Goal: Task Accomplishment & Management: Use online tool/utility

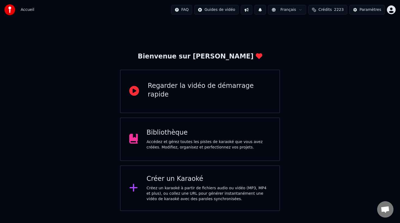
click at [194, 137] on div "Bibliothèque Accédez et gérez toutes les pistes de karaoké que vous avez créées…" at bounding box center [209, 139] width 124 height 22
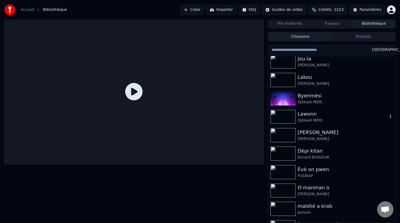
scroll to position [131, 0]
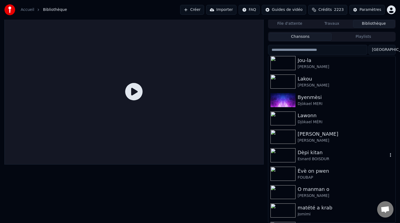
click at [311, 155] on div "Dèpi kitan" at bounding box center [343, 153] width 90 height 8
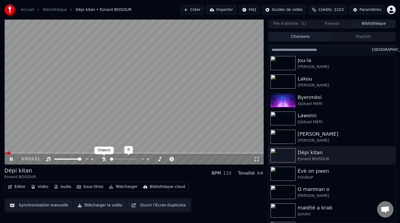
click at [104, 159] on icon at bounding box center [103, 159] width 5 height 4
click at [18, 188] on button "Éditer" at bounding box center [17, 187] width 22 height 8
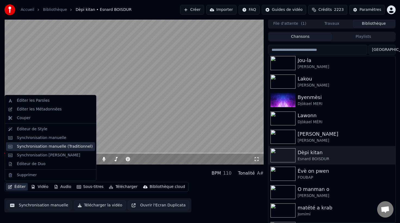
click at [42, 146] on div "Synchronisation manuelle (Traditionnel)" at bounding box center [55, 146] width 76 height 5
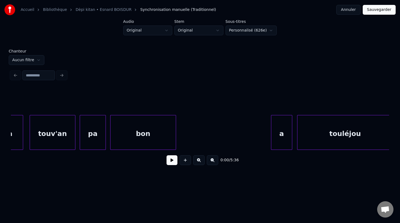
scroll to position [0, 924]
click at [142, 137] on div "bon" at bounding box center [142, 133] width 65 height 37
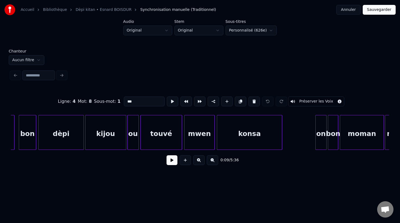
scroll to position [0, 2523]
click at [259, 129] on div "konsa" at bounding box center [249, 133] width 65 height 37
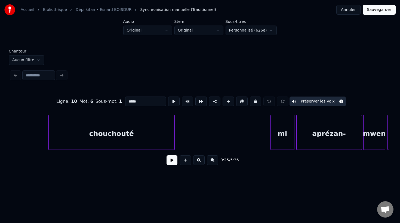
scroll to position [0, 3724]
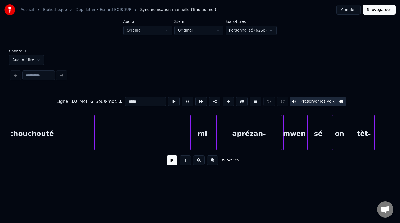
click at [254, 140] on div "aprézan-" at bounding box center [249, 133] width 65 height 37
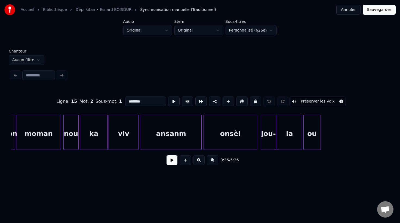
scroll to position [0, 4955]
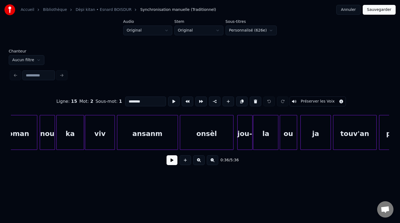
click at [153, 138] on div "ansanm" at bounding box center [147, 133] width 60 height 37
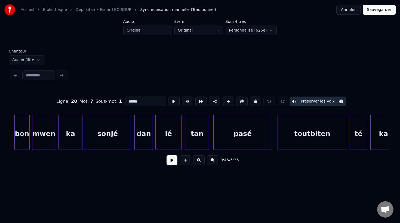
scroll to position [0, 5392]
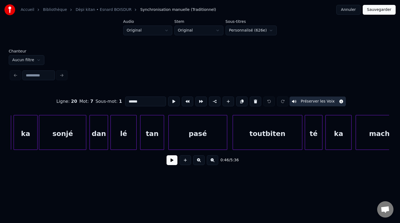
click at [209, 132] on div "pasé" at bounding box center [198, 133] width 58 height 37
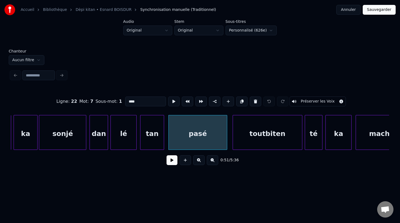
click at [266, 138] on div "toutbiten" at bounding box center [267, 133] width 69 height 37
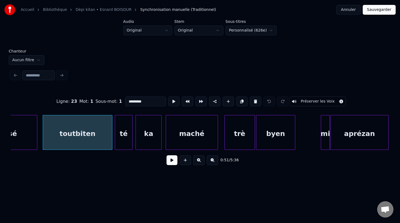
scroll to position [0, 5582]
click at [269, 137] on div "byen" at bounding box center [275, 133] width 39 height 37
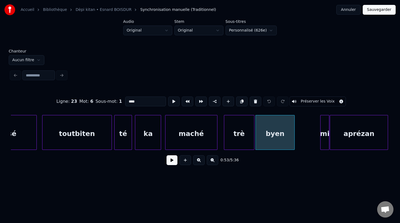
click at [277, 137] on div "byen" at bounding box center [275, 133] width 39 height 37
click at [350, 138] on div "aprézan" at bounding box center [358, 133] width 57 height 37
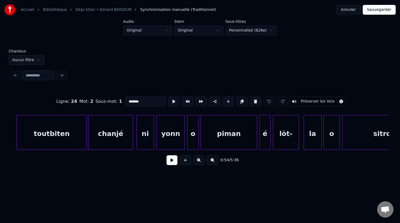
scroll to position [0, 5959]
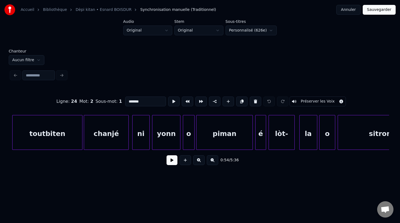
click at [62, 143] on div "toutbiten" at bounding box center [48, 133] width 70 height 37
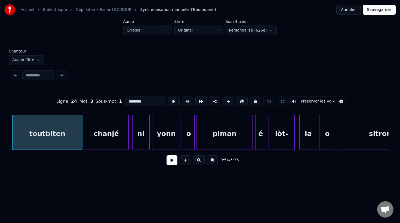
click at [210, 140] on div "piman" at bounding box center [224, 133] width 56 height 37
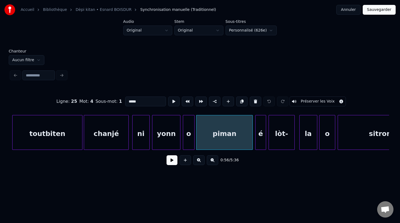
click at [354, 138] on div "sitron" at bounding box center [380, 133] width 84 height 37
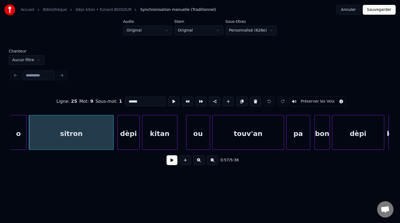
scroll to position [0, 6277]
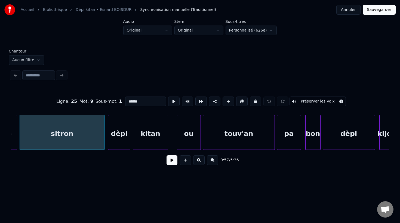
click at [249, 131] on div "touv'an" at bounding box center [238, 133] width 71 height 37
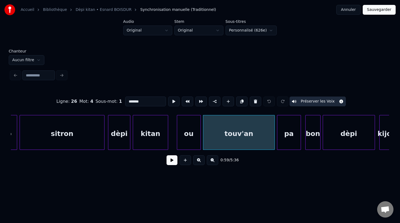
click at [286, 131] on div "pa" at bounding box center [288, 133] width 23 height 37
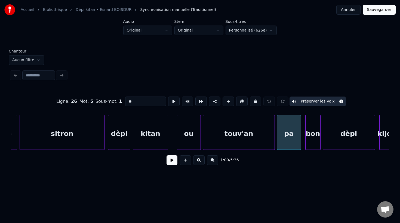
click at [146, 132] on div "kitan" at bounding box center [150, 133] width 35 height 37
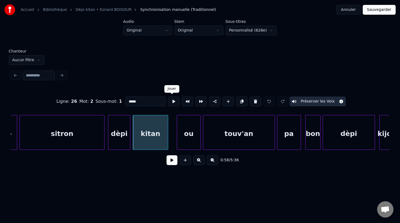
click at [170, 102] on button at bounding box center [173, 102] width 11 height 10
click at [185, 135] on div "ou" at bounding box center [188, 133] width 23 height 37
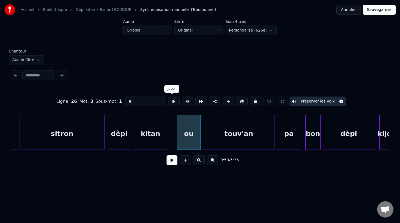
click at [173, 102] on button at bounding box center [173, 102] width 11 height 10
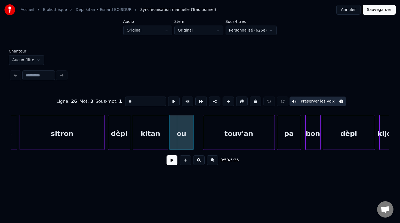
click at [180, 137] on div "ou" at bounding box center [181, 133] width 23 height 37
click at [196, 137] on div at bounding box center [195, 132] width 2 height 34
click at [173, 100] on button at bounding box center [173, 102] width 11 height 10
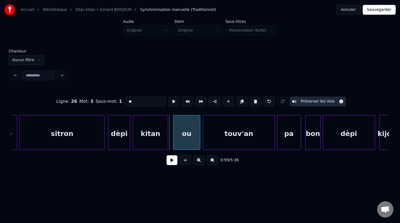
click at [185, 132] on div "ou" at bounding box center [186, 133] width 27 height 37
click at [166, 130] on div "kitan" at bounding box center [150, 133] width 35 height 37
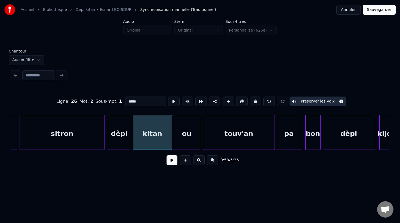
click at [171, 132] on div at bounding box center [171, 132] width 2 height 34
click at [171, 104] on button at bounding box center [173, 102] width 11 height 10
click at [180, 134] on div "ou" at bounding box center [186, 133] width 27 height 37
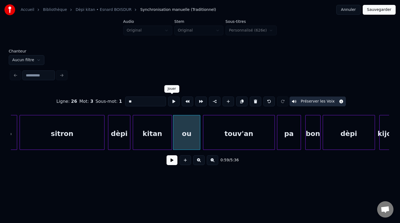
click at [171, 101] on button at bounding box center [173, 102] width 11 height 10
click at [223, 144] on div "touv'an" at bounding box center [238, 133] width 71 height 37
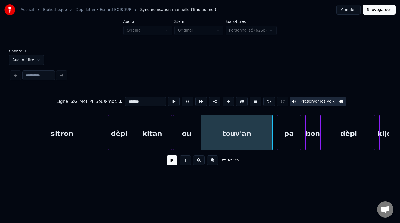
click at [209, 137] on div "touv'an" at bounding box center [236, 133] width 71 height 37
click at [170, 102] on button at bounding box center [173, 102] width 11 height 10
click at [289, 147] on div "pa" at bounding box center [287, 133] width 23 height 37
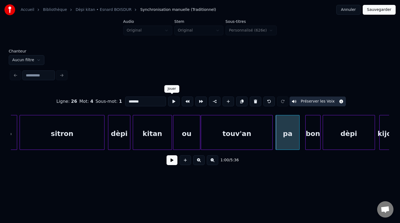
click at [171, 101] on button at bounding box center [173, 102] width 11 height 10
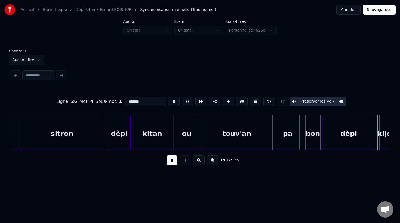
click at [171, 101] on button at bounding box center [173, 102] width 11 height 10
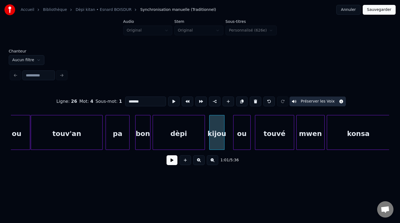
scroll to position [0, 6441]
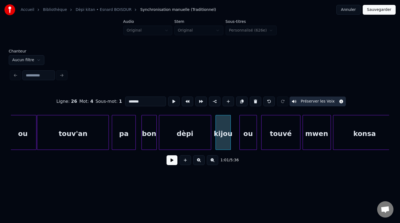
click at [82, 138] on div "touv'an" at bounding box center [72, 133] width 71 height 37
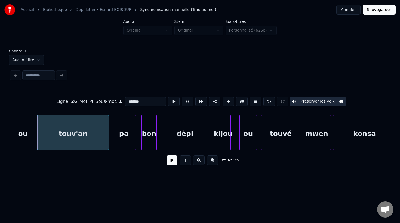
click at [173, 101] on button at bounding box center [173, 102] width 11 height 10
click at [129, 132] on div "pa" at bounding box center [123, 133] width 23 height 37
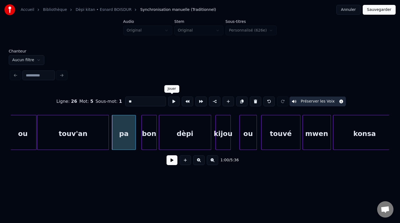
click at [173, 103] on button at bounding box center [173, 102] width 11 height 10
click at [150, 129] on div "bon" at bounding box center [149, 133] width 15 height 37
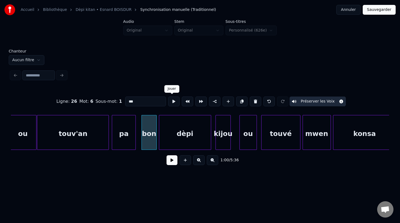
click at [174, 100] on button at bounding box center [173, 102] width 11 height 10
click at [183, 137] on div "dèpi" at bounding box center [185, 133] width 52 height 37
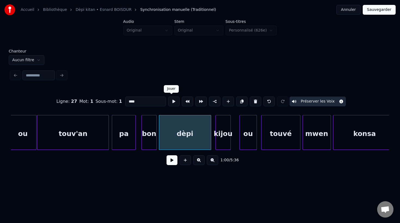
click at [172, 100] on button at bounding box center [173, 102] width 11 height 10
click at [171, 100] on button at bounding box center [173, 102] width 11 height 10
click at [172, 100] on button at bounding box center [173, 102] width 11 height 10
click at [224, 137] on div "kijou" at bounding box center [223, 133] width 15 height 37
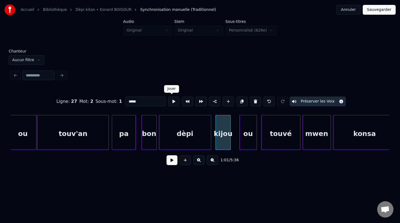
click at [171, 101] on button at bounding box center [173, 102] width 11 height 10
click at [217, 143] on div "kijou" at bounding box center [220, 133] width 15 height 37
click at [233, 143] on div at bounding box center [233, 132] width 2 height 34
click at [172, 100] on button at bounding box center [173, 102] width 11 height 10
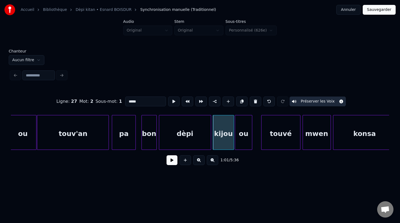
click at [242, 144] on div "ou" at bounding box center [243, 133] width 17 height 37
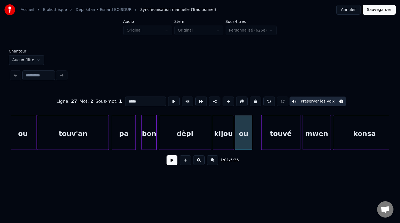
click at [246, 144] on div "ou" at bounding box center [243, 133] width 17 height 37
click at [255, 145] on div at bounding box center [255, 132] width 2 height 34
click at [174, 100] on button at bounding box center [173, 102] width 11 height 10
click at [270, 140] on div "touvé" at bounding box center [277, 133] width 39 height 37
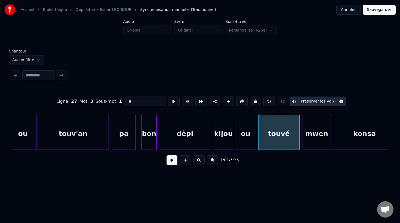
click at [298, 143] on div at bounding box center [299, 132] width 2 height 34
click at [172, 100] on button at bounding box center [173, 102] width 11 height 10
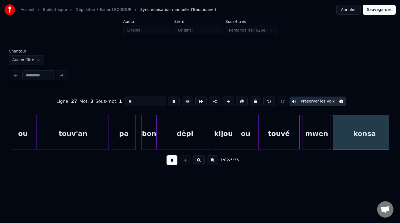
scroll to position [0, 6820]
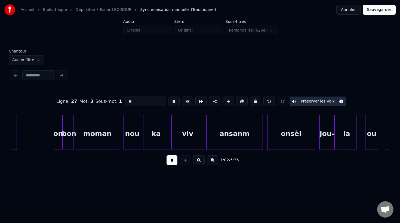
click at [174, 101] on button at bounding box center [173, 102] width 11 height 10
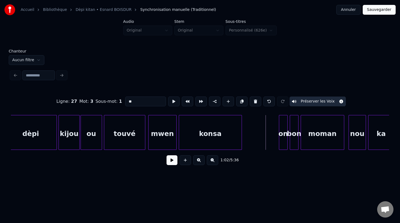
scroll to position [0, 6593]
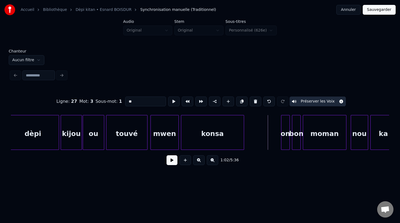
click at [120, 134] on div "touvé" at bounding box center [126, 133] width 41 height 37
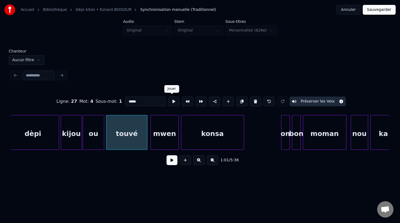
click at [170, 102] on button at bounding box center [173, 102] width 11 height 10
click at [135, 136] on div at bounding box center [135, 132] width 2 height 34
click at [171, 102] on button at bounding box center [173, 102] width 11 height 10
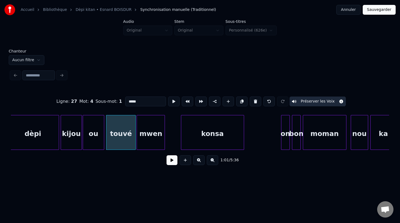
click at [156, 140] on div "mwen" at bounding box center [151, 133] width 28 height 37
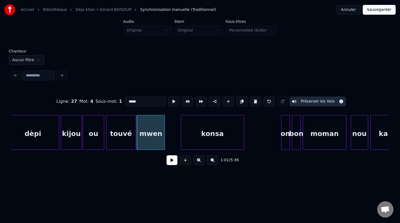
click at [164, 140] on div at bounding box center [164, 132] width 2 height 34
click at [171, 101] on button at bounding box center [173, 102] width 11 height 10
click at [165, 145] on div "mwen" at bounding box center [151, 132] width 28 height 35
click at [174, 144] on div at bounding box center [174, 132] width 2 height 34
click at [172, 102] on button at bounding box center [173, 102] width 11 height 10
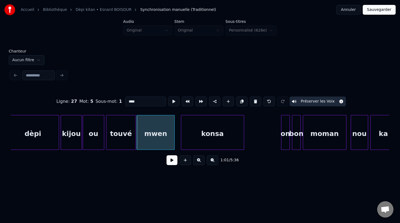
click at [172, 102] on button at bounding box center [173, 102] width 11 height 10
click at [178, 140] on div at bounding box center [178, 132] width 2 height 34
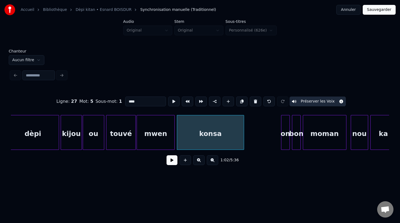
click at [193, 140] on div "konsa" at bounding box center [210, 133] width 67 height 37
click at [171, 102] on button at bounding box center [173, 102] width 11 height 10
click at [248, 139] on div at bounding box center [247, 132] width 2 height 34
click at [174, 102] on button at bounding box center [173, 102] width 11 height 10
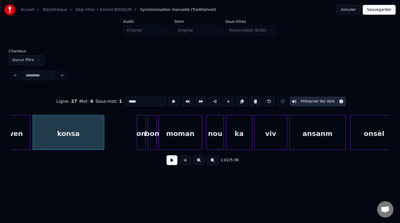
scroll to position [0, 6753]
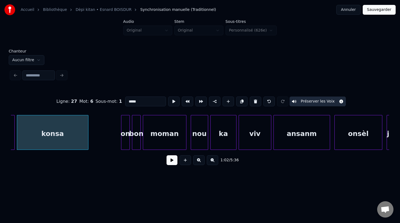
click at [124, 138] on div "on" at bounding box center [125, 133] width 8 height 37
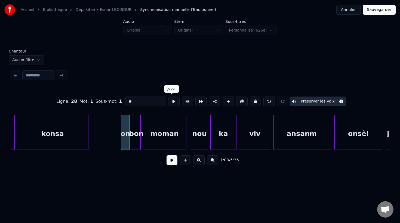
click at [172, 101] on button at bounding box center [173, 102] width 11 height 10
click at [112, 132] on div at bounding box center [113, 132] width 2 height 34
click at [172, 101] on button at bounding box center [173, 102] width 11 height 10
click at [156, 144] on div "moman" at bounding box center [164, 133] width 43 height 37
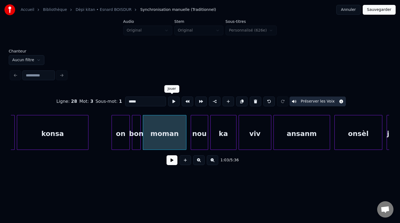
click at [173, 99] on button at bounding box center [173, 102] width 11 height 10
click at [182, 143] on div at bounding box center [182, 132] width 2 height 34
click at [193, 146] on div "nou" at bounding box center [194, 133] width 17 height 37
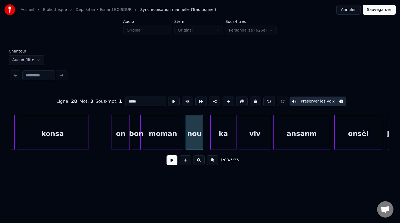
click at [135, 145] on div "bon" at bounding box center [136, 133] width 8 height 37
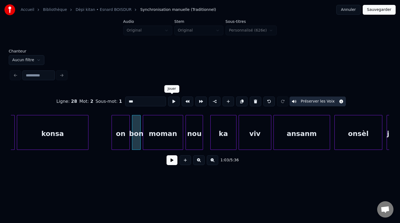
click at [171, 100] on button at bounding box center [173, 102] width 11 height 10
click at [132, 131] on div at bounding box center [132, 132] width 2 height 34
click at [172, 103] on button at bounding box center [173, 102] width 11 height 10
click at [119, 134] on div "on" at bounding box center [121, 133] width 18 height 37
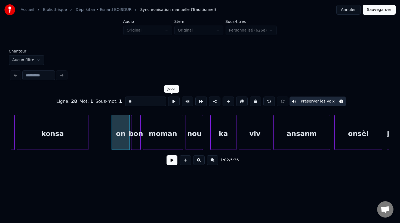
click at [173, 101] on button at bounding box center [173, 102] width 11 height 10
click at [162, 132] on div "moman" at bounding box center [163, 133] width 40 height 37
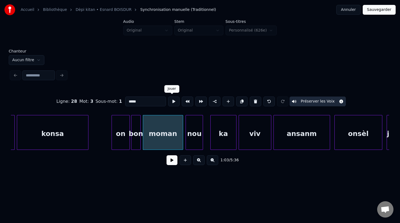
click at [172, 103] on button at bounding box center [173, 102] width 11 height 10
click at [195, 146] on div "nou" at bounding box center [194, 133] width 17 height 37
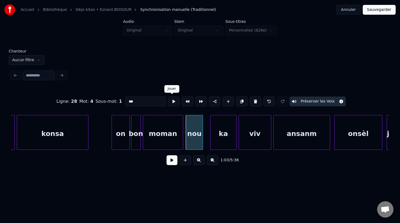
click at [172, 102] on button at bounding box center [173, 102] width 11 height 10
click at [220, 141] on div "ka" at bounding box center [220, 133] width 26 height 37
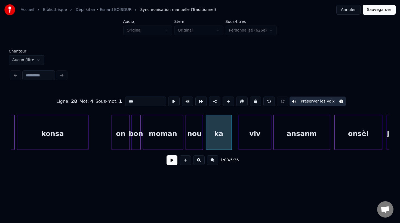
click at [220, 134] on div "ka" at bounding box center [219, 133] width 26 height 37
click at [174, 101] on button at bounding box center [173, 102] width 11 height 10
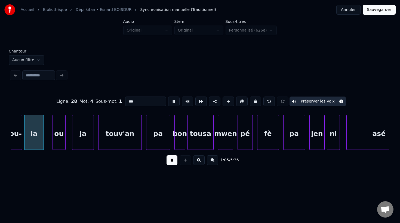
click at [173, 102] on button at bounding box center [173, 102] width 11 height 10
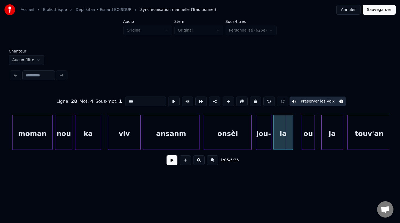
scroll to position [0, 6883]
click at [124, 142] on div "viv" at bounding box center [120, 133] width 32 height 37
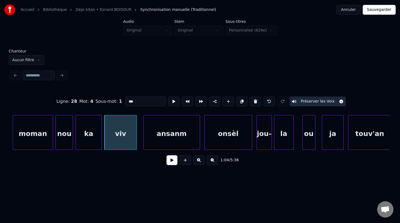
click at [124, 142] on div "viv" at bounding box center [120, 133] width 32 height 37
click at [169, 102] on button at bounding box center [173, 102] width 11 height 10
click at [129, 143] on div at bounding box center [129, 132] width 2 height 34
click at [132, 143] on div at bounding box center [133, 132] width 2 height 34
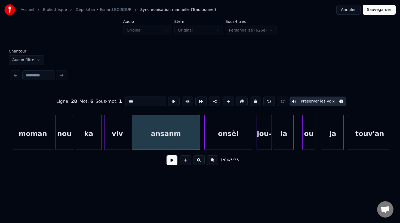
click at [142, 144] on div "ansanm" at bounding box center [165, 133] width 67 height 37
click at [172, 104] on button at bounding box center [173, 102] width 11 height 10
click at [193, 144] on div at bounding box center [193, 132] width 2 height 34
click at [220, 140] on div "onsèl" at bounding box center [228, 133] width 47 height 37
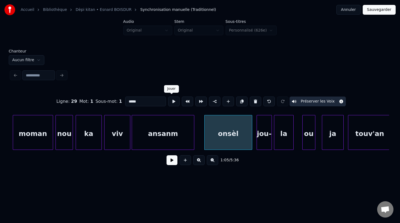
click at [171, 99] on button at bounding box center [173, 102] width 11 height 10
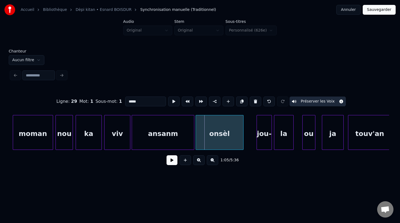
click at [212, 142] on div "onsèl" at bounding box center [219, 133] width 47 height 37
click at [221, 142] on div at bounding box center [221, 132] width 2 height 34
click at [209, 139] on div "onsèl" at bounding box center [209, 133] width 26 height 37
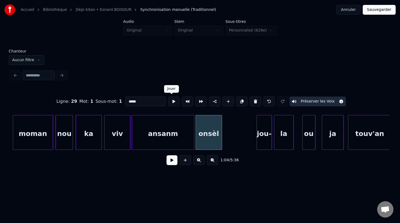
click at [172, 101] on button at bounding box center [173, 102] width 11 height 10
click at [225, 137] on div at bounding box center [225, 132] width 2 height 34
click at [171, 102] on button at bounding box center [173, 102] width 11 height 10
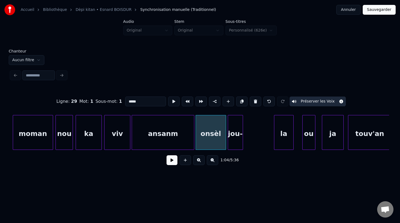
click at [235, 136] on div "jou-" at bounding box center [235, 133] width 15 height 37
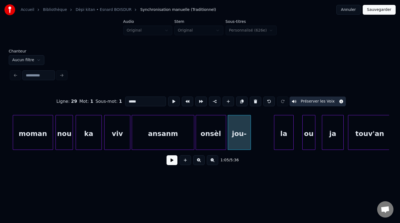
click at [250, 139] on div at bounding box center [250, 132] width 2 height 34
click at [240, 140] on div "jou-" at bounding box center [239, 133] width 23 height 37
click at [172, 100] on button at bounding box center [173, 102] width 11 height 10
click at [215, 136] on div "onsèl" at bounding box center [211, 133] width 30 height 37
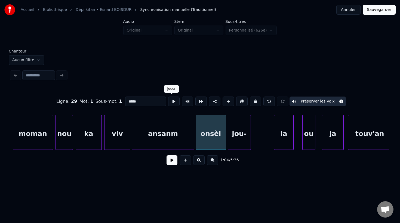
click at [172, 101] on button at bounding box center [173, 102] width 11 height 10
click at [234, 136] on div "jou-" at bounding box center [239, 133] width 23 height 37
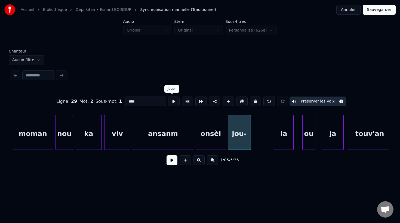
click at [172, 102] on button at bounding box center [173, 102] width 11 height 10
click at [258, 137] on div at bounding box center [259, 132] width 2 height 34
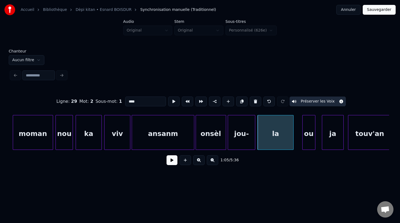
click at [255, 139] on div at bounding box center [254, 132] width 2 height 34
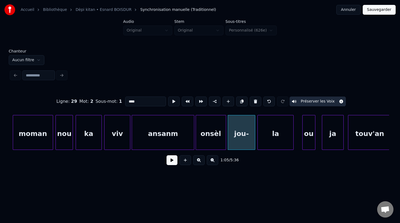
click at [235, 139] on div "jou-" at bounding box center [241, 133] width 27 height 37
click at [171, 100] on button at bounding box center [173, 102] width 11 height 10
click at [271, 137] on div "la" at bounding box center [275, 133] width 35 height 37
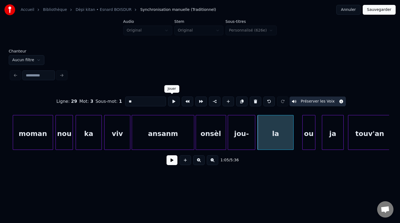
click at [173, 101] on button at bounding box center [173, 102] width 11 height 10
click at [302, 147] on div "ou" at bounding box center [301, 133] width 13 height 37
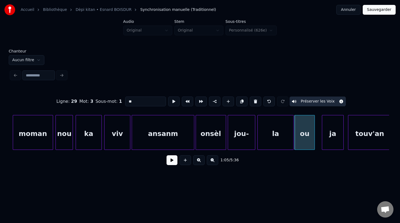
click at [314, 143] on div at bounding box center [314, 132] width 2 height 34
click at [172, 102] on button at bounding box center [173, 102] width 11 height 10
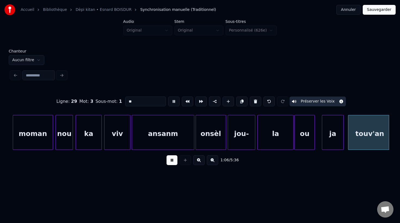
scroll to position [0, 7262]
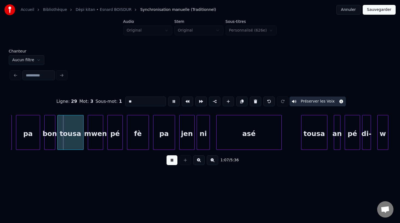
click at [172, 102] on button at bounding box center [173, 102] width 11 height 10
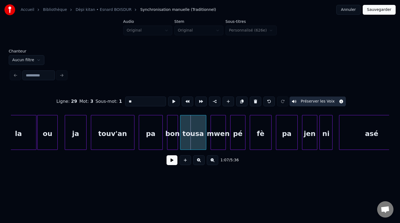
scroll to position [0, 7119]
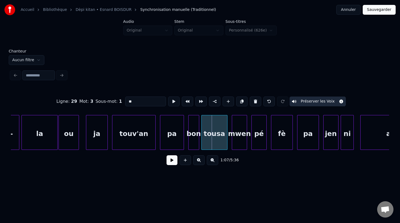
click at [68, 137] on div "ou" at bounding box center [69, 133] width 20 height 37
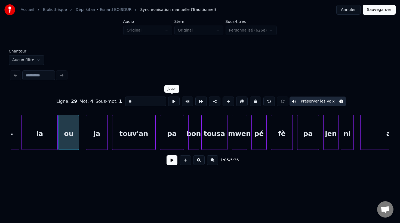
click at [171, 102] on button at bounding box center [173, 102] width 11 height 10
click at [171, 104] on button at bounding box center [173, 102] width 11 height 10
click at [90, 140] on div "ja" at bounding box center [92, 133] width 21 height 37
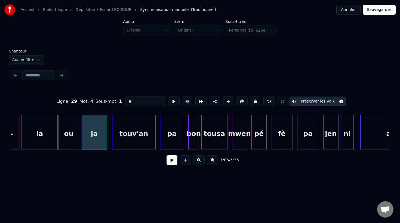
click at [106, 142] on div at bounding box center [106, 132] width 2 height 34
click at [92, 143] on div "ja" at bounding box center [94, 133] width 25 height 37
click at [172, 102] on button at bounding box center [173, 102] width 11 height 10
click at [141, 131] on div "touv'an" at bounding box center [130, 133] width 43 height 37
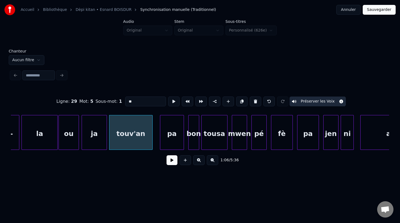
click at [139, 137] on div "touv'an" at bounding box center [130, 133] width 43 height 37
click at [173, 102] on button at bounding box center [173, 102] width 11 height 10
click at [167, 140] on div "pa" at bounding box center [168, 133] width 23 height 37
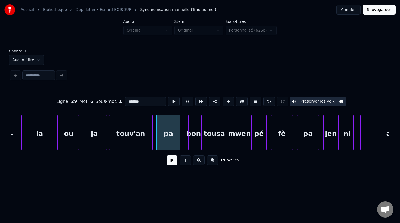
click at [167, 140] on div "pa" at bounding box center [168, 133] width 23 height 37
click at [172, 103] on button at bounding box center [173, 102] width 11 height 10
click at [188, 144] on div "bon" at bounding box center [189, 133] width 10 height 37
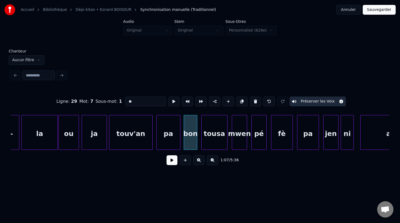
click at [197, 141] on div at bounding box center [196, 132] width 2 height 34
click at [171, 100] on button at bounding box center [173, 102] width 11 height 10
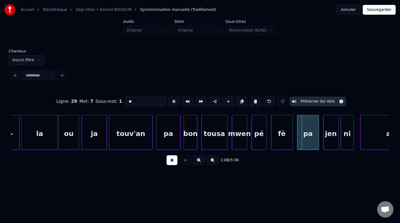
click at [170, 97] on button at bounding box center [173, 102] width 11 height 10
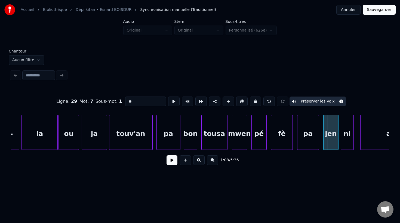
click at [174, 143] on div "pa" at bounding box center [168, 133] width 23 height 37
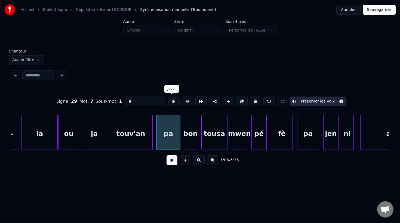
click at [174, 102] on button at bounding box center [173, 102] width 11 height 10
click at [189, 134] on div "bon" at bounding box center [190, 133] width 13 height 37
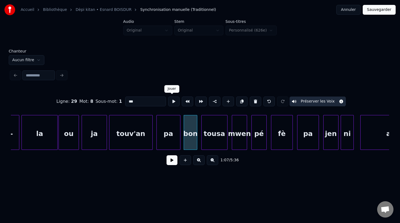
click at [171, 101] on button at bounding box center [173, 102] width 11 height 10
click at [199, 138] on div at bounding box center [200, 132] width 2 height 34
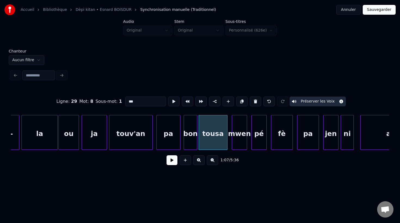
click at [207, 135] on div "tousa" at bounding box center [213, 133] width 28 height 37
click at [171, 100] on button at bounding box center [173, 102] width 11 height 10
click at [239, 144] on div "mwen" at bounding box center [237, 133] width 15 height 37
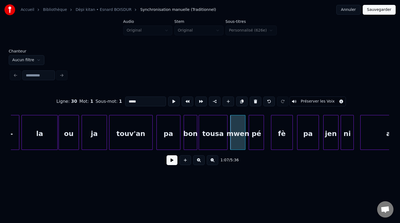
click at [256, 145] on div "pé" at bounding box center [256, 133] width 15 height 37
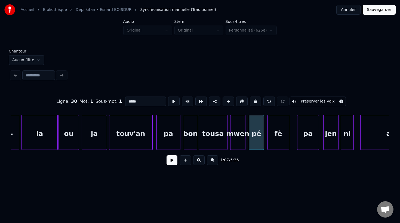
click at [281, 144] on div "fè" at bounding box center [278, 133] width 21 height 37
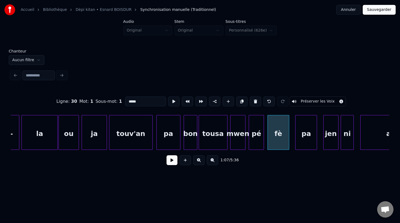
click at [306, 144] on div "pa" at bounding box center [305, 133] width 21 height 37
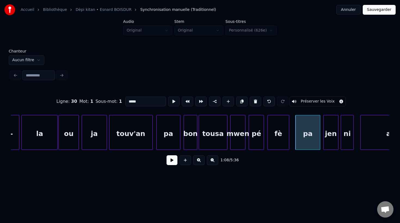
click at [320, 145] on div at bounding box center [319, 132] width 2 height 34
click at [218, 142] on div "tousa" at bounding box center [213, 133] width 28 height 37
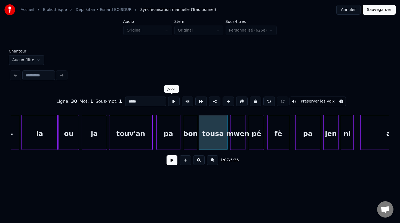
click at [173, 102] on button at bounding box center [173, 102] width 11 height 10
click at [237, 135] on div "mwen" at bounding box center [237, 133] width 15 height 37
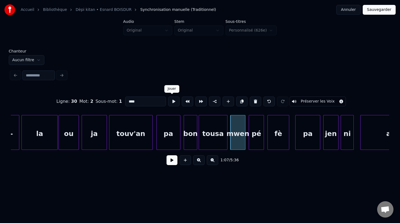
click at [173, 100] on button at bounding box center [173, 102] width 11 height 10
click at [257, 144] on div "pé" at bounding box center [256, 133] width 15 height 37
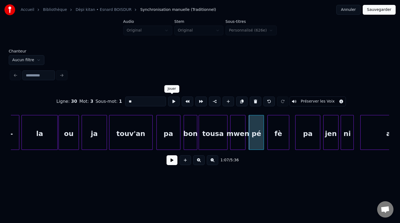
click at [171, 102] on button at bounding box center [173, 102] width 11 height 10
click at [169, 99] on button at bounding box center [173, 102] width 11 height 10
click at [279, 137] on div "fè" at bounding box center [278, 133] width 21 height 37
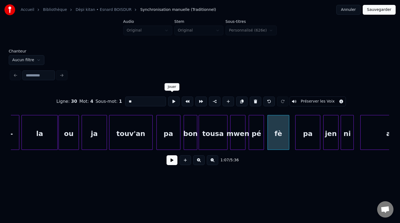
click at [170, 99] on button at bounding box center [173, 102] width 11 height 10
click at [308, 138] on div "pa" at bounding box center [307, 133] width 24 height 37
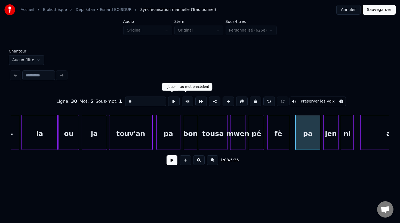
click at [174, 99] on button at bounding box center [173, 102] width 11 height 10
click at [328, 138] on div "jen" at bounding box center [330, 133] width 15 height 37
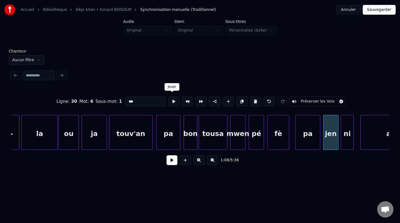
click at [173, 101] on button at bounding box center [173, 102] width 11 height 10
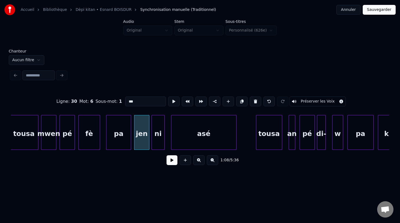
scroll to position [0, 7311]
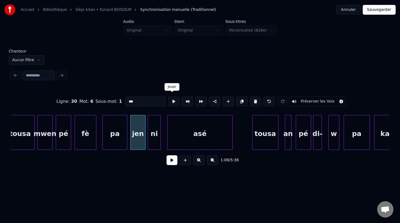
click at [172, 99] on button at bounding box center [173, 102] width 11 height 10
click at [156, 133] on div "ni" at bounding box center [154, 133] width 13 height 37
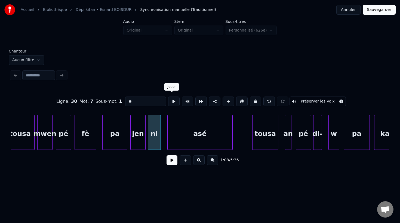
click at [170, 102] on button at bounding box center [173, 102] width 11 height 10
click at [154, 130] on div at bounding box center [154, 132] width 2 height 34
click at [169, 136] on div "asé" at bounding box center [190, 133] width 65 height 37
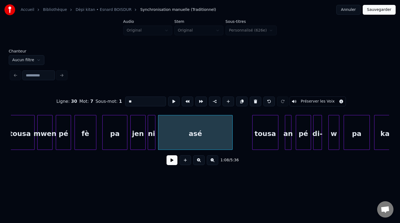
click at [232, 134] on div at bounding box center [232, 132] width 2 height 34
click at [203, 134] on div "asé" at bounding box center [195, 133] width 74 height 37
click at [171, 100] on button at bounding box center [173, 102] width 11 height 10
click at [152, 131] on div "ni" at bounding box center [151, 133] width 7 height 37
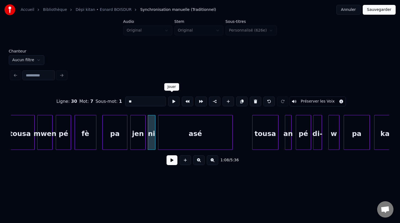
click at [169, 100] on button at bounding box center [173, 102] width 11 height 10
click at [174, 128] on div "asé" at bounding box center [195, 133] width 74 height 37
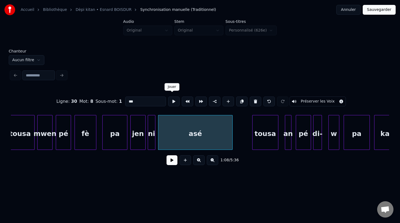
click at [174, 101] on button at bounding box center [173, 102] width 11 height 10
click at [246, 135] on div at bounding box center [246, 132] width 2 height 34
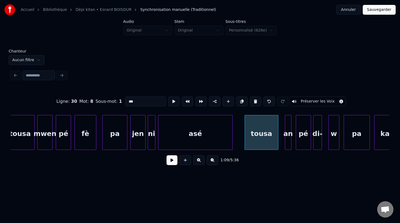
click at [264, 130] on div "tousa" at bounding box center [261, 133] width 33 height 37
click at [174, 100] on button at bounding box center [173, 102] width 11 height 10
click at [280, 137] on div at bounding box center [280, 132] width 2 height 34
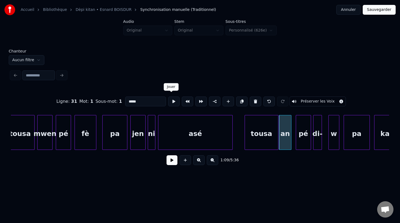
click at [170, 99] on button at bounding box center [173, 102] width 11 height 10
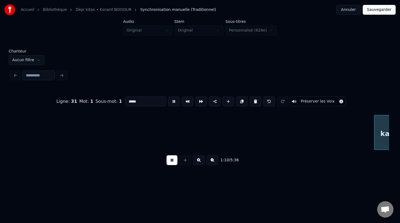
click at [171, 99] on button at bounding box center [173, 102] width 11 height 10
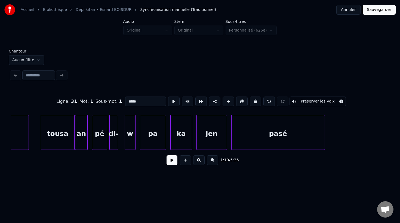
scroll to position [0, 7502]
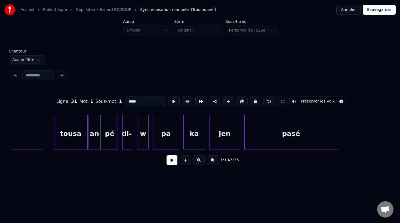
click at [106, 139] on div "pé" at bounding box center [109, 133] width 15 height 37
click at [172, 98] on button at bounding box center [173, 102] width 11 height 10
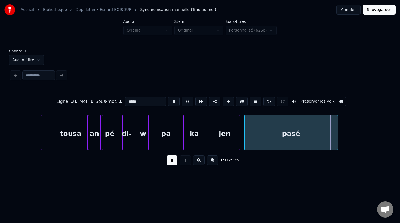
click at [172, 99] on button at bounding box center [173, 102] width 11 height 10
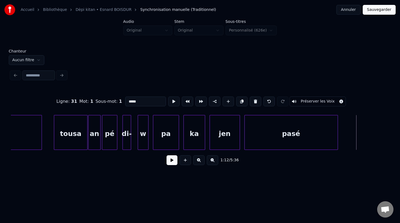
click at [95, 139] on div "an" at bounding box center [94, 133] width 12 height 37
click at [171, 101] on button at bounding box center [173, 102] width 11 height 10
click at [108, 139] on div "pé" at bounding box center [109, 133] width 15 height 37
click at [172, 100] on button at bounding box center [173, 102] width 11 height 10
click at [129, 140] on div "di-" at bounding box center [127, 133] width 8 height 37
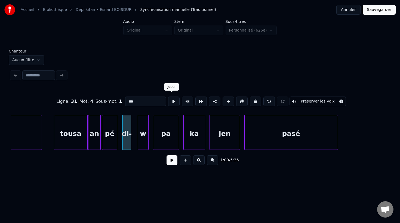
click at [169, 99] on button at bounding box center [173, 102] width 11 height 10
click at [138, 138] on div "w" at bounding box center [138, 133] width 10 height 37
click at [138, 130] on div "w" at bounding box center [138, 133] width 10 height 37
click at [170, 98] on button at bounding box center [173, 102] width 11 height 10
click at [138, 138] on div "w" at bounding box center [138, 133] width 10 height 37
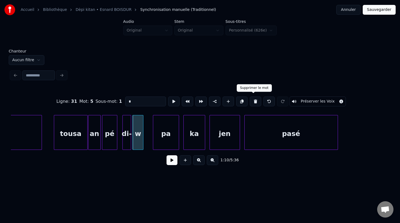
click at [254, 102] on button at bounding box center [255, 102] width 11 height 10
click at [143, 139] on div at bounding box center [144, 132] width 2 height 34
click at [138, 100] on input "***" at bounding box center [145, 102] width 41 height 10
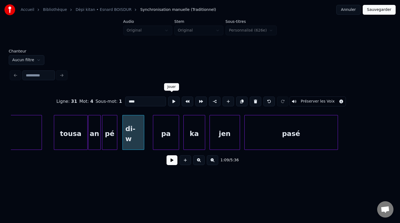
click at [170, 100] on button at bounding box center [173, 102] width 11 height 10
click at [166, 135] on div "pa" at bounding box center [162, 133] width 26 height 37
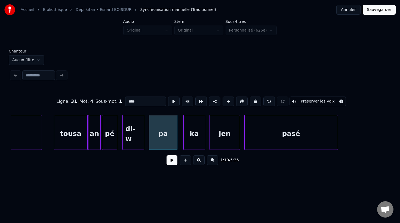
click at [176, 133] on div at bounding box center [176, 132] width 2 height 34
click at [132, 134] on div "di-w" at bounding box center [133, 133] width 21 height 37
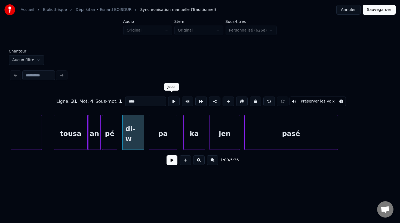
click at [172, 98] on button at bounding box center [173, 102] width 11 height 10
click at [163, 134] on div "pa" at bounding box center [163, 133] width 28 height 37
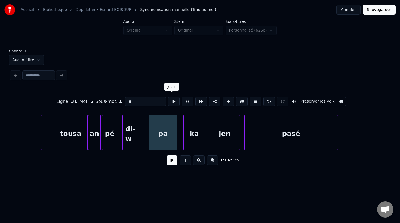
click at [170, 101] on button at bounding box center [173, 102] width 11 height 10
click at [191, 135] on div "ka" at bounding box center [190, 133] width 21 height 37
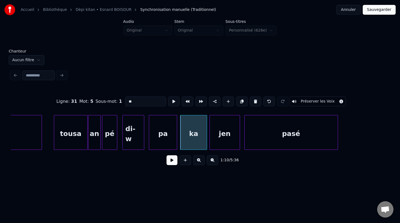
click at [206, 135] on div at bounding box center [206, 132] width 2 height 34
click at [196, 135] on div "ka" at bounding box center [193, 133] width 26 height 37
click at [171, 103] on button at bounding box center [173, 102] width 11 height 10
click at [225, 132] on div "jen" at bounding box center [224, 133] width 30 height 37
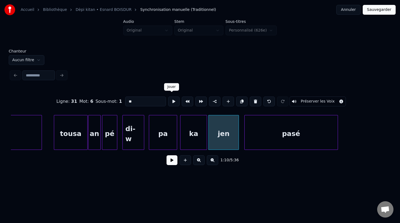
click at [170, 100] on button at bounding box center [173, 102] width 11 height 10
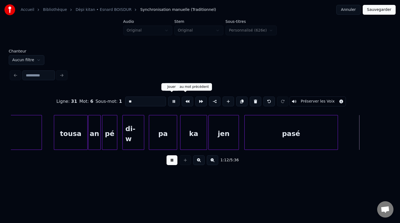
click at [172, 103] on button at bounding box center [173, 102] width 11 height 10
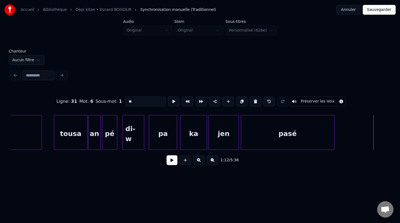
click at [256, 135] on div "pasé" at bounding box center [287, 133] width 93 height 37
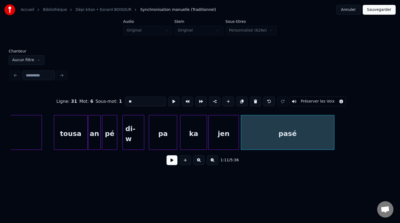
click at [280, 132] on div "pasé" at bounding box center [287, 133] width 93 height 37
click at [170, 101] on button at bounding box center [173, 102] width 11 height 10
click at [343, 130] on div at bounding box center [343, 132] width 2 height 34
click at [171, 100] on button at bounding box center [173, 102] width 11 height 10
click at [234, 136] on div "jen" at bounding box center [224, 133] width 30 height 37
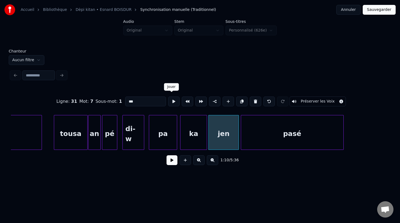
click at [172, 100] on button at bounding box center [173, 102] width 11 height 10
click at [270, 137] on div "pasé" at bounding box center [292, 133] width 102 height 37
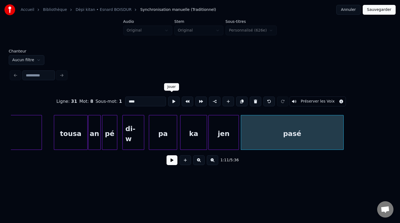
click at [171, 100] on button at bounding box center [173, 102] width 11 height 10
click at [311, 137] on div "pasé" at bounding box center [292, 133] width 102 height 37
click at [305, 159] on div "1:11 / 5:36" at bounding box center [199, 160] width 369 height 12
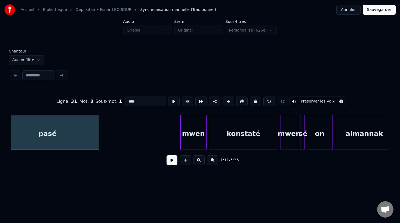
scroll to position [0, 7760]
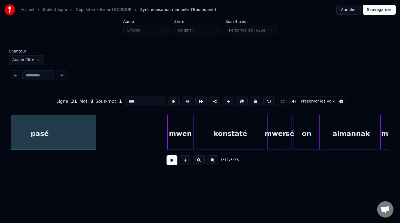
click at [95, 135] on div at bounding box center [95, 132] width 2 height 34
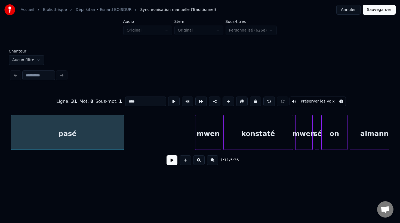
click at [106, 135] on div "pasé" at bounding box center [67, 133] width 113 height 37
click at [170, 99] on button at bounding box center [173, 102] width 11 height 10
click at [207, 137] on div "mwen" at bounding box center [206, 133] width 26 height 37
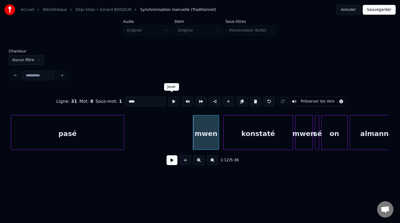
click at [172, 100] on button at bounding box center [173, 102] width 11 height 10
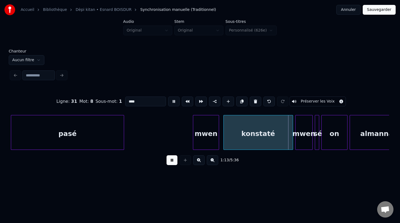
click at [172, 100] on button at bounding box center [173, 102] width 11 height 10
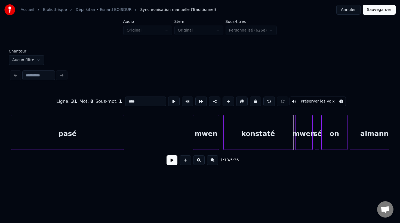
click at [210, 143] on div "mwen" at bounding box center [206, 133] width 26 height 37
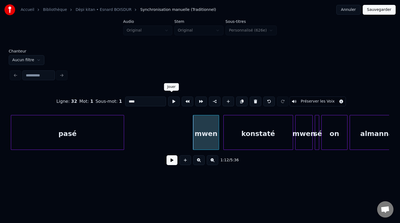
click at [171, 99] on button at bounding box center [173, 102] width 11 height 10
click at [233, 130] on div "konstaté" at bounding box center [258, 133] width 69 height 37
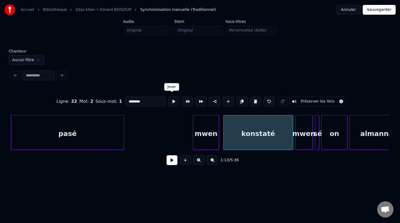
click at [172, 99] on button at bounding box center [173, 102] width 11 height 10
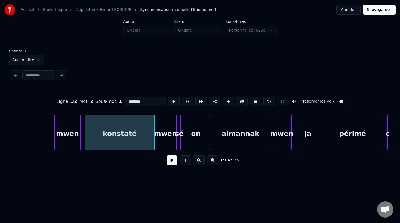
scroll to position [0, 7871]
click at [163, 138] on div "mwen" at bounding box center [164, 133] width 17 height 37
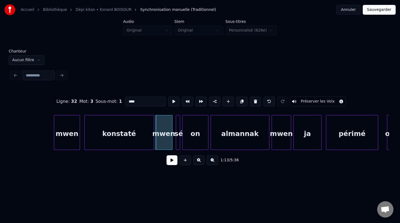
click at [164, 138] on div "mwen" at bounding box center [163, 133] width 17 height 37
click at [172, 101] on button at bounding box center [173, 102] width 11 height 10
click at [174, 140] on div at bounding box center [175, 132] width 2 height 34
click at [193, 140] on div "on" at bounding box center [196, 133] width 26 height 37
type input "**"
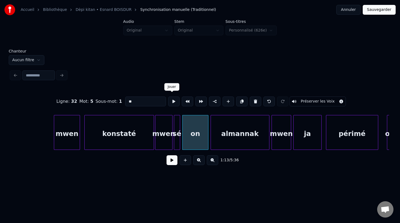
click at [173, 101] on button at bounding box center [173, 102] width 11 height 10
click at [199, 139] on div at bounding box center [200, 132] width 2 height 34
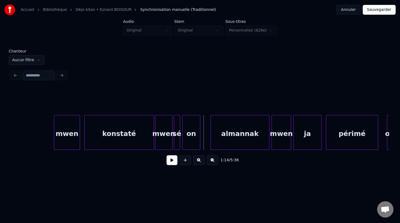
click at [198, 138] on div at bounding box center [199, 132] width 2 height 34
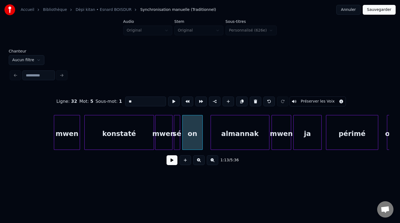
click at [202, 137] on div at bounding box center [202, 132] width 2 height 34
click at [218, 138] on div "almannak" at bounding box center [233, 133] width 58 height 37
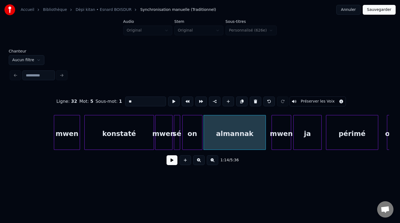
click at [265, 139] on div at bounding box center [265, 132] width 2 height 34
click at [219, 129] on div "almannak" at bounding box center [235, 133] width 62 height 37
click at [172, 99] on button at bounding box center [173, 102] width 11 height 10
click at [187, 140] on div "on" at bounding box center [193, 133] width 20 height 37
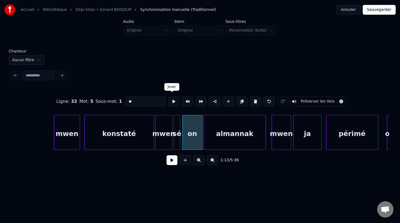
click at [171, 99] on button at bounding box center [173, 102] width 11 height 10
click at [184, 141] on div at bounding box center [185, 132] width 2 height 34
click at [185, 140] on div at bounding box center [186, 132] width 2 height 34
click at [172, 100] on button at bounding box center [173, 102] width 11 height 10
click at [179, 141] on div at bounding box center [179, 132] width 2 height 34
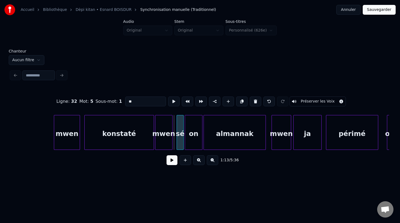
click at [181, 140] on div "sé" at bounding box center [180, 133] width 6 height 37
click at [167, 137] on div "mwen" at bounding box center [163, 133] width 17 height 37
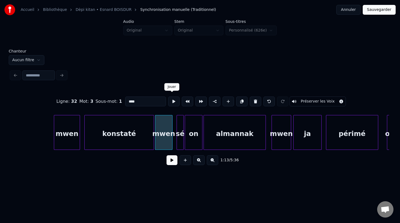
click at [173, 100] on button at bounding box center [173, 102] width 11 height 10
click at [174, 141] on div at bounding box center [174, 132] width 2 height 34
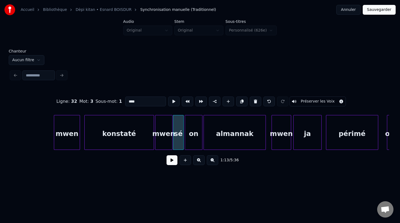
click at [179, 141] on div "sé" at bounding box center [178, 133] width 10 height 37
click at [172, 100] on button at bounding box center [173, 102] width 11 height 10
click at [178, 137] on div at bounding box center [179, 132] width 2 height 34
click at [181, 136] on div at bounding box center [182, 132] width 2 height 34
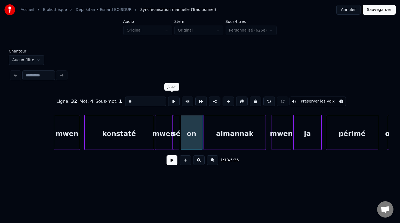
click at [172, 101] on button at bounding box center [173, 102] width 11 height 10
click at [172, 100] on button at bounding box center [173, 102] width 11 height 10
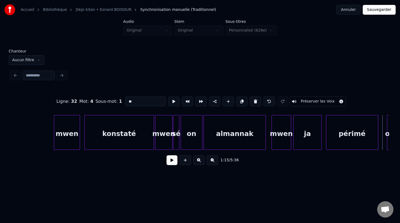
click at [171, 142] on div at bounding box center [172, 132] width 2 height 34
click at [174, 99] on button at bounding box center [173, 102] width 11 height 10
click at [176, 120] on div "sé" at bounding box center [176, 133] width 6 height 37
click at [170, 100] on button at bounding box center [173, 102] width 11 height 10
click at [185, 125] on div "on" at bounding box center [191, 133] width 21 height 37
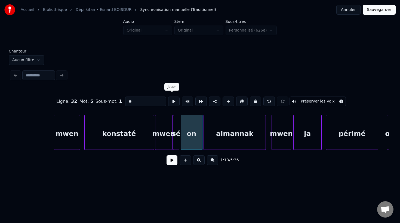
click at [172, 100] on button at bounding box center [173, 102] width 11 height 10
click at [216, 133] on div "almannak" at bounding box center [235, 133] width 62 height 37
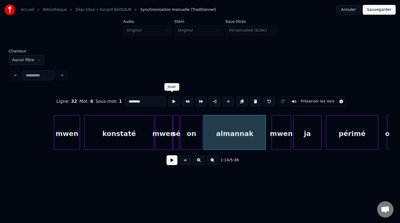
click at [171, 101] on button at bounding box center [173, 102] width 11 height 10
click at [282, 144] on div "mwen" at bounding box center [281, 133] width 19 height 37
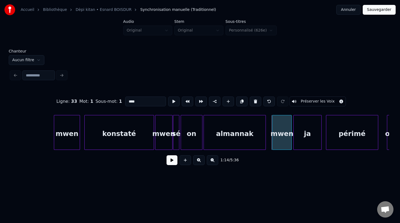
click at [283, 143] on div "mwen" at bounding box center [281, 133] width 19 height 37
click at [171, 101] on button at bounding box center [173, 102] width 11 height 10
click at [310, 137] on div "ja" at bounding box center [307, 133] width 28 height 37
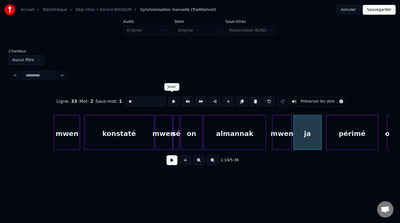
click at [172, 101] on button at bounding box center [173, 102] width 11 height 10
click at [345, 130] on div "périmé" at bounding box center [350, 133] width 52 height 37
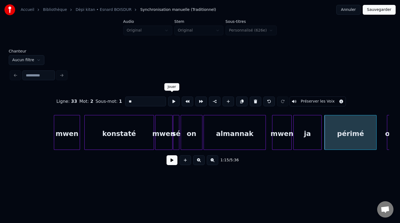
click at [172, 102] on button at bounding box center [173, 102] width 11 height 10
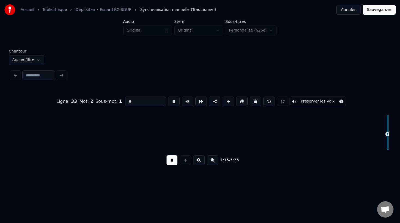
scroll to position [0, 8250]
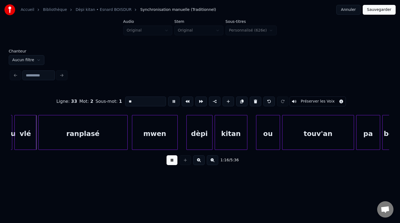
click at [172, 102] on button at bounding box center [173, 102] width 11 height 10
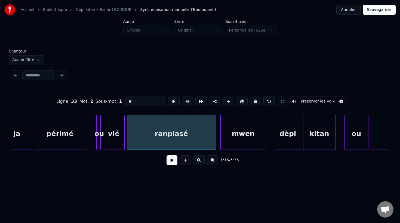
scroll to position [0, 8161]
click at [71, 135] on div "périmé" at bounding box center [61, 133] width 52 height 37
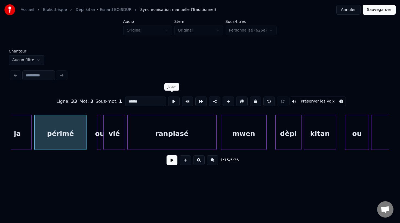
click at [170, 101] on button at bounding box center [173, 102] width 11 height 10
click at [86, 142] on div "périmé" at bounding box center [60, 132] width 52 height 35
click at [85, 143] on div at bounding box center [84, 132] width 2 height 34
click at [172, 100] on button at bounding box center [173, 102] width 11 height 10
click at [87, 143] on div at bounding box center [88, 132] width 2 height 34
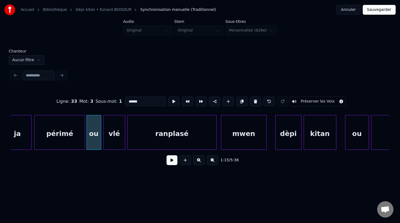
click at [95, 138] on div "ou" at bounding box center [94, 133] width 14 height 37
click at [172, 98] on button at bounding box center [173, 102] width 11 height 10
click at [89, 138] on div at bounding box center [90, 132] width 2 height 34
click at [86, 140] on div "périmé" at bounding box center [60, 132] width 52 height 35
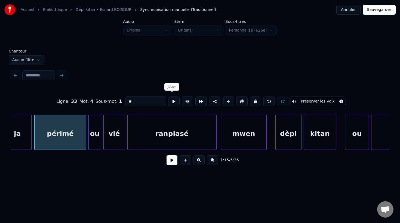
click at [172, 100] on button at bounding box center [173, 102] width 11 height 10
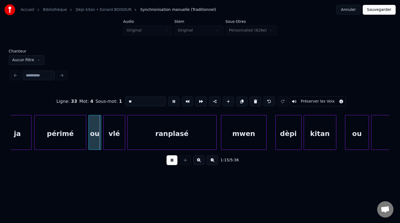
click at [172, 100] on button at bounding box center [173, 102] width 11 height 10
click at [97, 144] on div "ou" at bounding box center [95, 133] width 12 height 37
click at [170, 98] on button at bounding box center [173, 102] width 11 height 10
click at [115, 142] on div "vlé" at bounding box center [114, 133] width 21 height 37
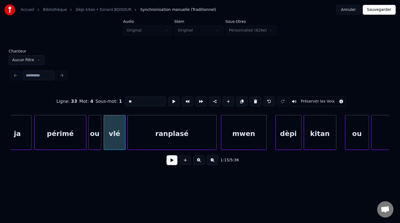
click at [116, 140] on div "vlé" at bounding box center [114, 133] width 21 height 37
click at [171, 100] on button at bounding box center [173, 102] width 11 height 10
click at [123, 140] on div at bounding box center [123, 132] width 2 height 34
click at [172, 99] on button at bounding box center [173, 102] width 11 height 10
click at [126, 139] on div at bounding box center [126, 132] width 2 height 34
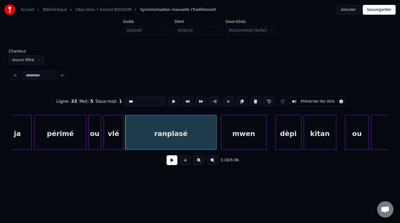
click at [146, 137] on div "ranplasé" at bounding box center [170, 133] width 91 height 37
click at [171, 100] on button at bounding box center [173, 102] width 11 height 10
click at [230, 137] on div "mwen" at bounding box center [241, 133] width 45 height 37
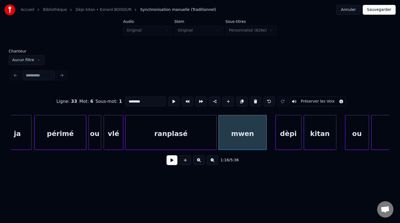
click at [266, 134] on div at bounding box center [266, 132] width 2 height 34
click at [254, 137] on div "mwen" at bounding box center [243, 133] width 48 height 37
click at [171, 101] on button at bounding box center [173, 102] width 11 height 10
click at [288, 138] on div "dèpi" at bounding box center [287, 133] width 26 height 37
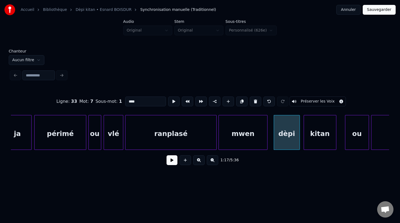
click at [289, 134] on div "dèpi" at bounding box center [287, 133] width 26 height 37
click at [171, 101] on button at bounding box center [173, 102] width 11 height 10
click at [319, 140] on div "kitan" at bounding box center [317, 133] width 32 height 37
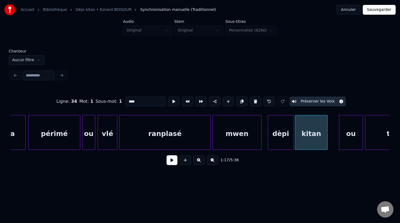
click at [318, 141] on div "kitan" at bounding box center [311, 133] width 32 height 37
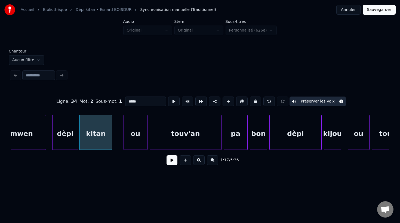
scroll to position [0, 8385]
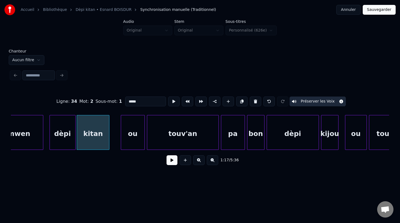
click at [86, 134] on div "kitan" at bounding box center [93, 133] width 32 height 37
click at [172, 99] on button at bounding box center [173, 102] width 11 height 10
click at [125, 139] on div "ou" at bounding box center [124, 133] width 23 height 37
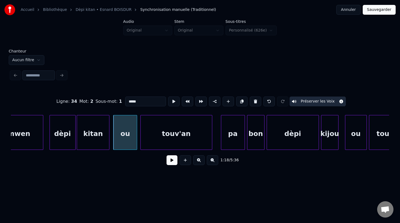
click at [161, 141] on div "touv'an" at bounding box center [176, 133] width 71 height 37
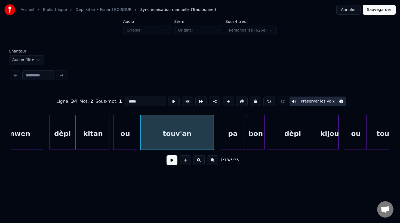
click at [214, 142] on div at bounding box center [213, 132] width 2 height 34
click at [140, 142] on div at bounding box center [141, 132] width 2 height 34
click at [103, 140] on div "kitan" at bounding box center [93, 133] width 32 height 37
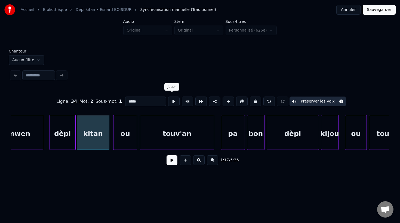
click at [169, 99] on button at bounding box center [173, 102] width 11 height 10
click at [134, 135] on div "ou" at bounding box center [124, 133] width 23 height 37
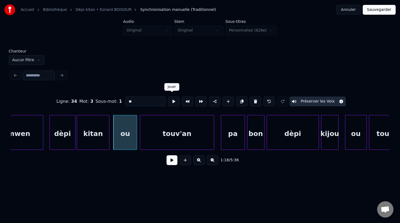
click at [171, 102] on button at bounding box center [173, 102] width 11 height 10
click at [157, 132] on div "touv'an" at bounding box center [177, 133] width 74 height 37
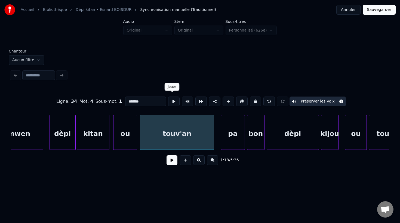
click at [171, 103] on button at bounding box center [173, 102] width 11 height 10
click at [230, 139] on div "pa" at bounding box center [231, 133] width 23 height 37
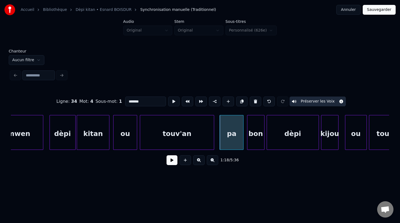
click at [230, 139] on div "pa" at bounding box center [231, 133] width 23 height 37
click at [219, 139] on div at bounding box center [219, 132] width 2 height 34
click at [224, 141] on div "pa" at bounding box center [230, 133] width 25 height 37
click at [174, 100] on button at bounding box center [173, 102] width 11 height 10
click at [252, 140] on div "bon" at bounding box center [255, 133] width 17 height 37
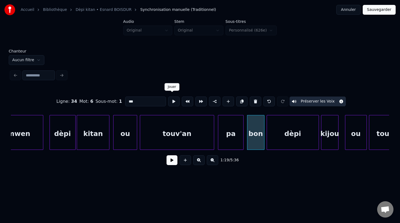
click at [171, 100] on button at bounding box center [173, 102] width 11 height 10
click at [289, 133] on div "dèpi" at bounding box center [293, 133] width 52 height 37
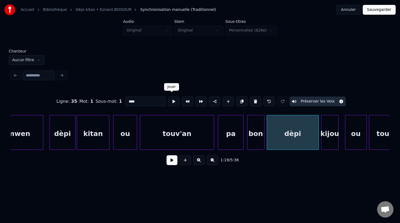
click at [172, 100] on button at bounding box center [173, 102] width 11 height 10
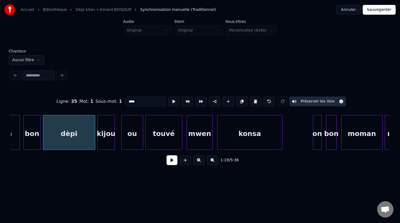
scroll to position [0, 8611]
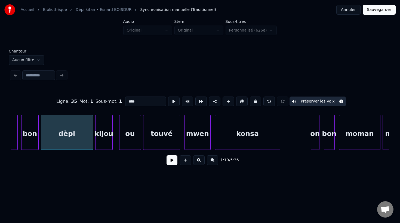
click at [101, 141] on div "kijou" at bounding box center [103, 133] width 17 height 37
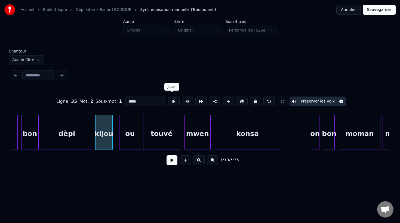
click at [172, 99] on button at bounding box center [173, 102] width 11 height 10
click at [117, 137] on div at bounding box center [117, 132] width 2 height 34
click at [113, 139] on div "kijou" at bounding box center [106, 133] width 22 height 37
click at [172, 99] on button at bounding box center [173, 102] width 11 height 10
click at [135, 139] on div "ou" at bounding box center [129, 133] width 21 height 37
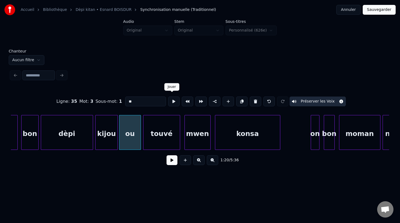
click at [172, 100] on button at bounding box center [173, 102] width 11 height 10
click at [138, 139] on div at bounding box center [138, 132] width 2 height 34
click at [142, 138] on div at bounding box center [142, 132] width 2 height 34
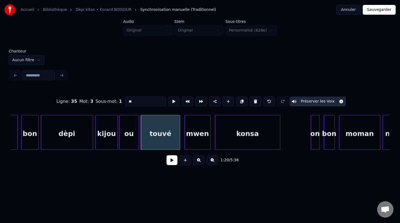
click at [171, 138] on div "touvé" at bounding box center [160, 133] width 39 height 37
click at [171, 102] on button at bounding box center [173, 102] width 11 height 10
click at [176, 141] on div at bounding box center [176, 132] width 2 height 34
click at [180, 139] on div at bounding box center [181, 132] width 2 height 34
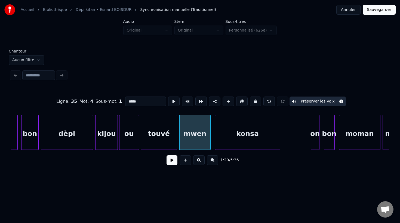
click at [165, 135] on div "touvé" at bounding box center [159, 133] width 36 height 37
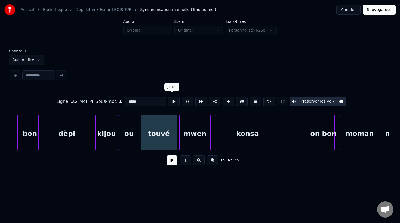
click at [171, 100] on button at bounding box center [173, 102] width 11 height 10
click at [191, 127] on div "mwen" at bounding box center [195, 133] width 31 height 37
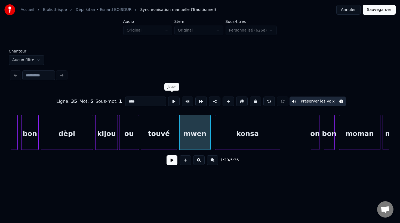
click at [172, 101] on button at bounding box center [173, 102] width 11 height 10
click at [246, 138] on div "konsa" at bounding box center [247, 133] width 65 height 37
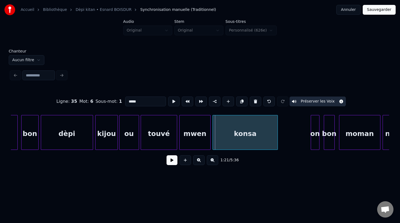
click at [238, 138] on div "konsa" at bounding box center [245, 133] width 65 height 37
click at [279, 138] on div at bounding box center [280, 132] width 2 height 34
click at [176, 101] on button at bounding box center [173, 102] width 11 height 10
click at [283, 140] on div at bounding box center [283, 132] width 2 height 34
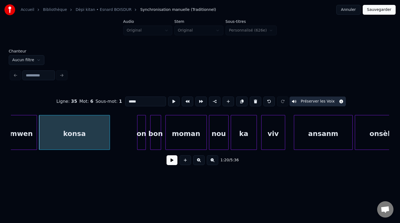
scroll to position [0, 8803]
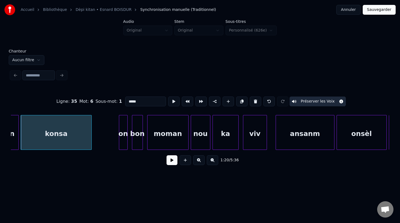
click at [123, 141] on div "on" at bounding box center [123, 133] width 8 height 37
type input "**"
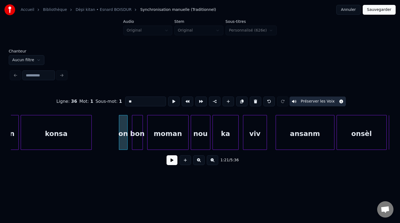
click at [173, 163] on button at bounding box center [171, 160] width 11 height 10
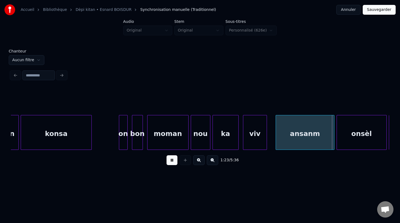
click at [169, 160] on button at bounding box center [171, 160] width 11 height 10
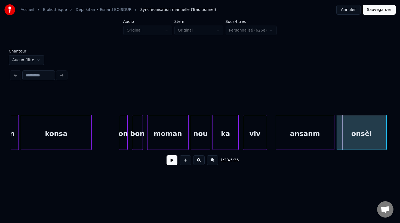
click at [121, 135] on div "on" at bounding box center [123, 133] width 8 height 37
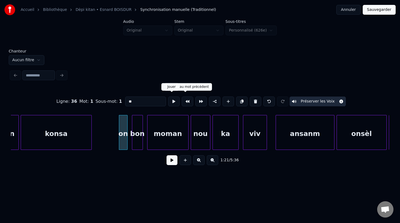
click at [172, 100] on button at bounding box center [173, 102] width 11 height 10
click at [135, 134] on div "bon" at bounding box center [135, 133] width 10 height 37
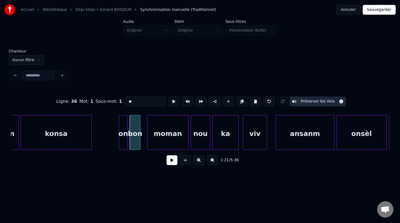
click at [134, 127] on div "bon" at bounding box center [135, 133] width 10 height 37
click at [169, 100] on button at bounding box center [173, 102] width 11 height 10
click at [163, 131] on div "moman" at bounding box center [162, 133] width 41 height 37
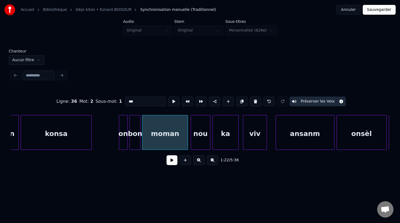
click at [188, 136] on div at bounding box center [187, 132] width 2 height 34
click at [169, 100] on button at bounding box center [173, 102] width 11 height 10
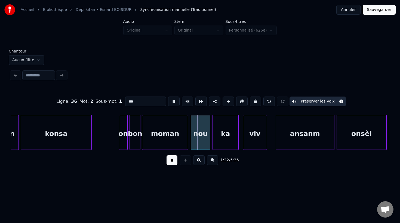
click at [168, 103] on button at bounding box center [173, 102] width 11 height 10
click at [168, 126] on div "moman" at bounding box center [164, 133] width 45 height 37
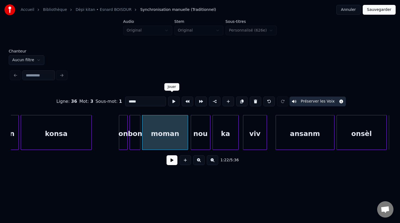
click at [172, 101] on button at bounding box center [173, 102] width 11 height 10
click at [198, 140] on div "nou" at bounding box center [199, 133] width 19 height 37
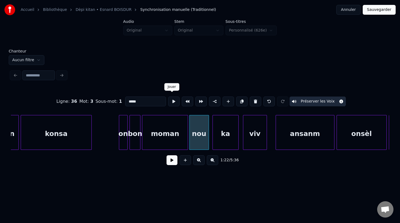
click at [172, 100] on button at bounding box center [173, 102] width 11 height 10
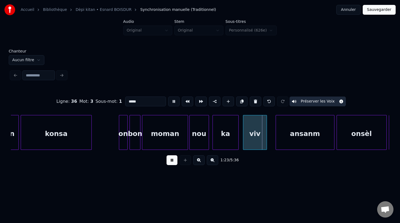
click at [172, 100] on button at bounding box center [173, 102] width 11 height 10
click at [202, 133] on div "nou" at bounding box center [199, 133] width 19 height 37
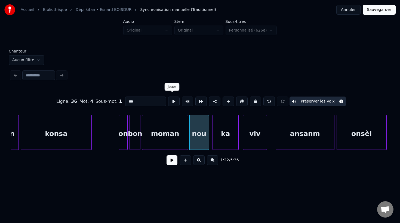
click at [171, 103] on button at bounding box center [173, 102] width 11 height 10
click at [218, 141] on div "ka" at bounding box center [223, 133] width 26 height 37
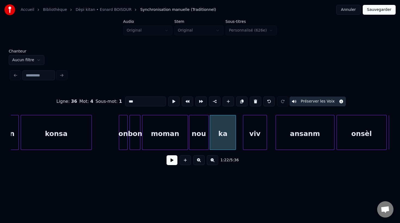
click at [208, 138] on div "nou" at bounding box center [199, 132] width 20 height 35
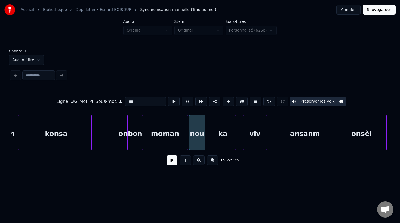
click at [203, 137] on div at bounding box center [204, 132] width 2 height 34
click at [212, 140] on div "ka" at bounding box center [220, 133] width 26 height 37
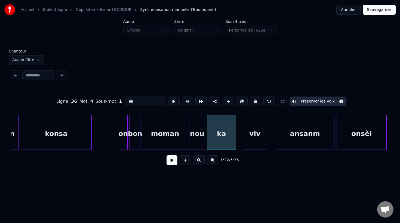
click at [234, 137] on div at bounding box center [235, 132] width 2 height 34
click at [219, 134] on div "ka" at bounding box center [221, 133] width 29 height 37
click at [172, 100] on button at bounding box center [173, 102] width 11 height 10
click at [254, 142] on div "viv" at bounding box center [249, 133] width 23 height 37
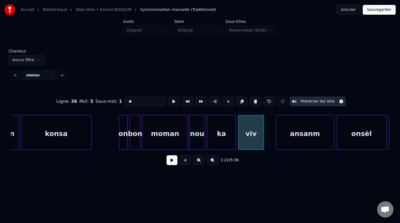
click at [264, 137] on div at bounding box center [263, 132] width 2 height 34
click at [248, 141] on div "viv" at bounding box center [250, 133] width 25 height 37
click at [263, 139] on div at bounding box center [263, 132] width 2 height 34
click at [170, 102] on button at bounding box center [173, 102] width 11 height 10
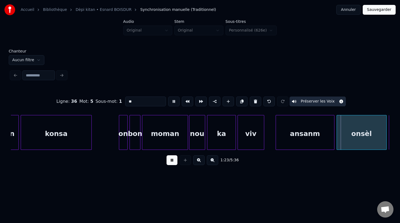
click at [171, 101] on button at bounding box center [173, 102] width 11 height 10
click at [266, 143] on div at bounding box center [266, 132] width 2 height 34
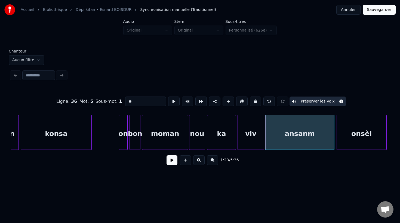
click at [276, 137] on div "ansanm" at bounding box center [299, 133] width 69 height 37
click at [171, 98] on button at bounding box center [173, 102] width 11 height 10
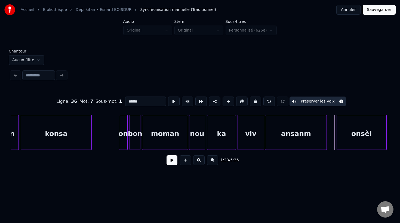
click at [326, 138] on div at bounding box center [326, 132] width 2 height 34
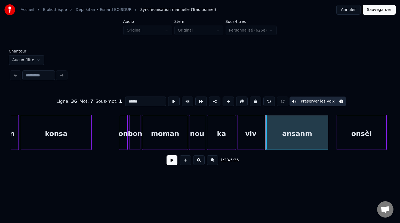
click at [327, 137] on div "ansanm" at bounding box center [297, 132] width 62 height 35
click at [172, 102] on button at bounding box center [173, 102] width 11 height 10
click at [346, 134] on div "onsèl" at bounding box center [356, 133] width 50 height 37
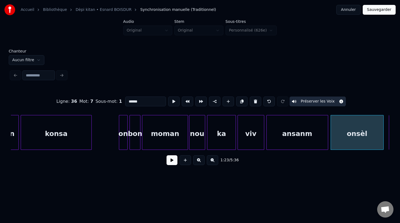
click at [383, 135] on div at bounding box center [383, 132] width 2 height 34
click at [366, 138] on div "onsèl" at bounding box center [356, 133] width 52 height 37
click at [371, 128] on div "onsèl" at bounding box center [356, 133] width 52 height 37
click at [171, 101] on button at bounding box center [173, 102] width 11 height 10
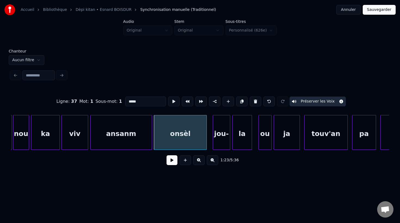
scroll to position [0, 8980]
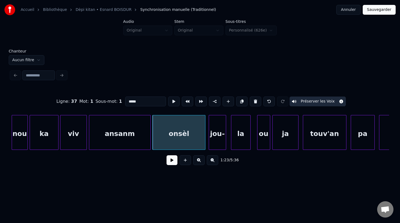
click at [219, 141] on div "jou-" at bounding box center [217, 133] width 17 height 37
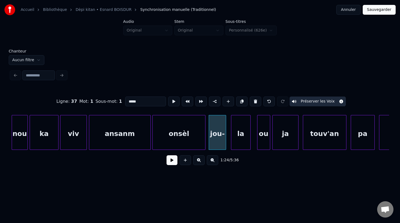
click at [219, 141] on div "jou-" at bounding box center [217, 133] width 17 height 37
click at [170, 101] on button at bounding box center [173, 102] width 11 height 10
click at [243, 141] on div "la" at bounding box center [238, 133] width 19 height 37
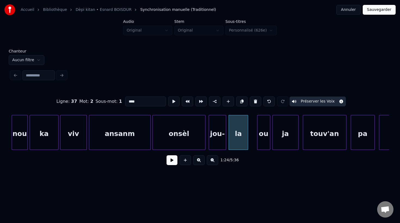
click at [244, 137] on div "la" at bounding box center [238, 133] width 19 height 37
click at [172, 100] on button at bounding box center [173, 102] width 11 height 10
click at [254, 143] on div "ou" at bounding box center [256, 133] width 13 height 37
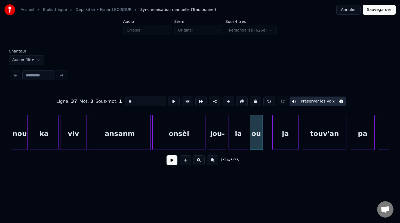
click at [254, 143] on div "ou" at bounding box center [256, 133] width 13 height 37
click at [172, 100] on button at bounding box center [173, 102] width 11 height 10
click at [267, 137] on div at bounding box center [267, 132] width 2 height 34
click at [275, 139] on div "ja" at bounding box center [286, 133] width 26 height 37
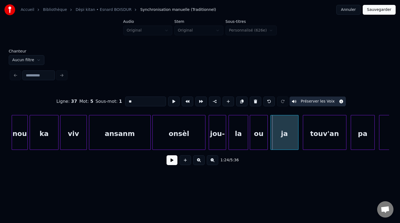
click at [271, 139] on div at bounding box center [272, 132] width 2 height 34
click at [298, 141] on div at bounding box center [298, 132] width 2 height 34
click at [287, 134] on div "ja" at bounding box center [285, 133] width 28 height 37
click at [171, 97] on button at bounding box center [173, 102] width 11 height 10
click at [257, 135] on div "ou" at bounding box center [258, 133] width 17 height 37
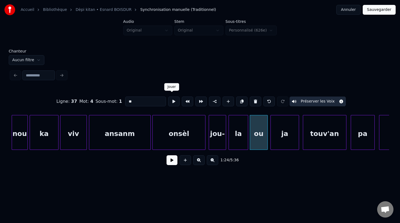
click at [172, 100] on button at bounding box center [173, 102] width 11 height 10
click at [292, 136] on div "ja" at bounding box center [285, 133] width 28 height 37
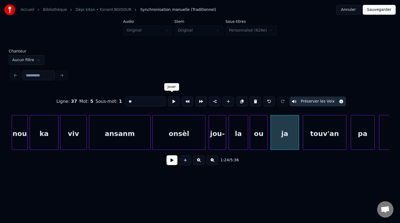
click at [172, 100] on button at bounding box center [173, 102] width 11 height 10
click at [315, 138] on div "touv'an" at bounding box center [324, 133] width 43 height 37
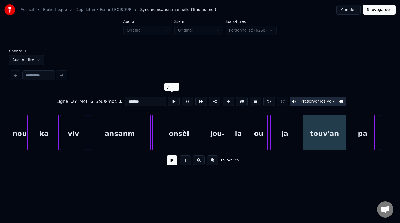
click at [171, 100] on button at bounding box center [173, 102] width 11 height 10
click at [323, 137] on div "touv'an" at bounding box center [326, 133] width 43 height 37
click at [171, 98] on button at bounding box center [173, 102] width 11 height 10
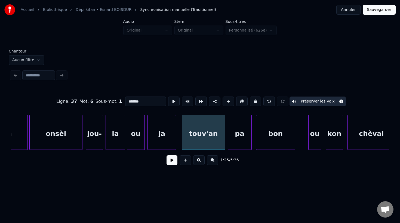
scroll to position [0, 9113]
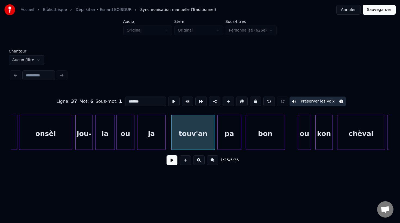
click at [203, 142] on div "touv'an" at bounding box center [193, 133] width 43 height 37
click at [210, 139] on div at bounding box center [210, 132] width 2 height 34
click at [214, 138] on div at bounding box center [215, 132] width 2 height 34
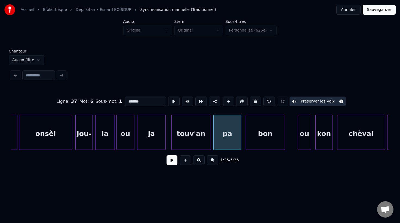
click at [231, 141] on div "pa" at bounding box center [227, 133] width 27 height 37
click at [169, 99] on button at bounding box center [173, 102] width 11 height 10
click at [171, 102] on button at bounding box center [173, 102] width 11 height 10
click at [237, 140] on div at bounding box center [237, 132] width 2 height 34
click at [241, 139] on div at bounding box center [241, 132] width 2 height 34
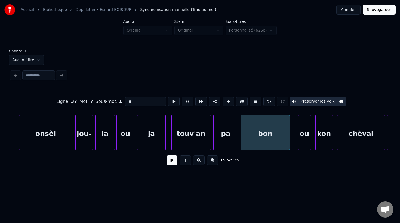
click at [289, 138] on div at bounding box center [289, 132] width 2 height 34
click at [280, 139] on div "bon" at bounding box center [265, 133] width 49 height 37
click at [170, 101] on button at bounding box center [173, 102] width 11 height 10
click at [299, 140] on div "ou" at bounding box center [299, 133] width 13 height 37
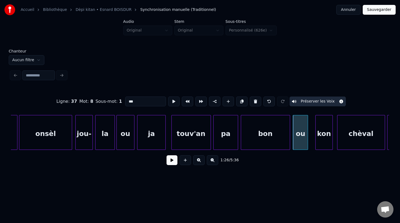
click at [307, 138] on div at bounding box center [307, 132] width 2 height 34
click at [301, 135] on div "ou" at bounding box center [300, 133] width 15 height 37
type input "**"
click at [172, 101] on button at bounding box center [173, 102] width 11 height 10
click at [317, 140] on div "kon" at bounding box center [319, 133] width 17 height 37
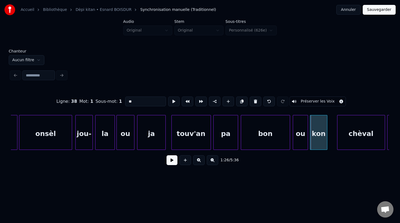
click at [327, 140] on div "kon" at bounding box center [318, 133] width 17 height 37
click at [327, 140] on div "kon" at bounding box center [318, 132] width 17 height 35
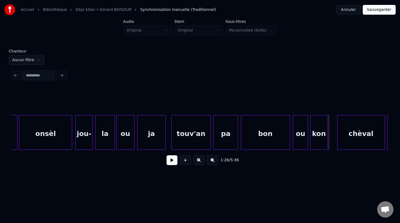
click at [324, 140] on div "kon" at bounding box center [318, 133] width 17 height 37
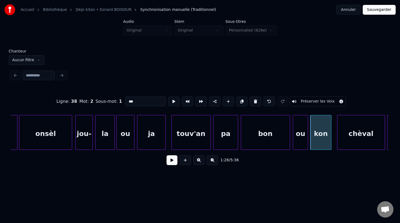
click at [330, 140] on div at bounding box center [330, 132] width 2 height 34
click at [323, 137] on div "kon" at bounding box center [320, 133] width 20 height 37
click at [326, 140] on div "kon" at bounding box center [320, 133] width 20 height 37
click at [172, 100] on button at bounding box center [173, 102] width 11 height 10
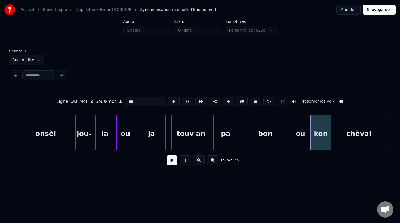
click at [333, 144] on div at bounding box center [334, 132] width 2 height 34
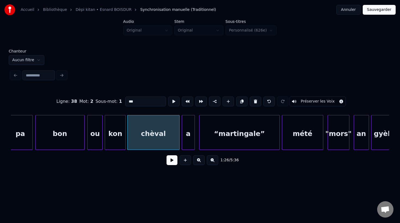
scroll to position [0, 9319]
click at [144, 143] on div "chèval" at bounding box center [153, 133] width 52 height 37
click at [172, 98] on button at bounding box center [173, 102] width 11 height 10
click at [171, 132] on div at bounding box center [171, 132] width 2 height 34
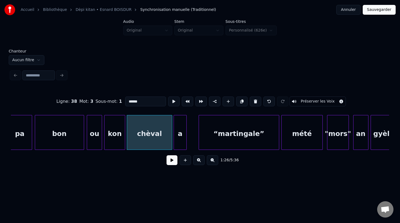
click at [181, 141] on div "a" at bounding box center [180, 133] width 13 height 37
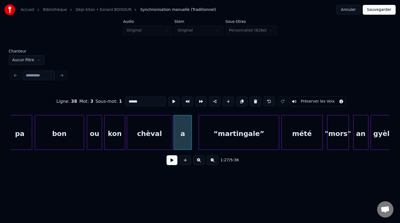
click at [191, 140] on div at bounding box center [191, 132] width 2 height 34
click at [154, 144] on div "chèval" at bounding box center [149, 133] width 45 height 37
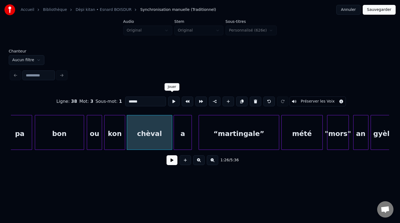
click at [171, 100] on button at bounding box center [173, 102] width 11 height 10
click at [183, 136] on div "a" at bounding box center [183, 133] width 18 height 37
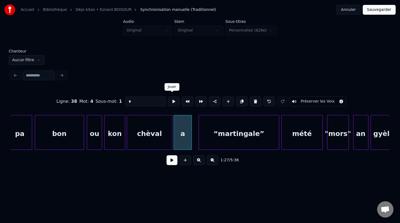
click at [172, 100] on button at bounding box center [173, 102] width 11 height 10
click at [214, 140] on div "“martingale”" at bounding box center [235, 133] width 80 height 37
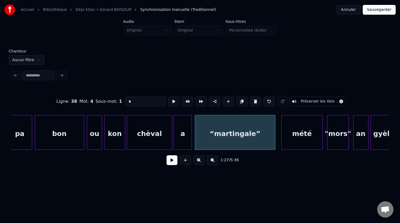
click at [267, 139] on div "“martingale”" at bounding box center [235, 133] width 80 height 37
type input "**********"
click at [171, 101] on button at bounding box center [173, 102] width 11 height 10
click at [171, 163] on button at bounding box center [171, 160] width 11 height 10
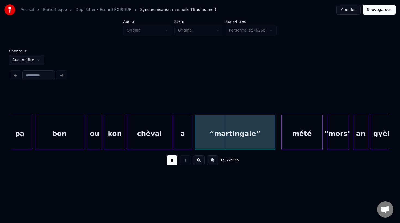
click at [171, 163] on button at bounding box center [171, 160] width 11 height 10
click at [225, 137] on div "“martingale”" at bounding box center [235, 133] width 80 height 37
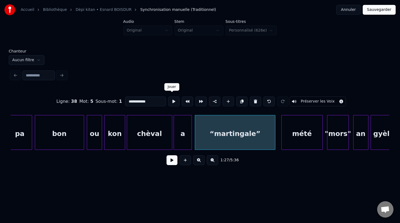
click at [171, 99] on button at bounding box center [173, 102] width 11 height 10
click at [298, 143] on div "mété" at bounding box center [299, 133] width 41 height 37
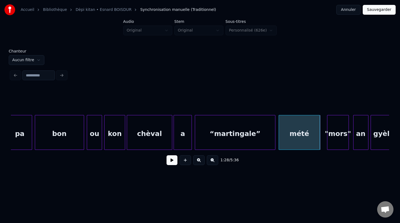
click at [316, 132] on div "mété" at bounding box center [299, 133] width 41 height 37
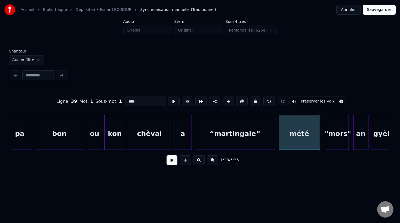
click at [172, 101] on button at bounding box center [173, 102] width 11 height 10
click at [339, 139] on div ""mors"" at bounding box center [334, 133] width 21 height 37
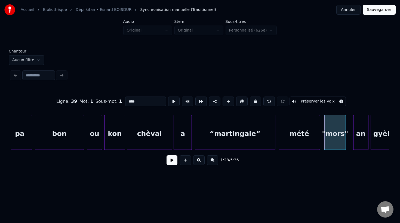
click at [334, 134] on div ""mors"" at bounding box center [334, 133] width 21 height 37
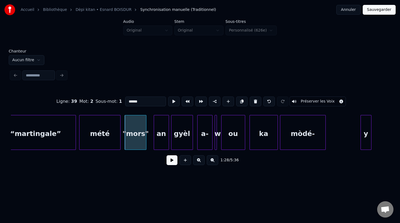
scroll to position [0, 9519]
click at [99, 135] on div "mété" at bounding box center [99, 133] width 41 height 37
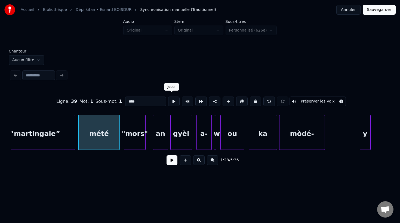
click at [172, 100] on button at bounding box center [173, 102] width 11 height 10
click at [130, 136] on div ""mors"" at bounding box center [134, 133] width 21 height 37
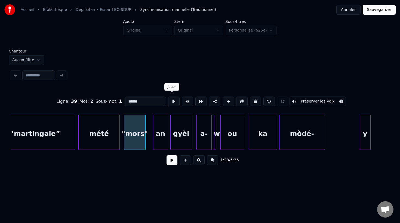
click at [171, 99] on button at bounding box center [173, 102] width 11 height 10
click at [157, 142] on div "an" at bounding box center [155, 133] width 15 height 37
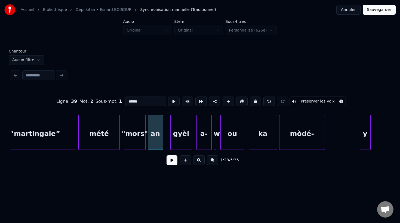
click at [158, 125] on div "an" at bounding box center [155, 133] width 15 height 37
click at [172, 100] on button at bounding box center [173, 102] width 11 height 10
click at [171, 101] on button at bounding box center [173, 102] width 11 height 10
click at [174, 129] on div "gyèl" at bounding box center [177, 133] width 21 height 37
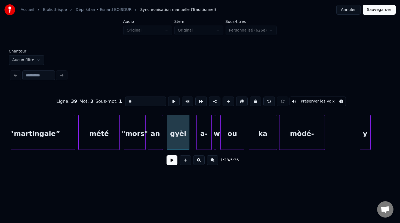
click at [188, 134] on div at bounding box center [188, 132] width 2 height 34
click at [174, 124] on div "gyèl" at bounding box center [178, 133] width 22 height 37
click at [172, 99] on button at bounding box center [173, 102] width 11 height 10
click at [196, 143] on div "a-" at bounding box center [198, 133] width 15 height 37
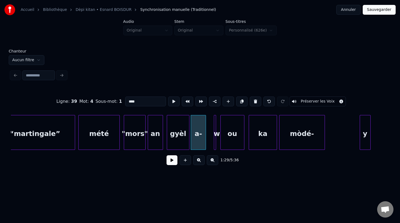
click at [196, 138] on div "a-" at bounding box center [198, 133] width 15 height 37
click at [150, 101] on input "**" at bounding box center [145, 102] width 41 height 10
click at [215, 132] on div at bounding box center [215, 132] width 2 height 34
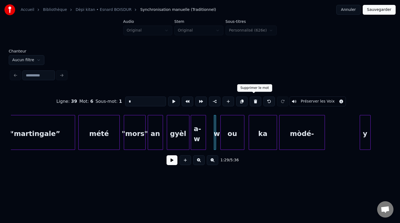
click at [254, 99] on button at bounding box center [255, 102] width 11 height 10
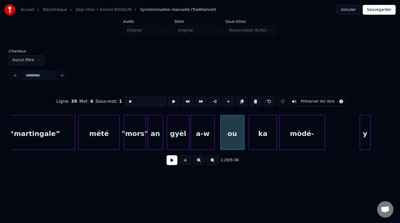
click at [214, 135] on div at bounding box center [214, 132] width 2 height 34
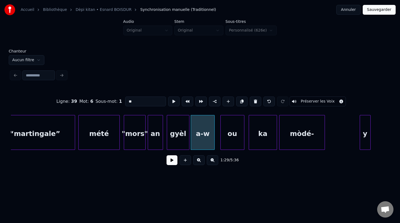
click at [203, 139] on div "a-w" at bounding box center [202, 133] width 23 height 37
click at [202, 131] on div "a-w" at bounding box center [202, 133] width 23 height 37
click at [170, 101] on button at bounding box center [173, 102] width 11 height 10
click at [226, 144] on div "ou" at bounding box center [229, 133] width 23 height 37
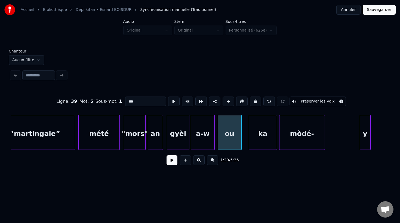
click at [227, 137] on div "ou" at bounding box center [229, 133] width 23 height 37
click at [170, 101] on button at bounding box center [173, 102] width 11 height 10
click at [254, 140] on div "ka" at bounding box center [259, 133] width 28 height 37
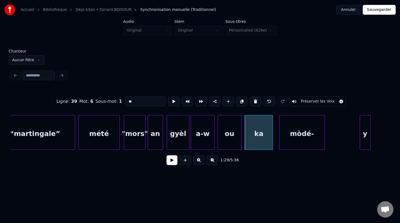
click at [256, 131] on div "ka" at bounding box center [259, 133] width 28 height 37
click at [176, 100] on button at bounding box center [173, 102] width 11 height 10
click at [289, 141] on div "mòdé-" at bounding box center [297, 133] width 45 height 37
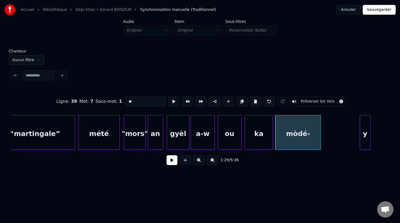
click at [300, 134] on div "mòdé-" at bounding box center [297, 133] width 45 height 37
click at [172, 101] on button at bounding box center [173, 102] width 11 height 10
click at [364, 136] on div "y" at bounding box center [365, 133] width 10 height 37
type input "*"
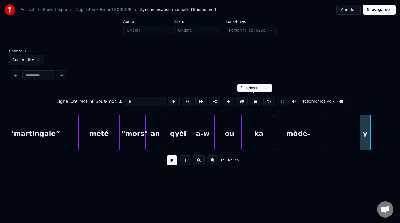
click at [252, 100] on button at bounding box center [255, 102] width 11 height 10
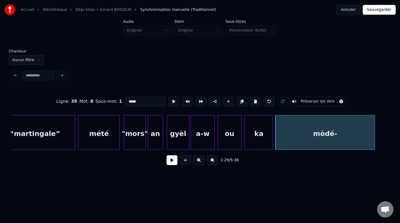
click at [374, 130] on div at bounding box center [374, 132] width 2 height 34
click at [143, 100] on input "*****" at bounding box center [145, 102] width 41 height 10
click at [132, 171] on div "1:29 / 5:36" at bounding box center [200, 160] width 378 height 21
click at [301, 140] on div "mòdé-y" at bounding box center [324, 133] width 99 height 37
click at [172, 99] on button at bounding box center [173, 102] width 11 height 10
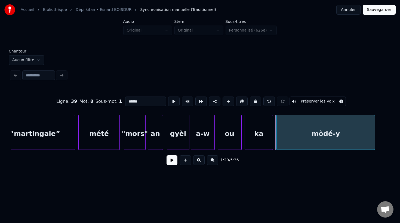
click at [277, 140] on div at bounding box center [278, 132] width 2 height 34
click at [281, 142] on div "mòdé-y" at bounding box center [325, 133] width 98 height 37
click at [317, 131] on div "mòdé-y" at bounding box center [325, 133] width 98 height 37
click at [173, 100] on button at bounding box center [173, 102] width 11 height 10
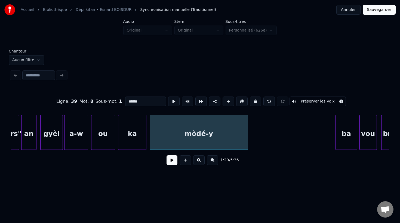
scroll to position [0, 9647]
click at [250, 139] on div at bounding box center [250, 132] width 2 height 34
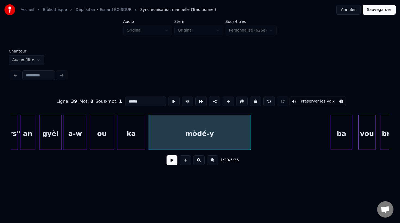
click at [338, 141] on div "ba" at bounding box center [341, 133] width 21 height 37
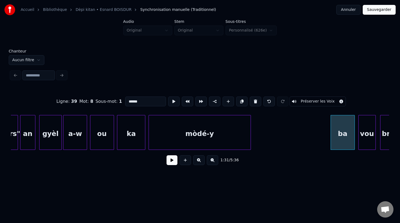
click at [354, 139] on div at bounding box center [354, 132] width 2 height 34
click at [343, 139] on div "ba" at bounding box center [343, 133] width 24 height 37
click at [172, 100] on button at bounding box center [173, 102] width 11 height 10
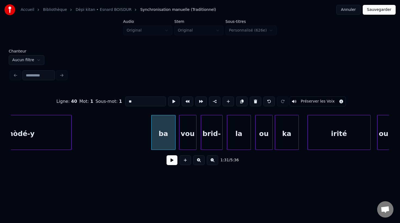
scroll to position [0, 9828]
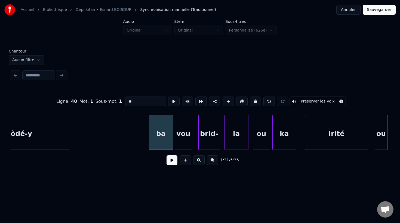
click at [185, 142] on div "vou" at bounding box center [183, 133] width 17 height 37
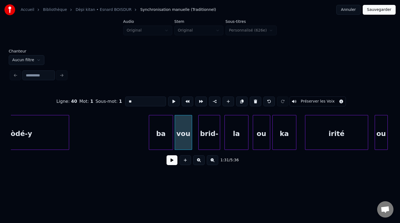
click at [185, 142] on div "vou" at bounding box center [183, 133] width 17 height 37
click at [172, 100] on button at bounding box center [173, 102] width 11 height 10
click at [166, 130] on div "ba" at bounding box center [161, 133] width 24 height 37
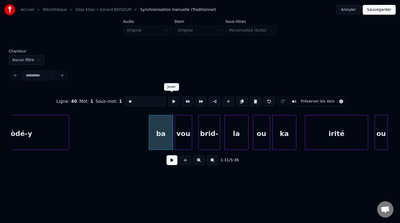
click at [172, 103] on button at bounding box center [173, 102] width 11 height 10
click at [185, 128] on div "vou" at bounding box center [183, 133] width 17 height 37
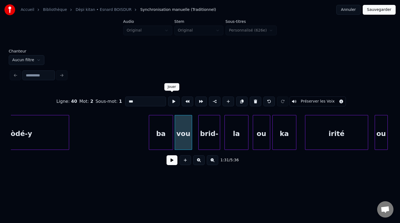
click at [172, 101] on button at bounding box center [173, 102] width 11 height 10
click at [210, 141] on div "brid-" at bounding box center [205, 133] width 21 height 37
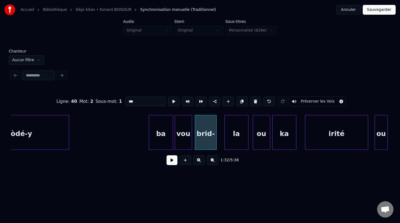
click at [209, 140] on div "brid-" at bounding box center [205, 133] width 21 height 37
click at [171, 101] on button at bounding box center [173, 102] width 11 height 10
click at [236, 143] on div "la" at bounding box center [233, 133] width 23 height 37
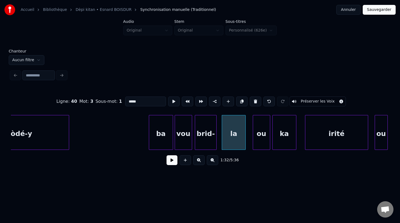
click at [212, 138] on div "brid-" at bounding box center [205, 133] width 21 height 37
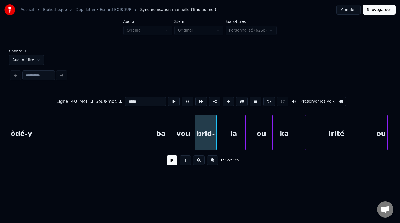
click at [147, 101] on input "*****" at bounding box center [145, 102] width 41 height 10
click at [230, 140] on div "la" at bounding box center [233, 133] width 23 height 37
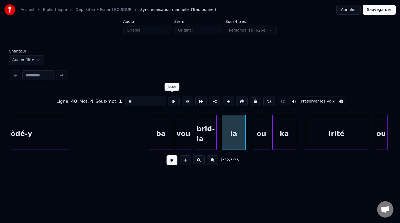
click at [172, 100] on button at bounding box center [173, 102] width 11 height 10
click at [230, 143] on div "la" at bounding box center [233, 133] width 23 height 37
click at [229, 135] on div "la" at bounding box center [233, 133] width 23 height 37
click at [254, 100] on button at bounding box center [255, 102] width 11 height 10
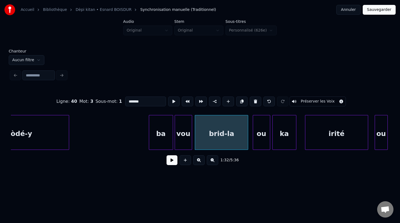
click at [248, 134] on div at bounding box center [247, 132] width 2 height 34
click at [209, 132] on div "brid-la" at bounding box center [221, 133] width 53 height 37
click at [174, 99] on button at bounding box center [173, 102] width 11 height 10
click at [246, 139] on div at bounding box center [246, 132] width 2 height 34
click at [257, 141] on div "ou" at bounding box center [257, 133] width 17 height 37
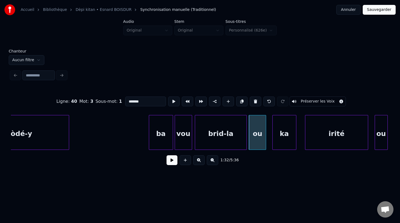
click at [211, 138] on div "brid-la" at bounding box center [220, 133] width 51 height 37
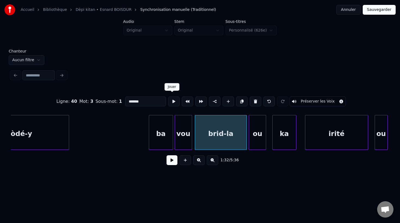
click at [172, 100] on button at bounding box center [173, 102] width 11 height 10
click at [257, 142] on div "ou" at bounding box center [257, 133] width 17 height 37
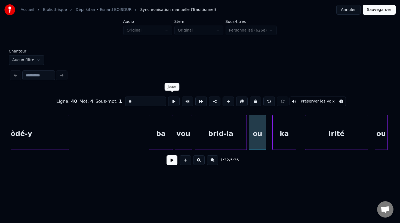
click at [172, 99] on button at bounding box center [173, 102] width 11 height 10
click at [286, 137] on div "ka" at bounding box center [281, 133] width 23 height 37
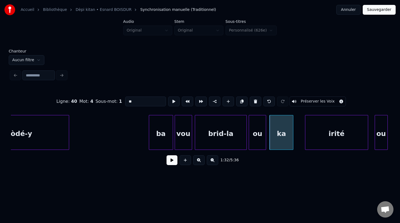
click at [286, 136] on div "ka" at bounding box center [281, 133] width 23 height 37
click at [172, 99] on button at bounding box center [173, 102] width 11 height 10
click at [311, 137] on div "irité" at bounding box center [329, 133] width 63 height 37
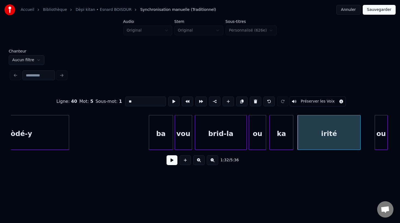
click at [337, 137] on div "irité" at bounding box center [329, 133] width 63 height 37
click at [172, 99] on button at bounding box center [173, 102] width 11 height 10
click at [360, 136] on div "irité" at bounding box center [328, 132] width 63 height 35
click at [337, 137] on div "irité" at bounding box center [328, 133] width 63 height 37
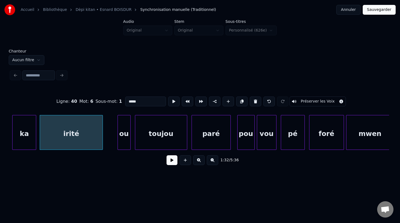
scroll to position [0, 10088]
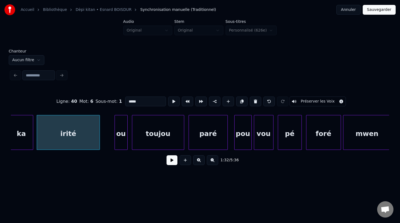
click at [76, 135] on div "irité" at bounding box center [68, 133] width 63 height 37
click at [80, 135] on div at bounding box center [80, 132] width 2 height 34
click at [70, 139] on div "irité" at bounding box center [59, 133] width 44 height 37
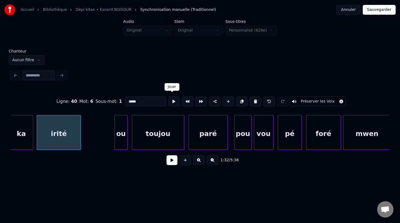
click at [174, 99] on button at bounding box center [173, 102] width 11 height 10
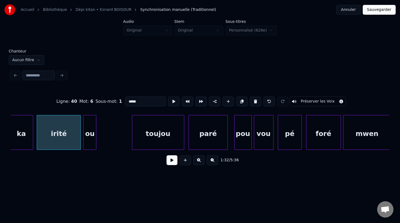
click at [88, 139] on div "ou" at bounding box center [90, 133] width 13 height 37
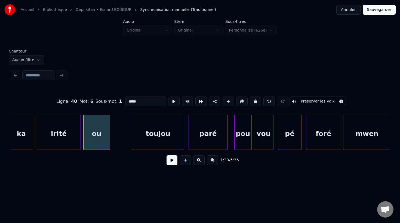
click at [109, 138] on div at bounding box center [109, 132] width 2 height 34
click at [96, 133] on div "ou" at bounding box center [97, 133] width 26 height 37
click at [171, 99] on button at bounding box center [173, 102] width 11 height 10
click at [112, 136] on div at bounding box center [113, 132] width 2 height 34
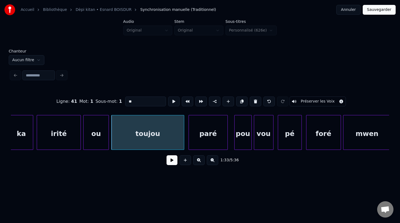
click at [108, 136] on div at bounding box center [108, 132] width 2 height 34
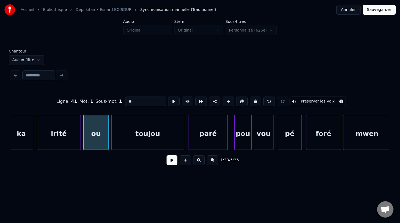
click at [118, 137] on div "toujou" at bounding box center [148, 133] width 72 height 37
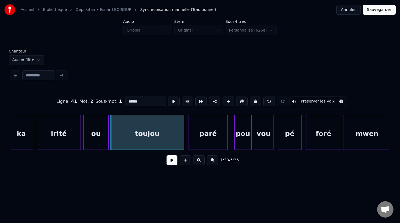
click at [110, 137] on div at bounding box center [111, 132] width 2 height 34
click at [123, 138] on div "toujou" at bounding box center [146, 133] width 73 height 37
click at [169, 100] on button at bounding box center [173, 102] width 11 height 10
click at [129, 139] on div at bounding box center [130, 132] width 2 height 34
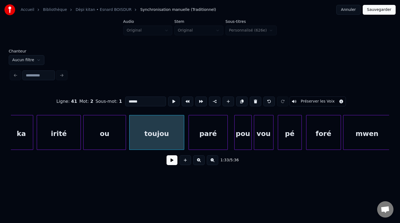
click at [124, 137] on div at bounding box center [125, 132] width 2 height 34
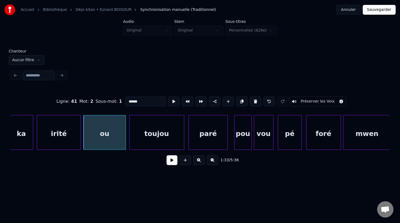
click at [115, 138] on div "ou" at bounding box center [105, 133] width 42 height 37
click at [171, 99] on button at bounding box center [173, 102] width 11 height 10
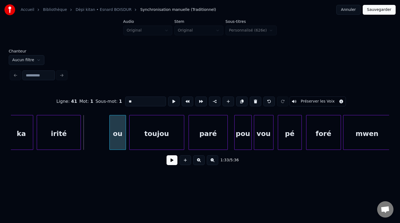
click at [110, 137] on div at bounding box center [111, 132] width 2 height 34
click at [107, 133] on div at bounding box center [107, 132] width 2 height 34
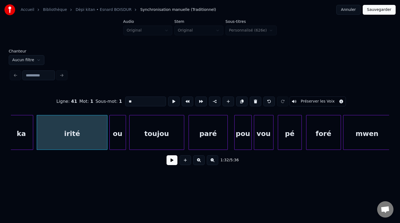
click at [96, 138] on div "irité" at bounding box center [72, 133] width 70 height 37
click at [172, 99] on button at bounding box center [173, 102] width 11 height 10
click at [105, 142] on div "irité" at bounding box center [70, 132] width 71 height 35
click at [118, 142] on div "ou" at bounding box center [116, 133] width 16 height 37
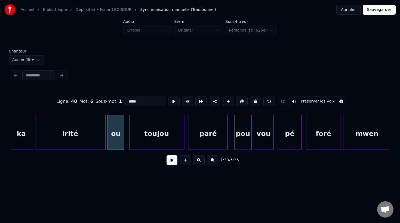
click at [93, 142] on div "irité" at bounding box center [70, 133] width 70 height 37
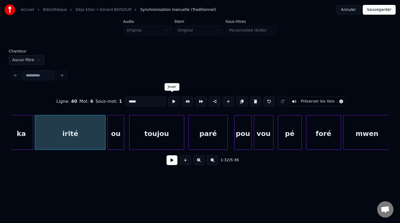
click at [172, 98] on button at bounding box center [173, 102] width 11 height 10
click at [121, 141] on div "ou" at bounding box center [116, 133] width 16 height 37
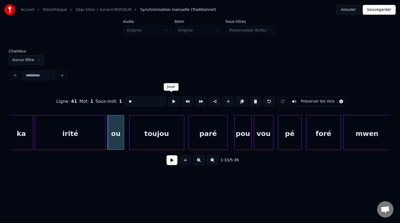
click at [169, 100] on button at bounding box center [173, 102] width 11 height 10
click at [146, 137] on div "toujou" at bounding box center [156, 133] width 54 height 37
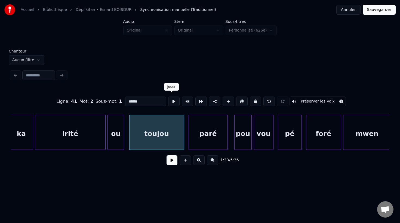
click at [171, 101] on button at bounding box center [173, 102] width 11 height 10
click at [159, 142] on div "toujou" at bounding box center [155, 133] width 54 height 37
click at [195, 141] on div "paré" at bounding box center [205, 133] width 39 height 37
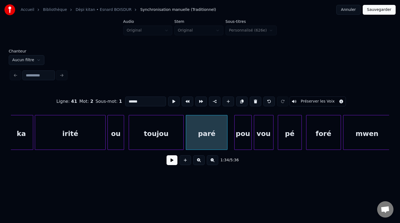
click at [226, 140] on div at bounding box center [226, 132] width 2 height 34
click at [161, 142] on div "toujou" at bounding box center [156, 133] width 54 height 37
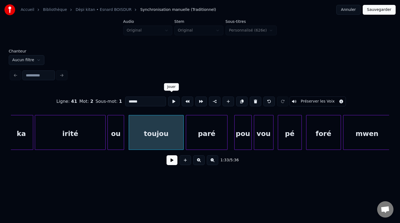
click at [172, 99] on button at bounding box center [173, 102] width 11 height 10
click at [206, 131] on div "paré" at bounding box center [206, 133] width 41 height 37
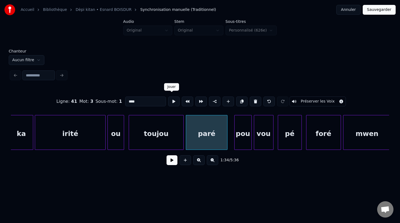
click at [172, 101] on button at bounding box center [173, 102] width 11 height 10
click at [238, 140] on div "pou" at bounding box center [238, 133] width 17 height 37
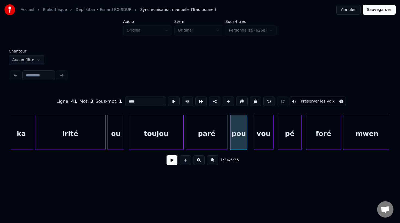
click at [237, 132] on div "pou" at bounding box center [238, 133] width 17 height 37
click at [173, 100] on button at bounding box center [173, 102] width 11 height 10
click at [261, 140] on div "vou" at bounding box center [259, 133] width 19 height 37
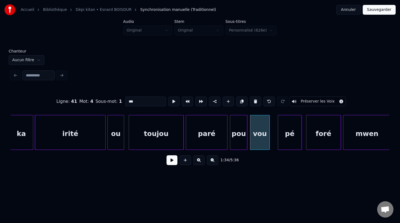
click at [240, 136] on div "pou" at bounding box center [238, 133] width 17 height 37
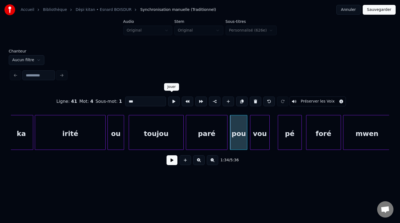
click at [169, 101] on button at bounding box center [173, 102] width 11 height 10
click at [264, 142] on div "vou" at bounding box center [259, 133] width 19 height 37
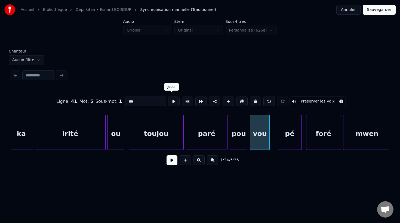
click at [171, 102] on button at bounding box center [173, 102] width 11 height 10
click at [285, 141] on div "pé" at bounding box center [285, 133] width 23 height 37
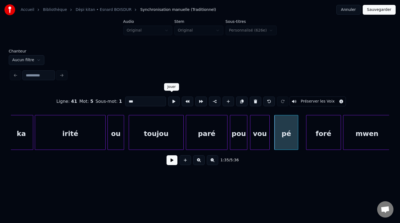
click at [171, 101] on button at bounding box center [173, 102] width 11 height 10
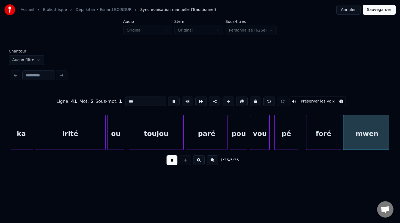
scroll to position [0, 10468]
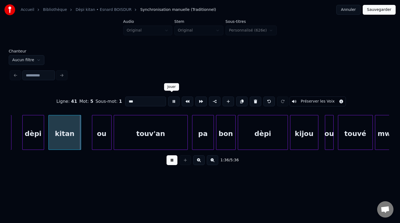
click at [172, 102] on button at bounding box center [173, 102] width 11 height 10
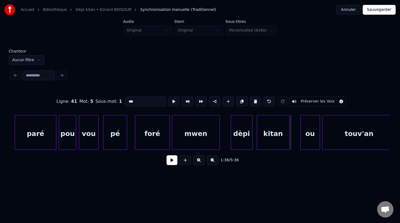
scroll to position [0, 10257]
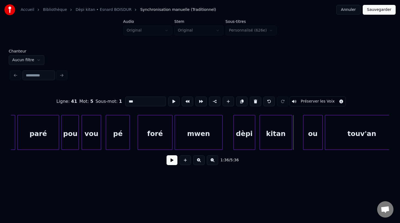
click at [119, 133] on div "pé" at bounding box center [117, 133] width 23 height 37
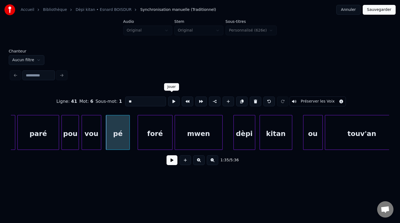
click at [172, 101] on button at bounding box center [173, 102] width 11 height 10
click at [150, 140] on div "foré" at bounding box center [152, 133] width 34 height 37
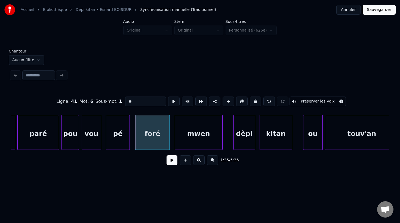
click at [150, 140] on div "foré" at bounding box center [152, 133] width 34 height 37
click at [171, 100] on button at bounding box center [173, 102] width 11 height 10
click at [193, 145] on div "mwen" at bounding box center [194, 133] width 47 height 37
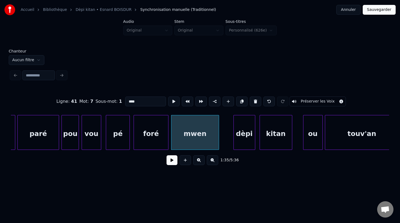
click at [160, 146] on div "foré" at bounding box center [151, 133] width 34 height 37
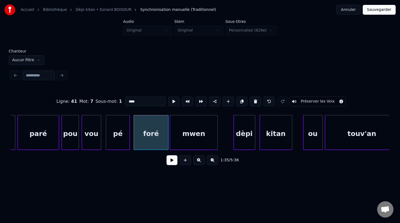
click at [180, 141] on div "mwen" at bounding box center [193, 133] width 47 height 37
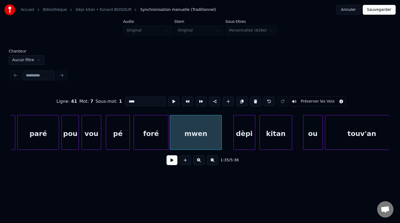
click at [221, 139] on div at bounding box center [221, 132] width 2 height 34
click at [210, 140] on div "mwen" at bounding box center [195, 133] width 51 height 37
click at [171, 101] on button at bounding box center [173, 102] width 11 height 10
click at [150, 143] on div "foré" at bounding box center [151, 133] width 34 height 37
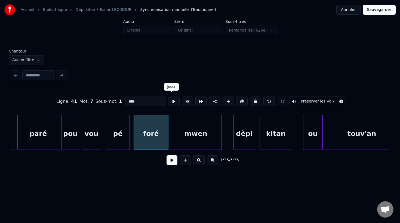
click at [171, 101] on button at bounding box center [173, 102] width 11 height 10
click at [185, 125] on div "mwen" at bounding box center [195, 133] width 51 height 37
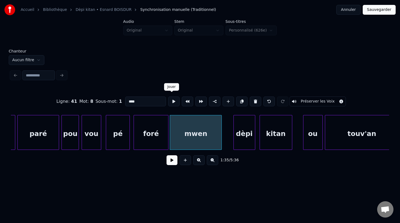
click at [172, 101] on button at bounding box center [173, 102] width 11 height 10
click at [228, 137] on div at bounding box center [229, 132] width 2 height 34
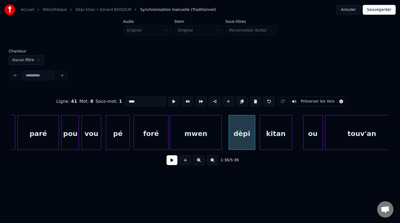
click at [240, 139] on div "dèpi" at bounding box center [242, 133] width 26 height 37
click at [171, 101] on button at bounding box center [173, 102] width 11 height 10
click at [264, 142] on div "kitan" at bounding box center [272, 133] width 32 height 37
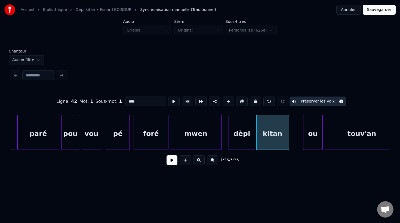
click at [280, 138] on div "kitan" at bounding box center [272, 133] width 32 height 37
click at [309, 137] on div "ou" at bounding box center [312, 133] width 19 height 37
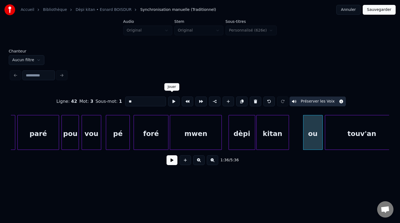
click at [171, 101] on button at bounding box center [173, 102] width 11 height 10
click at [301, 136] on div at bounding box center [301, 132] width 2 height 34
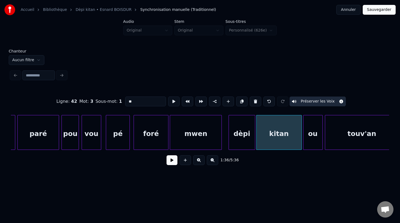
click at [265, 136] on div "kitan" at bounding box center [278, 133] width 45 height 37
click at [171, 101] on button at bounding box center [173, 102] width 11 height 10
click at [313, 140] on div "ou" at bounding box center [312, 133] width 19 height 37
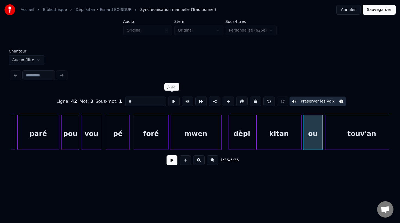
click at [172, 100] on button at bounding box center [173, 102] width 11 height 10
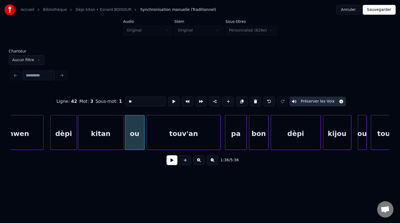
scroll to position [0, 10440]
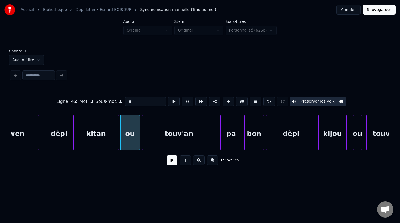
click at [168, 132] on div "touv'an" at bounding box center [178, 133] width 73 height 37
type input "*******"
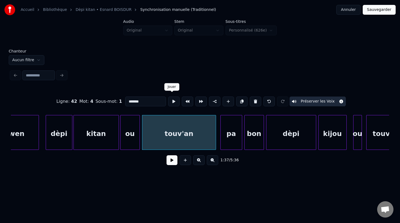
click at [174, 100] on button at bounding box center [173, 102] width 11 height 10
click at [228, 141] on div "pa" at bounding box center [228, 133] width 21 height 37
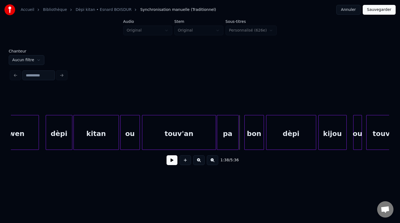
click at [235, 141] on div "pa" at bounding box center [227, 133] width 21 height 37
click at [211, 143] on div "touv'an" at bounding box center [178, 133] width 73 height 37
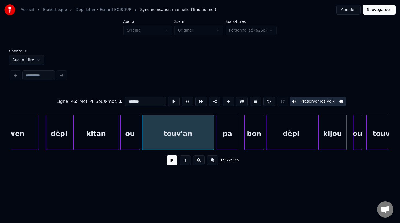
click at [213, 138] on div at bounding box center [213, 132] width 2 height 34
click at [224, 141] on div "pa" at bounding box center [225, 133] width 21 height 37
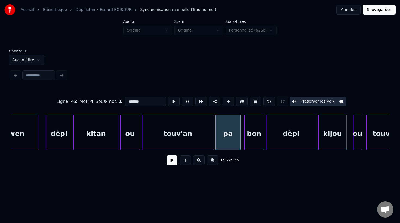
click at [239, 139] on div at bounding box center [240, 132] width 2 height 34
click at [233, 141] on div "pa" at bounding box center [227, 133] width 25 height 37
click at [172, 100] on button at bounding box center [173, 102] width 11 height 10
click at [172, 98] on button at bounding box center [173, 102] width 11 height 10
click at [248, 137] on div "bon" at bounding box center [251, 133] width 19 height 37
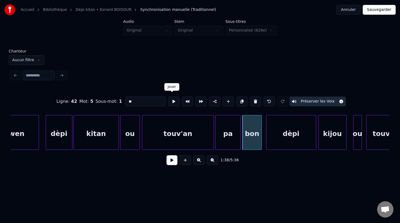
click at [170, 99] on button at bounding box center [173, 102] width 11 height 10
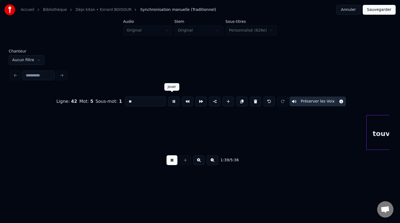
scroll to position [0, 10819]
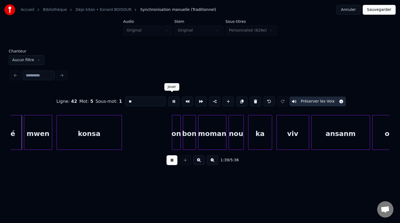
click at [169, 101] on button at bounding box center [173, 102] width 11 height 10
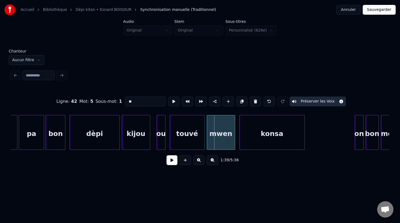
scroll to position [0, 10637]
click at [33, 139] on div "pa" at bounding box center [30, 133] width 25 height 37
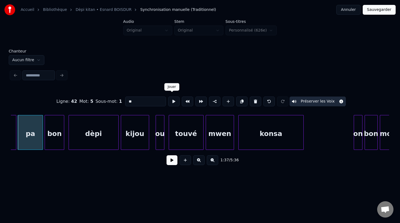
click at [173, 101] on button at bounding box center [173, 102] width 11 height 10
click at [60, 140] on div "bon" at bounding box center [54, 133] width 19 height 37
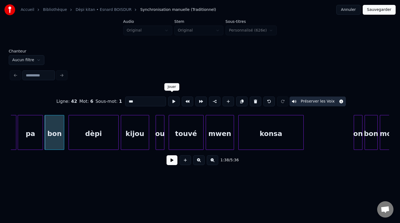
click at [171, 100] on button at bounding box center [173, 102] width 11 height 10
click at [88, 143] on div "dèpi" at bounding box center [94, 133] width 50 height 37
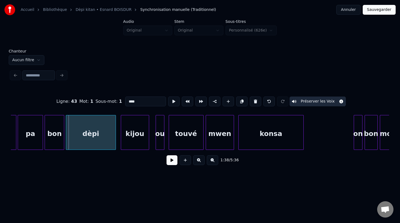
click at [85, 141] on div "dèpi" at bounding box center [91, 133] width 50 height 37
click at [116, 141] on div "dèpi" at bounding box center [91, 132] width 50 height 35
click at [116, 141] on div at bounding box center [116, 132] width 2 height 34
click at [107, 141] on div "dèpi" at bounding box center [91, 133] width 51 height 37
click at [172, 99] on button at bounding box center [173, 102] width 11 height 10
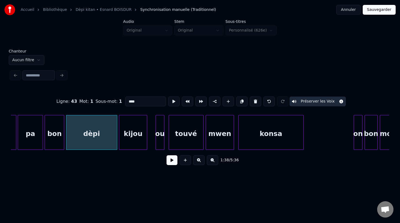
click at [132, 143] on div "kijou" at bounding box center [133, 133] width 28 height 37
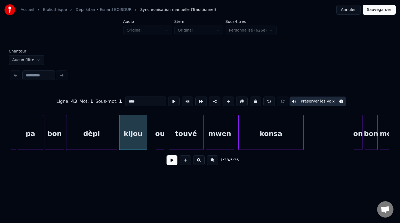
click at [132, 142] on div "kijou" at bounding box center [133, 133] width 28 height 37
click at [173, 100] on button at bounding box center [173, 102] width 11 height 10
click at [150, 134] on div at bounding box center [151, 132] width 2 height 34
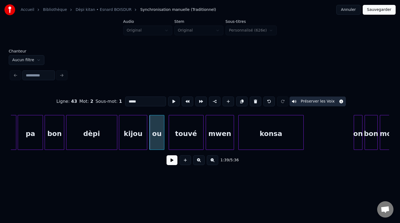
click at [154, 140] on div "ou" at bounding box center [157, 133] width 14 height 37
click at [172, 100] on button at bounding box center [173, 102] width 11 height 10
click at [177, 137] on div "touvé" at bounding box center [183, 133] width 34 height 37
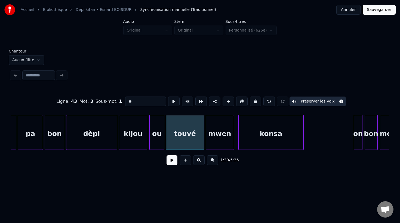
click at [203, 138] on div at bounding box center [203, 132] width 2 height 34
click at [194, 140] on div "touvé" at bounding box center [185, 133] width 38 height 37
click at [172, 100] on button at bounding box center [173, 102] width 11 height 10
click at [215, 134] on div "mwen" at bounding box center [220, 133] width 28 height 37
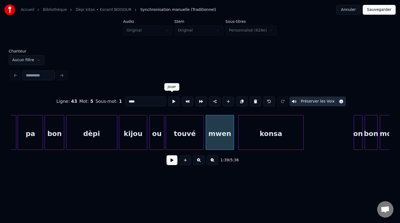
click at [173, 100] on button at bounding box center [173, 102] width 11 height 10
click at [258, 141] on div "konsa" at bounding box center [268, 133] width 65 height 37
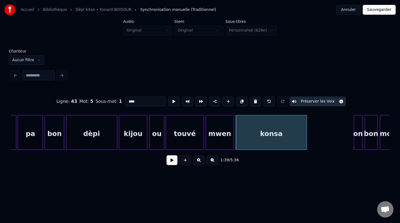
click at [306, 138] on div at bounding box center [306, 132] width 2 height 34
click at [307, 137] on div at bounding box center [308, 132] width 2 height 34
click at [277, 136] on div "konsa" at bounding box center [272, 133] width 72 height 37
click at [170, 100] on button at bounding box center [173, 102] width 11 height 10
click at [342, 144] on div "on" at bounding box center [342, 133] width 8 height 37
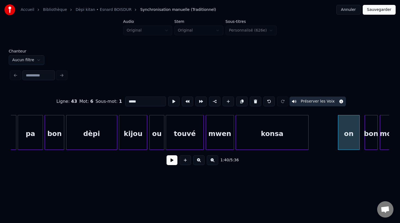
click at [358, 143] on div at bounding box center [359, 132] width 2 height 34
click at [365, 142] on div "bon" at bounding box center [367, 133] width 13 height 37
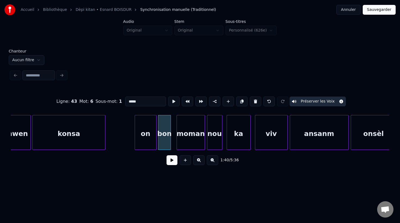
scroll to position [0, 10842]
click at [141, 137] on div "on" at bounding box center [144, 133] width 21 height 37
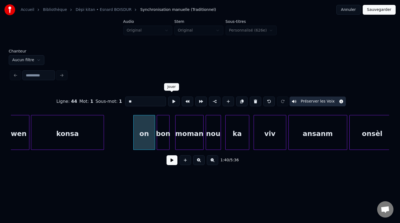
click at [171, 100] on button at bounding box center [173, 102] width 11 height 10
click at [159, 139] on div "bon" at bounding box center [163, 133] width 13 height 37
type input "***"
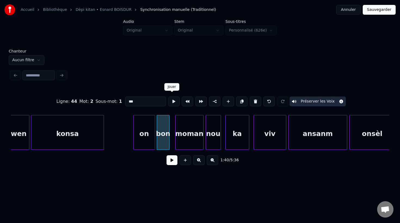
click at [173, 100] on button at bounding box center [173, 102] width 11 height 10
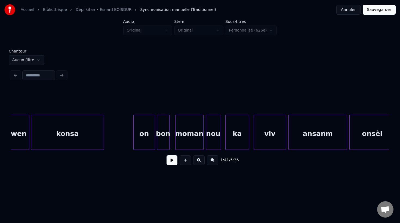
click at [166, 139] on div "bon" at bounding box center [163, 133] width 13 height 37
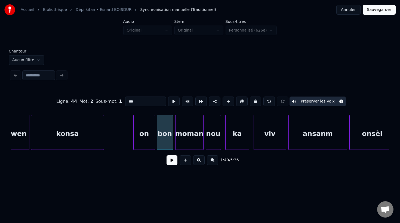
click at [172, 137] on div at bounding box center [172, 132] width 2 height 34
click at [166, 139] on div "bon" at bounding box center [164, 133] width 15 height 37
click at [173, 98] on button at bounding box center [173, 102] width 11 height 10
click at [169, 136] on div at bounding box center [169, 132] width 2 height 34
click at [170, 100] on button at bounding box center [173, 102] width 11 height 10
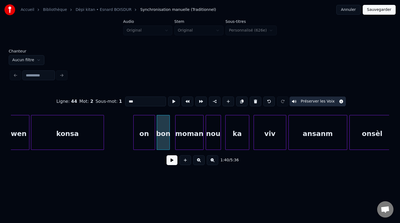
click at [181, 134] on div "moman" at bounding box center [189, 133] width 28 height 37
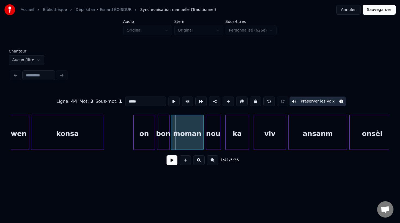
click at [172, 136] on div at bounding box center [172, 132] width 2 height 34
click at [183, 133] on div "moman" at bounding box center [187, 133] width 32 height 37
click at [172, 101] on button at bounding box center [173, 102] width 11 height 10
click at [166, 140] on div "bon" at bounding box center [163, 133] width 13 height 37
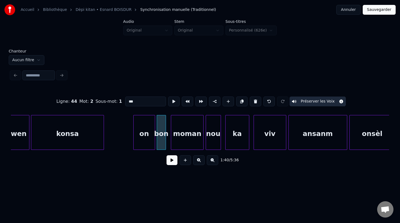
click at [165, 138] on div at bounding box center [165, 132] width 2 height 34
click at [172, 138] on div at bounding box center [172, 132] width 2 height 34
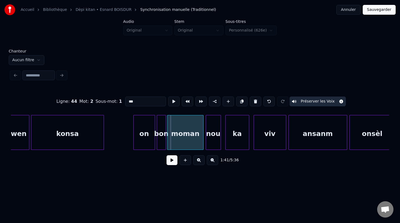
click at [168, 139] on div at bounding box center [168, 132] width 2 height 34
click at [187, 131] on div "moman" at bounding box center [186, 133] width 36 height 37
click at [172, 101] on button at bounding box center [173, 102] width 11 height 10
click at [163, 140] on div "bon" at bounding box center [161, 133] width 9 height 37
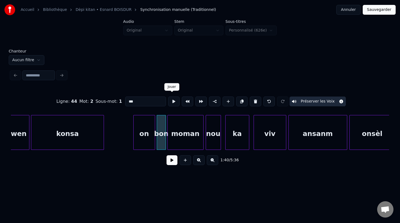
click at [172, 99] on button at bounding box center [173, 102] width 11 height 10
click at [184, 134] on div "moman" at bounding box center [186, 133] width 36 height 37
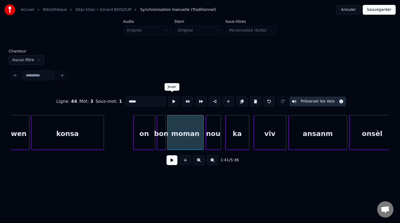
click at [172, 100] on button at bounding box center [173, 102] width 11 height 10
click at [214, 141] on div "nou" at bounding box center [212, 133] width 15 height 37
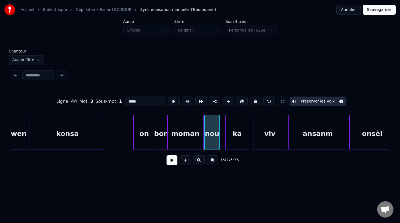
click at [209, 139] on div "nou" at bounding box center [212, 133] width 15 height 37
click at [172, 100] on button at bounding box center [173, 102] width 11 height 10
click at [221, 140] on div at bounding box center [222, 132] width 2 height 34
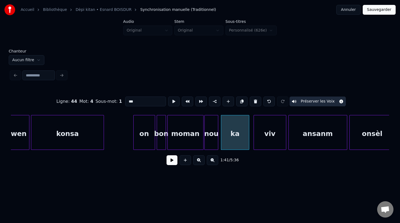
click at [217, 140] on div at bounding box center [217, 132] width 2 height 34
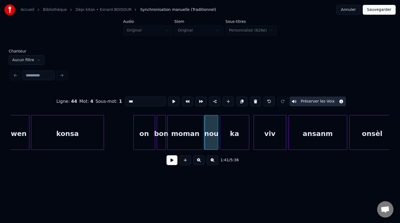
click at [220, 140] on div at bounding box center [221, 132] width 2 height 34
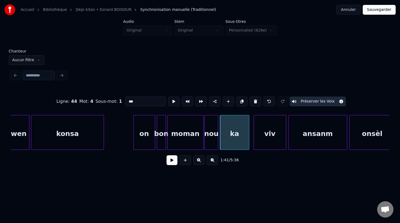
click at [228, 142] on div "ka" at bounding box center [234, 133] width 29 height 37
click at [171, 99] on button at bounding box center [173, 102] width 11 height 10
click at [271, 143] on div "viv" at bounding box center [267, 133] width 32 height 37
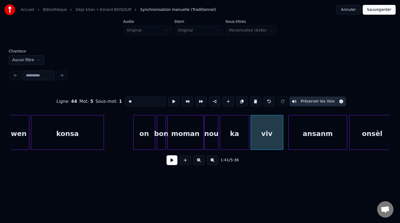
click at [275, 140] on div "viv" at bounding box center [267, 133] width 32 height 37
click at [172, 100] on button at bounding box center [173, 102] width 11 height 10
click at [283, 143] on div "viv" at bounding box center [267, 133] width 32 height 37
click at [275, 140] on div at bounding box center [275, 132] width 2 height 34
click at [267, 137] on div "viv" at bounding box center [263, 133] width 24 height 37
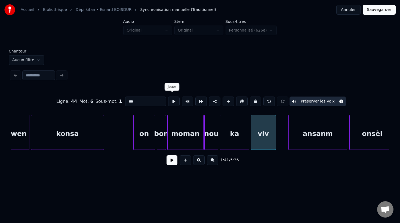
click at [172, 100] on button at bounding box center [173, 102] width 11 height 10
click at [302, 138] on div "ansanm" at bounding box center [306, 133] width 58 height 37
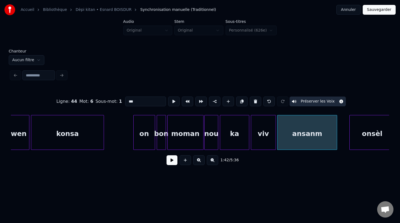
click at [336, 141] on div at bounding box center [336, 132] width 2 height 34
click at [322, 141] on div "ansanm" at bounding box center [307, 133] width 60 height 37
click at [172, 99] on button at bounding box center [173, 102] width 11 height 10
click at [339, 139] on div at bounding box center [340, 132] width 2 height 34
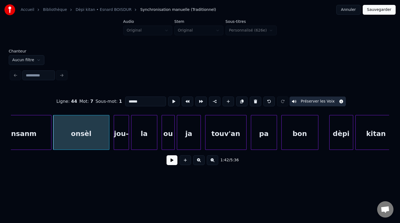
scroll to position [0, 11128]
click at [345, 140] on div "dèpi" at bounding box center [340, 133] width 23 height 37
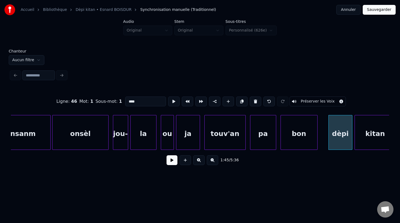
click at [290, 141] on div "bon" at bounding box center [299, 133] width 36 height 37
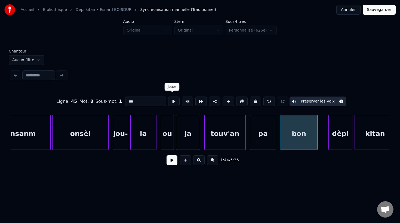
click at [168, 102] on button at bounding box center [173, 102] width 11 height 10
click at [338, 135] on div "dèpi" at bounding box center [335, 133] width 23 height 37
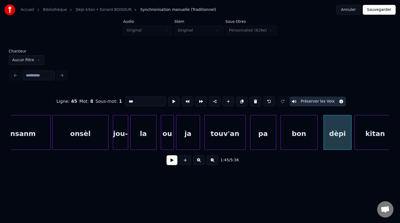
click at [351, 140] on div at bounding box center [351, 132] width 2 height 34
click at [341, 143] on div "dèpi" at bounding box center [337, 133] width 27 height 37
click at [170, 100] on button at bounding box center [173, 102] width 11 height 10
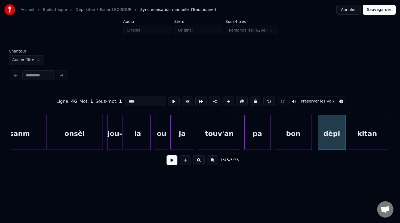
click at [358, 143] on div "kitan" at bounding box center [367, 133] width 41 height 37
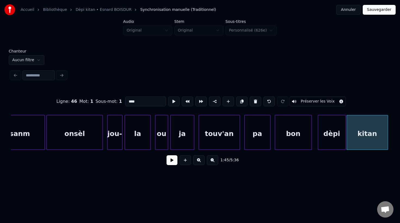
click at [334, 141] on div "dèpi" at bounding box center [331, 133] width 27 height 37
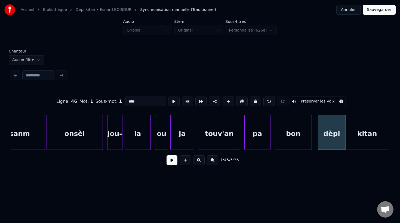
click at [328, 141] on div "dèpi" at bounding box center [331, 133] width 27 height 37
click at [174, 99] on button at bounding box center [173, 102] width 11 height 10
click at [353, 142] on div "kitan" at bounding box center [367, 133] width 41 height 37
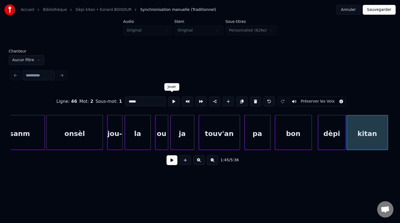
click at [173, 99] on button at bounding box center [173, 102] width 11 height 10
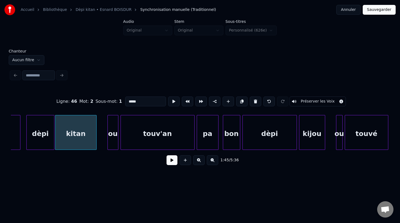
scroll to position [0, 11427]
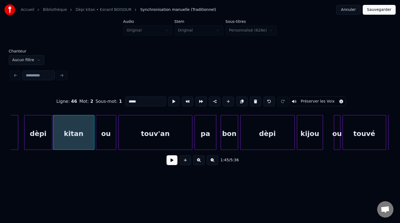
click at [97, 138] on div at bounding box center [97, 132] width 2 height 34
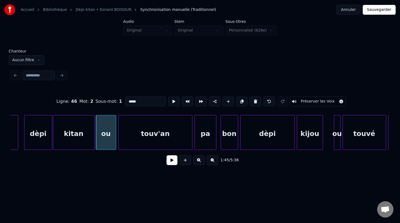
click at [102, 140] on div "ou" at bounding box center [106, 133] width 20 height 37
click at [172, 97] on button at bounding box center [173, 102] width 11 height 10
click at [102, 141] on div at bounding box center [103, 132] width 2 height 34
click at [99, 138] on div at bounding box center [99, 132] width 2 height 34
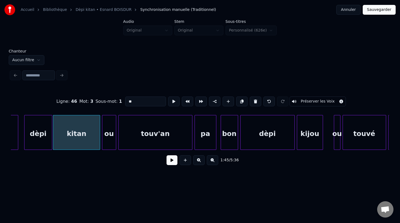
click at [88, 137] on div "kitan" at bounding box center [76, 133] width 47 height 37
click at [171, 99] on button at bounding box center [173, 102] width 11 height 10
click at [109, 142] on div "ou" at bounding box center [109, 133] width 14 height 37
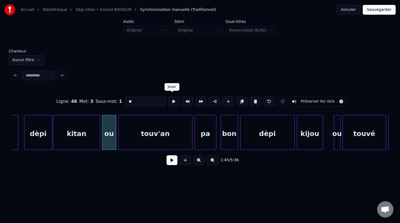
click at [171, 99] on button at bounding box center [173, 102] width 11 height 10
click at [113, 141] on div at bounding box center [113, 132] width 2 height 34
click at [116, 140] on div at bounding box center [117, 132] width 2 height 34
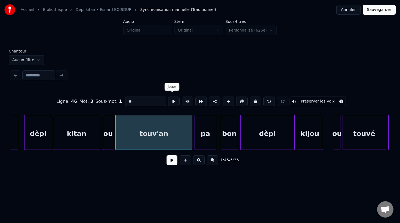
click at [169, 99] on button at bounding box center [173, 102] width 11 height 10
click at [169, 98] on button at bounding box center [173, 102] width 11 height 10
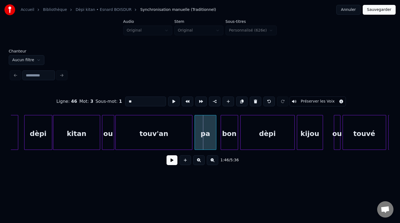
click at [168, 133] on div "touv'an" at bounding box center [154, 133] width 76 height 37
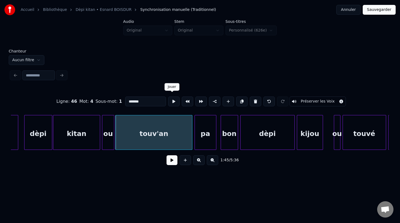
click at [171, 100] on button at bounding box center [173, 102] width 11 height 10
click at [192, 138] on div "touv'an" at bounding box center [153, 132] width 77 height 35
click at [188, 138] on div at bounding box center [189, 132] width 2 height 34
click at [191, 140] on div at bounding box center [192, 132] width 2 height 34
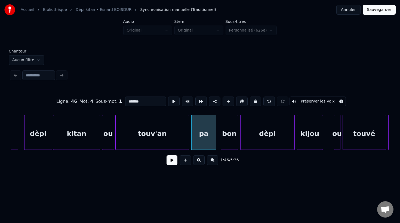
click at [175, 141] on div "touv'an" at bounding box center [152, 133] width 73 height 37
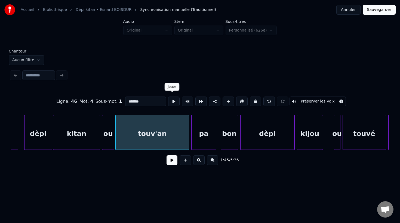
click at [171, 100] on button at bounding box center [173, 102] width 11 height 10
click at [202, 143] on div "pa" at bounding box center [203, 133] width 24 height 37
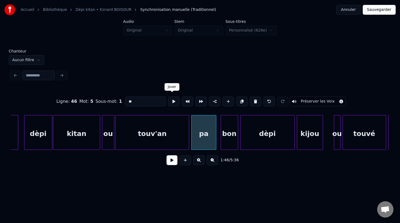
click at [170, 100] on button at bounding box center [173, 102] width 11 height 10
click at [228, 136] on div "bon" at bounding box center [229, 133] width 17 height 37
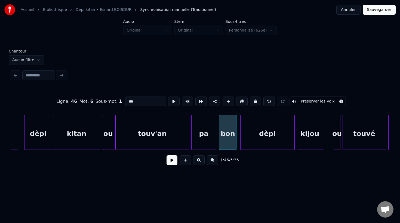
click at [224, 139] on div "bon" at bounding box center [227, 133] width 17 height 37
click at [209, 139] on div "pa" at bounding box center [203, 133] width 24 height 37
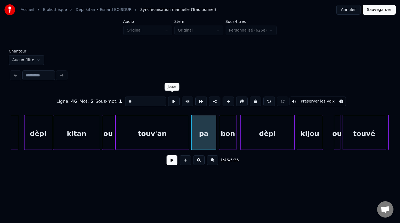
click at [171, 100] on button at bounding box center [173, 102] width 11 height 10
click at [233, 145] on div "bon" at bounding box center [227, 133] width 17 height 37
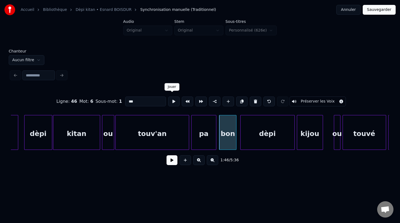
click at [170, 100] on button at bounding box center [173, 102] width 11 height 10
click at [266, 140] on div "dèpi" at bounding box center [267, 133] width 54 height 37
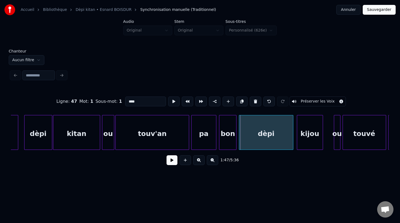
click at [262, 141] on div "dèpi" at bounding box center [266, 133] width 54 height 37
click at [293, 136] on div at bounding box center [293, 132] width 2 height 34
click at [171, 100] on button at bounding box center [173, 102] width 11 height 10
click at [264, 140] on div "dèpi" at bounding box center [266, 133] width 55 height 37
click at [170, 101] on button at bounding box center [173, 102] width 11 height 10
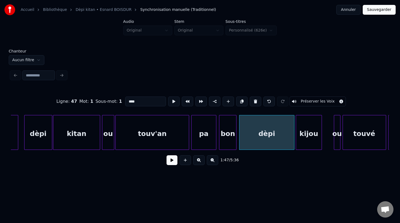
click at [313, 140] on div "kijou" at bounding box center [309, 133] width 26 height 37
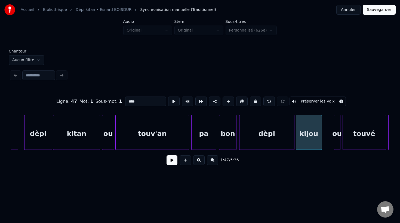
click at [302, 141] on div "kijou" at bounding box center [309, 133] width 26 height 37
click at [172, 100] on button at bounding box center [173, 102] width 11 height 10
click at [307, 144] on div "kijou" at bounding box center [309, 133] width 26 height 37
click at [313, 142] on div at bounding box center [312, 132] width 2 height 34
click at [315, 142] on div at bounding box center [315, 132] width 2 height 34
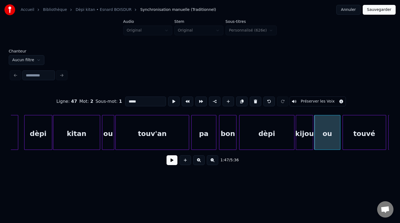
click at [321, 143] on div "ou" at bounding box center [327, 133] width 26 height 37
click at [170, 101] on button at bounding box center [173, 102] width 11 height 10
click at [311, 132] on div "kijou" at bounding box center [304, 133] width 17 height 37
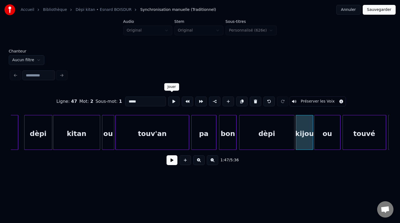
click at [171, 100] on button at bounding box center [173, 102] width 11 height 10
click at [327, 142] on div at bounding box center [328, 132] width 2 height 34
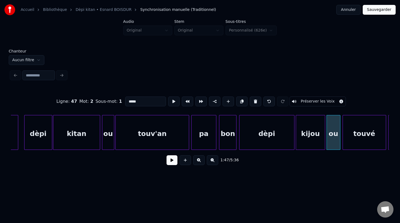
click at [324, 142] on div at bounding box center [324, 132] width 2 height 34
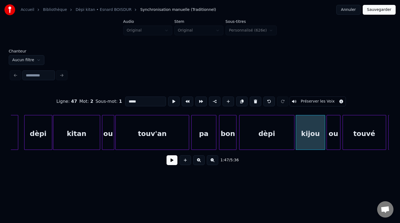
click at [316, 143] on div "kijou" at bounding box center [310, 133] width 29 height 37
click at [171, 100] on button at bounding box center [173, 102] width 11 height 10
click at [335, 146] on div "ou" at bounding box center [333, 133] width 13 height 37
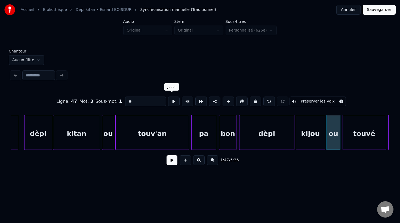
click at [170, 100] on button at bounding box center [173, 102] width 11 height 10
click at [373, 134] on div "touvé" at bounding box center [364, 133] width 43 height 37
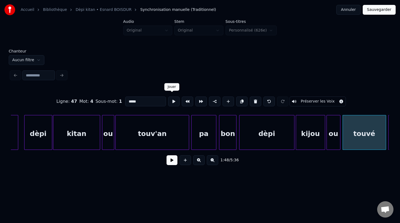
click at [172, 98] on button at bounding box center [173, 102] width 11 height 10
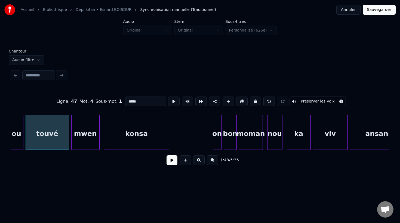
scroll to position [0, 11744]
click at [39, 139] on div "touvé" at bounding box center [46, 133] width 43 height 37
click at [174, 98] on button at bounding box center [173, 102] width 11 height 10
click at [88, 141] on div "mwen" at bounding box center [85, 133] width 28 height 37
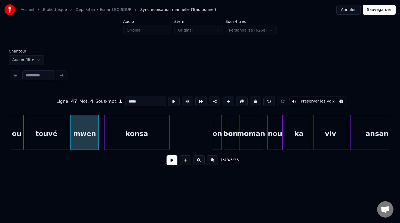
click at [88, 141] on div "mwen" at bounding box center [85, 133] width 28 height 37
click at [171, 98] on button at bounding box center [173, 102] width 11 height 10
click at [143, 138] on div "konsa" at bounding box center [134, 133] width 65 height 37
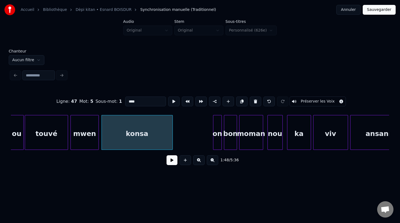
click at [172, 136] on div at bounding box center [172, 132] width 2 height 34
click at [171, 103] on button at bounding box center [173, 102] width 11 height 10
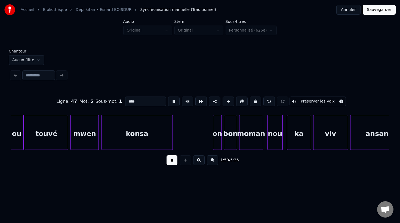
click at [171, 105] on div at bounding box center [174, 101] width 14 height 12
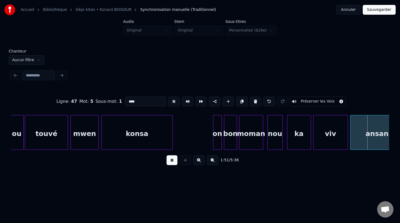
click at [171, 102] on button at bounding box center [173, 102] width 11 height 10
click at [159, 120] on div "konsa" at bounding box center [137, 133] width 71 height 37
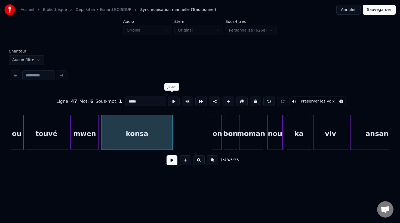
click at [172, 101] on button at bounding box center [173, 102] width 11 height 10
click at [199, 143] on div "on" at bounding box center [198, 133] width 8 height 37
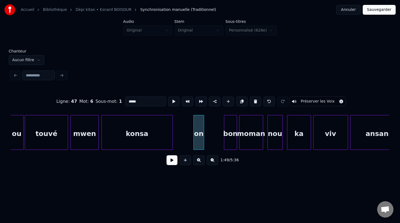
click at [203, 141] on div at bounding box center [203, 132] width 2 height 34
click at [211, 140] on div "bon" at bounding box center [212, 133] width 13 height 37
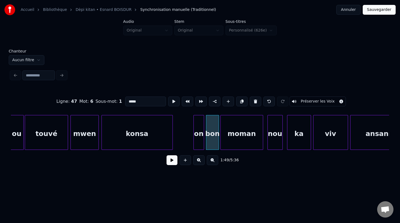
click at [221, 143] on div at bounding box center [222, 132] width 2 height 34
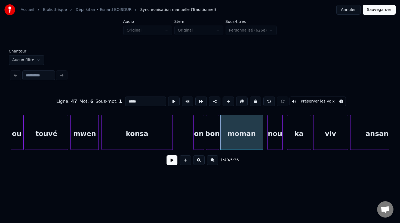
click at [199, 142] on div "on" at bounding box center [199, 133] width 10 height 37
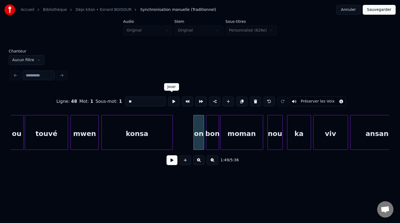
click at [171, 101] on button at bounding box center [173, 102] width 11 height 10
click at [216, 136] on div "bon" at bounding box center [212, 133] width 13 height 37
click at [172, 101] on button at bounding box center [173, 102] width 11 height 10
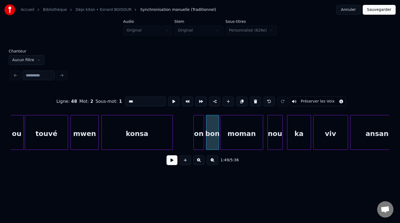
click at [236, 134] on div "moman" at bounding box center [241, 133] width 42 height 37
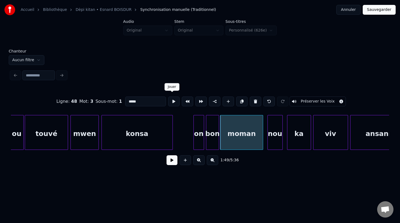
click at [172, 101] on button at bounding box center [173, 102] width 11 height 10
click at [265, 142] on div at bounding box center [266, 132] width 2 height 34
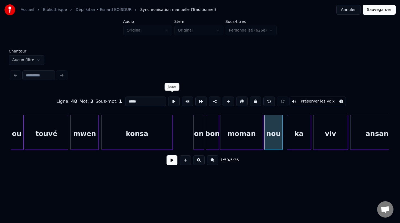
click at [169, 101] on button at bounding box center [173, 102] width 11 height 10
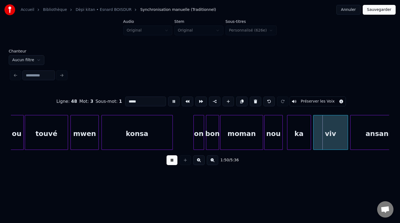
click at [169, 101] on button at bounding box center [173, 102] width 11 height 10
click at [280, 141] on div at bounding box center [280, 132] width 2 height 34
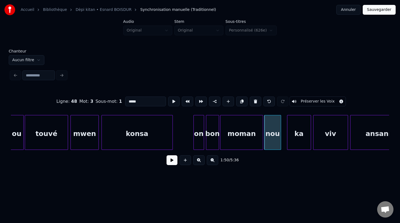
click at [281, 140] on div "nou" at bounding box center [272, 132] width 17 height 35
click at [281, 140] on div at bounding box center [281, 132] width 2 height 34
click at [284, 141] on div "ka" at bounding box center [296, 132] width 24 height 35
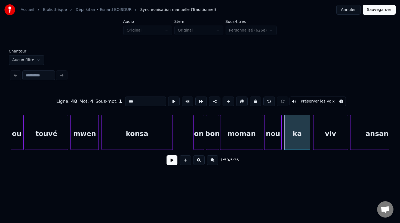
click at [310, 143] on div at bounding box center [309, 132] width 2 height 34
click at [172, 101] on button at bounding box center [173, 102] width 11 height 10
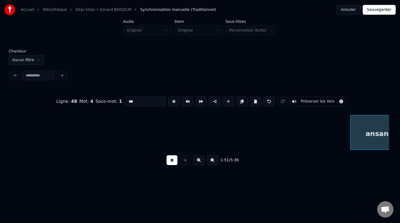
scroll to position [0, 12122]
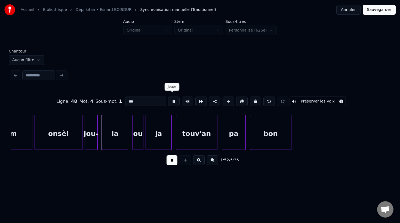
click at [173, 100] on button at bounding box center [173, 102] width 11 height 10
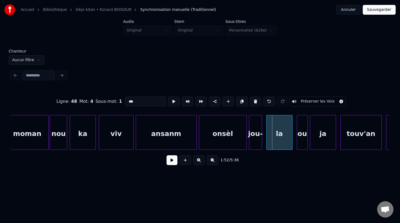
scroll to position [0, 11958]
click at [113, 139] on div "viv" at bounding box center [116, 133] width 34 height 37
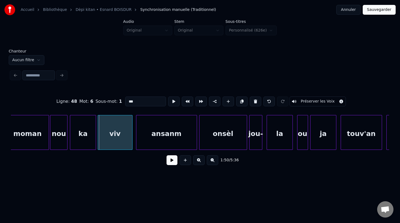
click at [112, 140] on div "viv" at bounding box center [115, 133] width 34 height 37
click at [86, 138] on div "ka" at bounding box center [82, 133] width 25 height 37
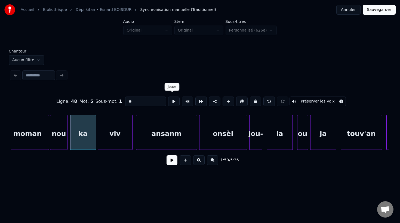
click at [172, 99] on button at bounding box center [173, 102] width 11 height 10
click at [117, 135] on div "viv" at bounding box center [115, 133] width 34 height 37
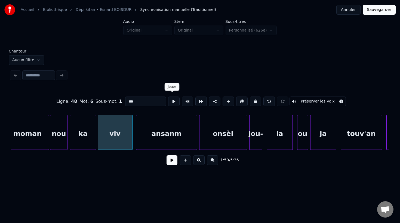
click at [171, 100] on button at bounding box center [173, 102] width 11 height 10
click at [131, 138] on div "viv" at bounding box center [114, 132] width 35 height 35
click at [125, 141] on div at bounding box center [125, 132] width 2 height 34
click at [117, 143] on div "viv" at bounding box center [111, 133] width 28 height 37
click at [174, 100] on button at bounding box center [173, 102] width 11 height 10
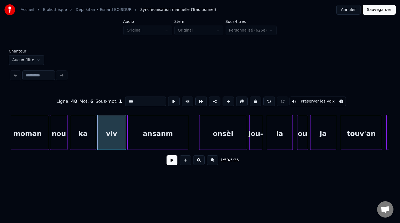
click at [166, 123] on div "ansanm" at bounding box center [158, 133] width 60 height 37
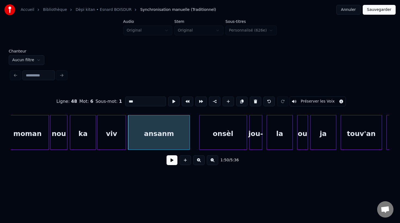
click at [188, 140] on div at bounding box center [189, 132] width 2 height 34
click at [156, 126] on div "ansanm" at bounding box center [158, 133] width 61 height 37
click at [172, 100] on button at bounding box center [173, 102] width 11 height 10
click at [208, 135] on div "onsèl" at bounding box center [215, 133] width 47 height 37
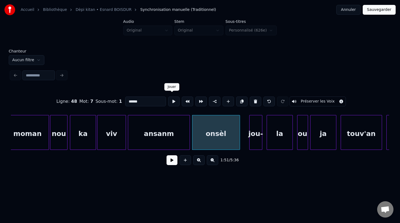
click at [172, 100] on button at bounding box center [173, 102] width 11 height 10
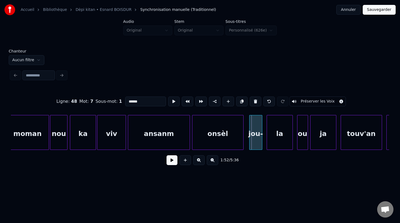
click at [243, 141] on div at bounding box center [243, 132] width 2 height 34
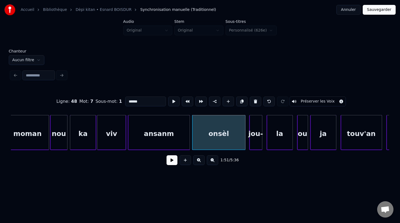
click at [245, 141] on div at bounding box center [244, 132] width 2 height 34
click at [231, 140] on div "onsèl" at bounding box center [218, 133] width 53 height 37
click at [171, 99] on button at bounding box center [173, 102] width 11 height 10
click at [168, 101] on button at bounding box center [173, 102] width 11 height 10
click at [278, 143] on div "la" at bounding box center [280, 133] width 26 height 37
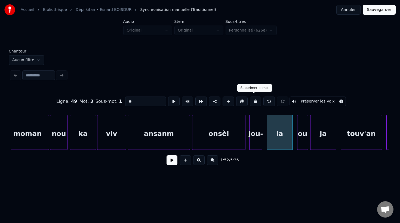
click at [253, 100] on button at bounding box center [255, 102] width 11 height 10
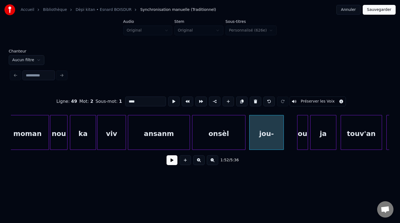
click at [283, 143] on div at bounding box center [283, 132] width 2 height 34
click at [290, 143] on div "ou" at bounding box center [290, 133] width 10 height 37
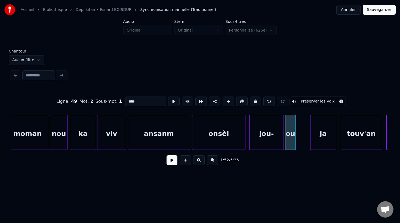
click at [291, 143] on div "ou" at bounding box center [290, 133] width 10 height 37
click at [173, 101] on button at bounding box center [173, 102] width 11 height 10
click at [306, 141] on div "ja" at bounding box center [310, 133] width 26 height 37
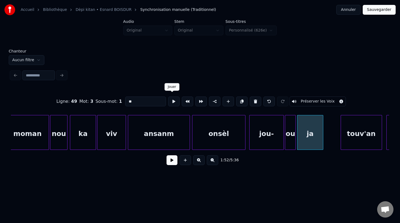
click at [172, 100] on button at bounding box center [173, 102] width 11 height 10
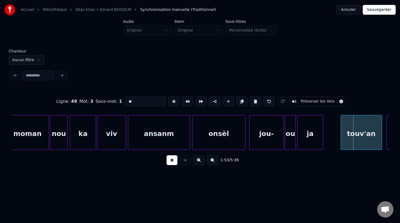
click at [172, 100] on button at bounding box center [173, 102] width 11 height 10
click at [315, 141] on div "ja" at bounding box center [310, 133] width 26 height 37
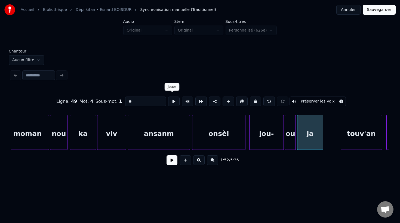
click at [171, 101] on button at bounding box center [173, 102] width 11 height 10
click at [333, 141] on div at bounding box center [333, 132] width 2 height 34
click at [341, 139] on div "touv'an" at bounding box center [361, 132] width 41 height 35
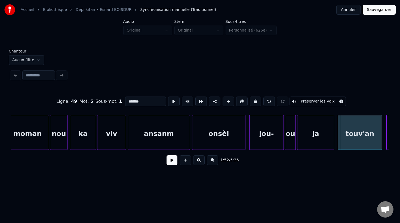
click at [338, 139] on div at bounding box center [339, 132] width 2 height 34
click at [274, 134] on div "jou-" at bounding box center [266, 133] width 34 height 37
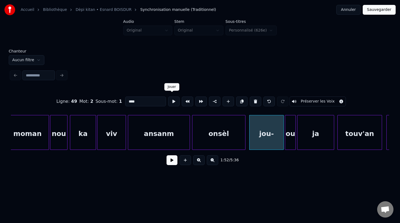
click at [170, 100] on button at bounding box center [173, 102] width 11 height 10
click at [288, 144] on div "ou" at bounding box center [290, 133] width 10 height 37
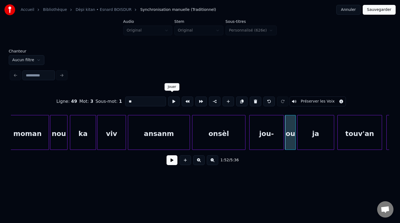
click at [172, 100] on button at bounding box center [173, 102] width 11 height 10
click at [323, 131] on div "ja" at bounding box center [315, 133] width 36 height 37
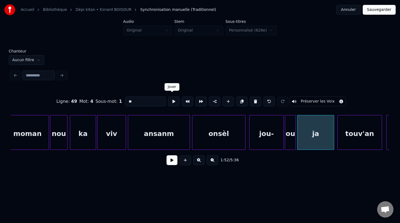
click at [170, 100] on button at bounding box center [173, 102] width 11 height 10
click at [307, 140] on div at bounding box center [308, 132] width 2 height 34
click at [170, 101] on button at bounding box center [173, 102] width 11 height 10
click at [295, 141] on div "ou" at bounding box center [290, 132] width 11 height 35
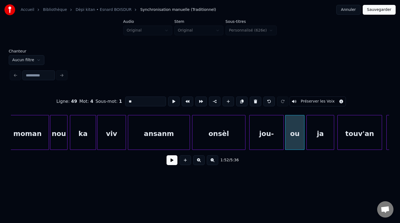
click at [304, 140] on div at bounding box center [303, 132] width 2 height 34
click at [296, 144] on div "ou" at bounding box center [294, 133] width 19 height 37
click at [173, 100] on button at bounding box center [173, 102] width 11 height 10
click at [324, 138] on div "ja" at bounding box center [320, 133] width 27 height 37
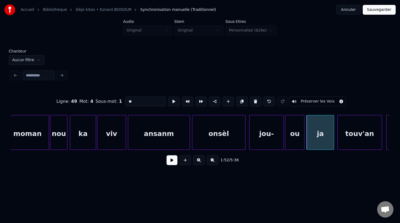
click at [274, 133] on div "jou-" at bounding box center [266, 133] width 34 height 37
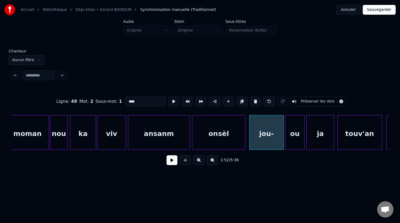
click at [154, 101] on input "****" at bounding box center [145, 102] width 41 height 10
click at [261, 140] on div "jou-la" at bounding box center [265, 133] width 34 height 37
click at [224, 138] on div "onsèl" at bounding box center [218, 133] width 53 height 37
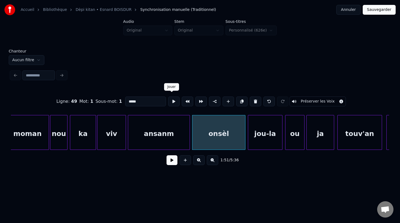
click at [173, 100] on button at bounding box center [173, 102] width 11 height 10
click at [277, 133] on div "jou-la" at bounding box center [265, 133] width 34 height 37
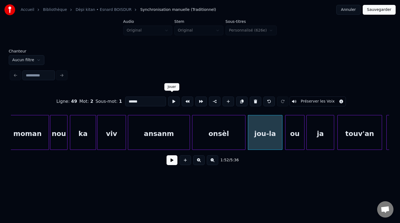
click at [172, 101] on button at bounding box center [173, 102] width 11 height 10
click at [292, 140] on div "ou" at bounding box center [294, 133] width 19 height 37
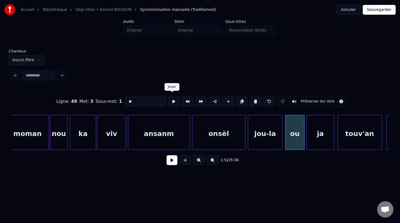
click at [172, 100] on button at bounding box center [173, 102] width 11 height 10
click at [329, 136] on div "ja" at bounding box center [320, 133] width 27 height 37
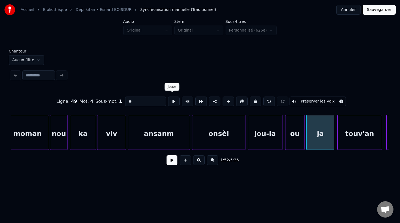
click at [171, 100] on button at bounding box center [173, 102] width 11 height 10
click at [364, 140] on div "touv'an" at bounding box center [360, 133] width 44 height 37
type input "*******"
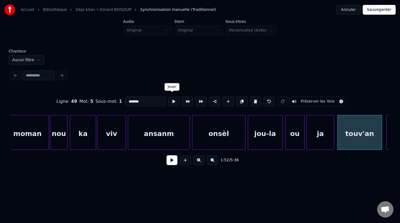
click at [171, 100] on button at bounding box center [173, 102] width 11 height 10
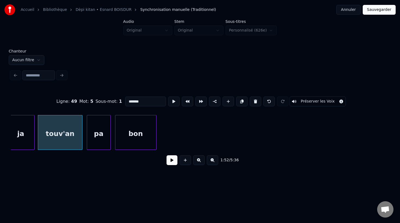
scroll to position [0, 12258]
click at [97, 140] on div "pa" at bounding box center [95, 133] width 23 height 37
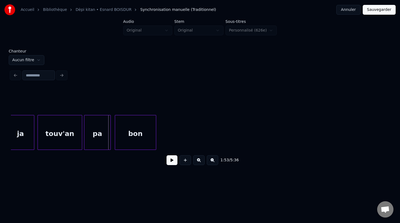
click at [109, 141] on div at bounding box center [110, 132] width 2 height 34
click at [102, 140] on div "pa" at bounding box center [97, 133] width 26 height 37
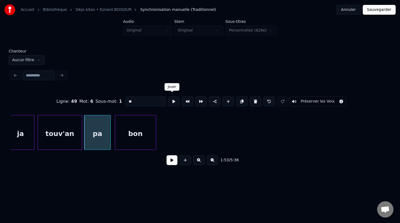
click at [172, 97] on button at bounding box center [173, 102] width 11 height 10
click at [145, 132] on div "bon" at bounding box center [135, 133] width 41 height 37
type input "***"
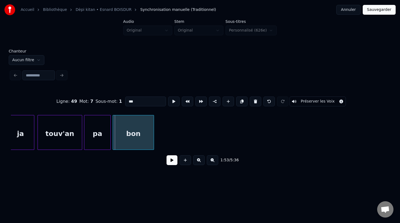
click at [141, 135] on div "bon" at bounding box center [133, 133] width 41 height 37
click at [157, 135] on div at bounding box center [157, 132] width 2 height 34
click at [146, 135] on div "bon" at bounding box center [135, 133] width 44 height 37
click at [172, 98] on button at bounding box center [173, 102] width 11 height 10
click at [172, 165] on button at bounding box center [171, 160] width 11 height 10
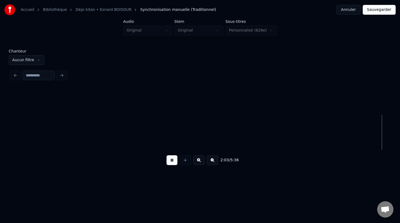
scroll to position [0, 13393]
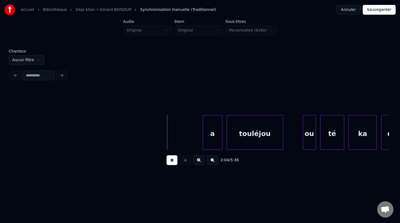
click at [171, 162] on button at bounding box center [171, 160] width 11 height 10
click at [194, 142] on div "a" at bounding box center [202, 133] width 19 height 37
click at [218, 142] on div at bounding box center [219, 132] width 2 height 34
click at [172, 165] on button at bounding box center [171, 160] width 11 height 10
click at [174, 164] on button at bounding box center [171, 160] width 11 height 10
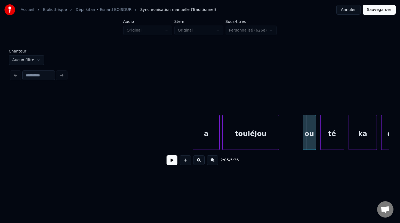
click at [250, 145] on div "touléjou" at bounding box center [250, 133] width 56 height 37
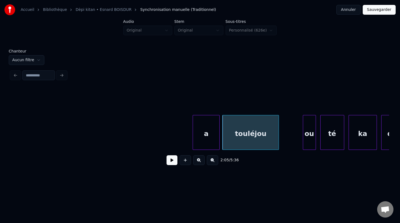
click at [262, 144] on div "touléjou" at bounding box center [250, 133] width 56 height 37
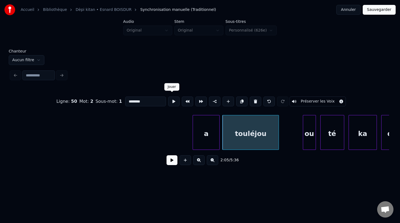
click at [171, 99] on button at bounding box center [173, 102] width 11 height 10
click at [288, 143] on div at bounding box center [288, 132] width 2 height 34
click at [209, 138] on div "a" at bounding box center [206, 133] width 26 height 37
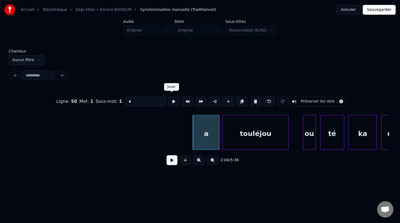
click at [170, 99] on button at bounding box center [173, 102] width 11 height 10
click at [265, 140] on div "touléjou" at bounding box center [255, 133] width 66 height 37
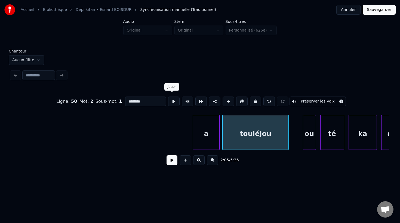
click at [169, 99] on button at bounding box center [173, 102] width 11 height 10
click at [298, 144] on div "ou" at bounding box center [299, 133] width 13 height 37
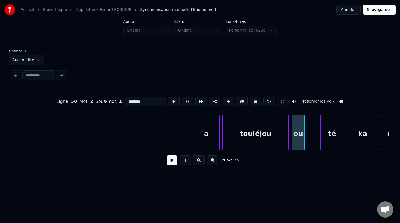
click at [304, 144] on div "ou" at bounding box center [298, 132] width 13 height 35
click at [312, 141] on div at bounding box center [312, 132] width 2 height 34
click at [302, 141] on div "ou" at bounding box center [302, 133] width 21 height 37
click at [171, 100] on button at bounding box center [173, 102] width 11 height 10
click at [322, 137] on div "té" at bounding box center [328, 133] width 23 height 37
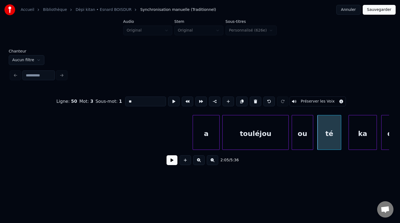
click at [321, 137] on div "té" at bounding box center [328, 133] width 23 height 37
click at [171, 100] on button at bounding box center [173, 102] width 11 height 10
click at [361, 138] on div "ka" at bounding box center [360, 133] width 28 height 37
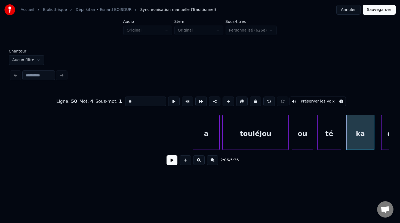
click at [361, 138] on div "ka" at bounding box center [360, 133] width 28 height 37
click at [172, 101] on button at bounding box center [173, 102] width 11 height 10
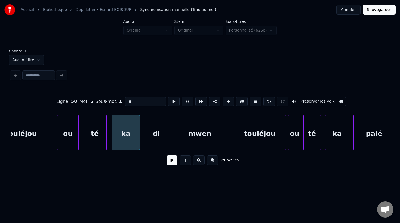
scroll to position [0, 13628]
click at [150, 140] on div "di" at bounding box center [154, 133] width 19 height 37
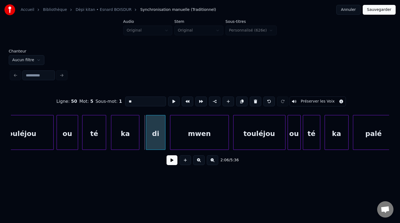
click at [165, 138] on div "di" at bounding box center [156, 132] width 20 height 35
click at [144, 138] on div at bounding box center [144, 132] width 2 height 34
click at [151, 140] on div "di" at bounding box center [153, 133] width 21 height 37
click at [173, 99] on button at bounding box center [173, 102] width 11 height 10
click at [183, 139] on div "mwen" at bounding box center [197, 133] width 58 height 37
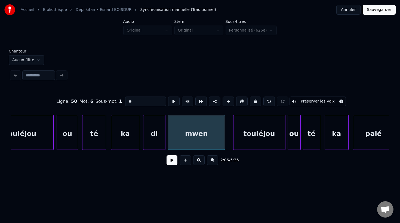
click at [224, 137] on div at bounding box center [224, 132] width 2 height 34
click at [209, 139] on div "mwen" at bounding box center [196, 133] width 57 height 37
click at [170, 100] on button at bounding box center [173, 102] width 11 height 10
click at [255, 140] on div "touléjou" at bounding box center [255, 133] width 52 height 37
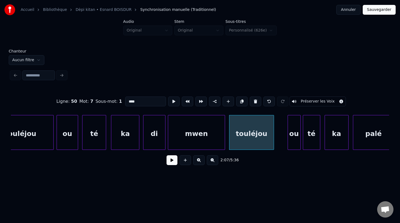
click at [273, 140] on div at bounding box center [273, 132] width 2 height 34
click at [274, 140] on div at bounding box center [274, 132] width 2 height 34
click at [264, 141] on div "touléjou" at bounding box center [251, 133] width 45 height 37
click at [171, 101] on button at bounding box center [173, 102] width 11 height 10
click at [284, 139] on div "ou" at bounding box center [283, 133] width 13 height 37
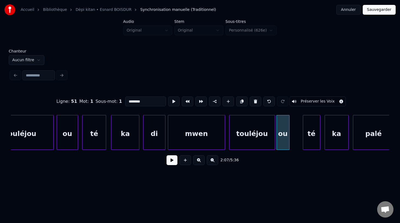
click at [284, 140] on div "ou" at bounding box center [283, 133] width 13 height 37
click at [289, 139] on div "ou" at bounding box center [283, 132] width 13 height 35
click at [298, 138] on div at bounding box center [297, 132] width 2 height 34
click at [272, 141] on div at bounding box center [272, 132] width 2 height 34
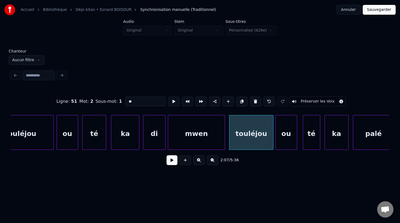
click at [287, 143] on div "ou" at bounding box center [286, 133] width 21 height 37
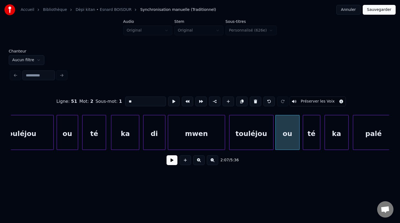
click at [299, 143] on div at bounding box center [299, 132] width 2 height 34
click at [285, 143] on div "ou" at bounding box center [288, 133] width 24 height 37
click at [172, 100] on button at bounding box center [173, 102] width 11 height 10
click at [308, 143] on div "té" at bounding box center [309, 133] width 17 height 37
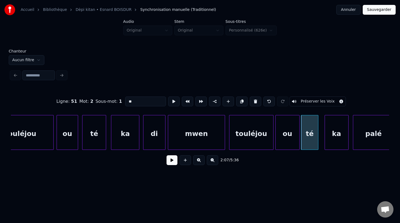
click at [308, 143] on div "té" at bounding box center [309, 133] width 17 height 37
click at [171, 100] on button at bounding box center [173, 102] width 11 height 10
click at [339, 143] on div "ka" at bounding box center [334, 133] width 23 height 37
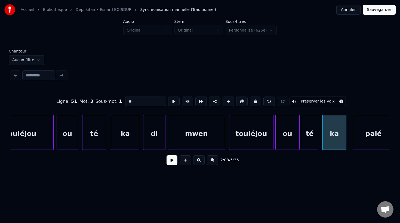
click at [286, 141] on div "ou" at bounding box center [288, 133] width 24 height 37
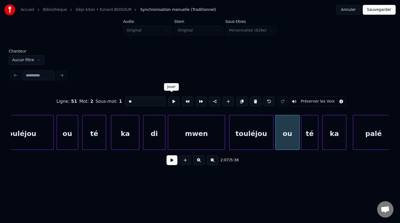
click at [171, 100] on button at bounding box center [173, 102] width 11 height 10
click at [308, 144] on div "té" at bounding box center [309, 133] width 17 height 37
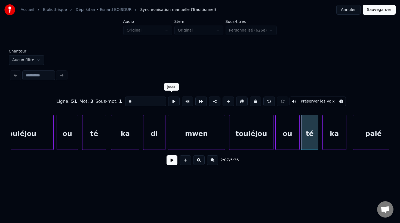
click at [172, 99] on button at bounding box center [173, 102] width 11 height 10
click at [336, 133] on div "ka" at bounding box center [334, 133] width 23 height 37
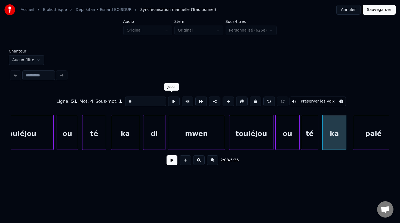
click at [169, 101] on button at bounding box center [173, 102] width 11 height 10
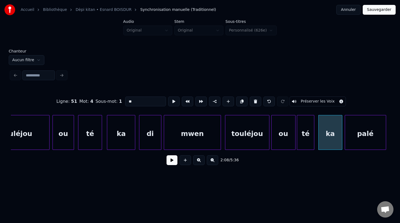
click at [369, 137] on div "palé" at bounding box center [365, 133] width 41 height 37
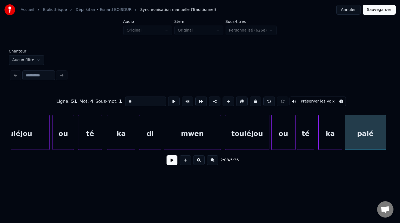
click at [370, 137] on div "palé" at bounding box center [365, 133] width 41 height 37
click at [170, 100] on button at bounding box center [173, 102] width 11 height 10
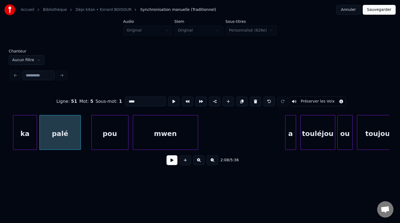
scroll to position [0, 13939]
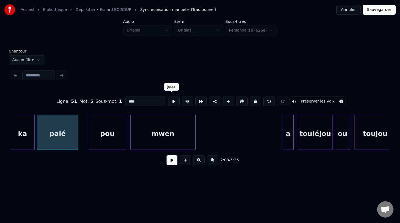
click at [172, 100] on button at bounding box center [173, 102] width 11 height 10
click at [109, 139] on div "pou" at bounding box center [102, 133] width 36 height 37
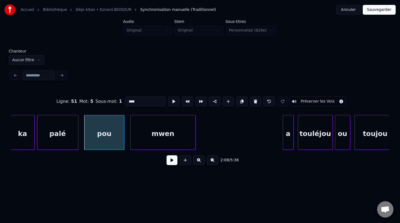
click at [123, 139] on div at bounding box center [123, 132] width 2 height 34
click at [83, 140] on div at bounding box center [84, 132] width 2 height 34
click at [116, 140] on div "pou" at bounding box center [103, 133] width 41 height 37
click at [172, 98] on button at bounding box center [173, 102] width 11 height 10
click at [148, 143] on div "mwen" at bounding box center [158, 133] width 65 height 37
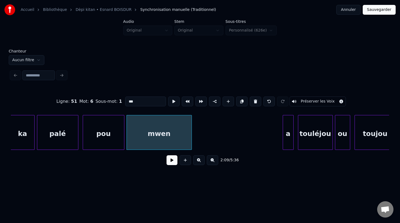
click at [150, 137] on div "mwen" at bounding box center [159, 133] width 65 height 37
click at [163, 129] on div "mwen" at bounding box center [159, 133] width 65 height 37
type input "****"
click at [171, 99] on button at bounding box center [173, 102] width 11 height 10
click at [169, 100] on button at bounding box center [173, 102] width 11 height 10
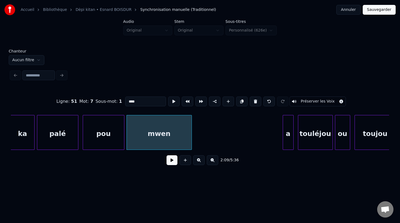
click at [174, 164] on button at bounding box center [171, 160] width 11 height 10
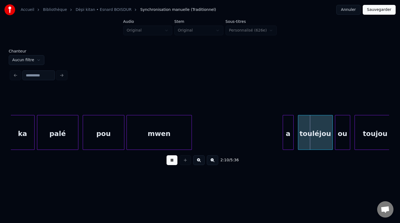
click at [174, 163] on button at bounding box center [171, 160] width 11 height 10
click at [287, 137] on div "a" at bounding box center [288, 133] width 10 height 37
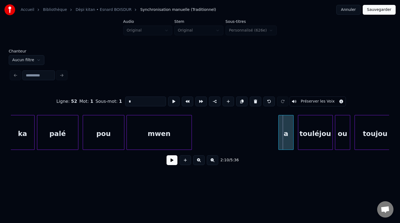
click at [279, 138] on div at bounding box center [280, 132] width 2 height 34
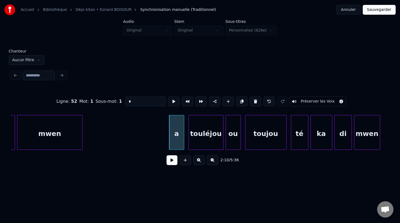
scroll to position [0, 14051]
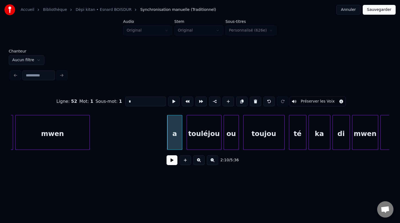
click at [89, 139] on div at bounding box center [89, 132] width 2 height 34
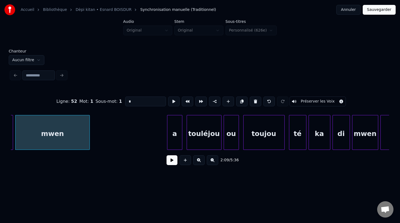
click at [173, 136] on div "a" at bounding box center [174, 133] width 15 height 37
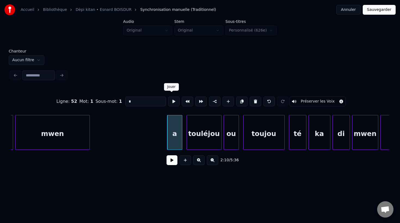
click at [171, 100] on button at bounding box center [173, 102] width 11 height 10
click at [200, 138] on div "touléjou" at bounding box center [201, 133] width 34 height 37
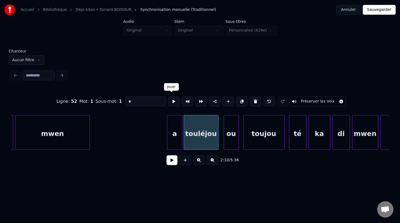
click at [170, 101] on button at bounding box center [173, 102] width 11 height 10
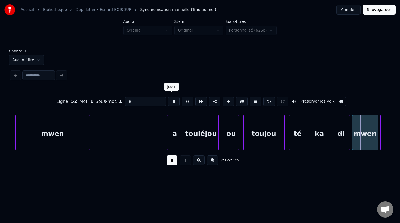
click at [171, 100] on button at bounding box center [173, 102] width 11 height 10
click at [212, 141] on div at bounding box center [212, 132] width 2 height 34
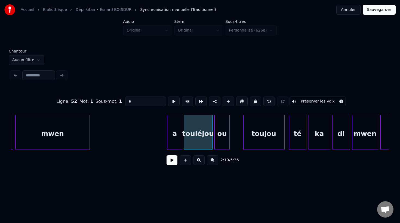
click at [221, 142] on div "ou" at bounding box center [222, 133] width 15 height 37
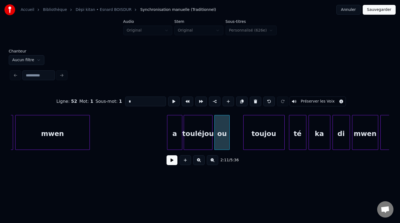
click at [222, 138] on div "ou" at bounding box center [222, 133] width 15 height 37
click at [172, 98] on button at bounding box center [173, 102] width 11 height 10
click at [237, 141] on div at bounding box center [237, 132] width 2 height 34
click at [255, 140] on div "toujou" at bounding box center [260, 133] width 41 height 37
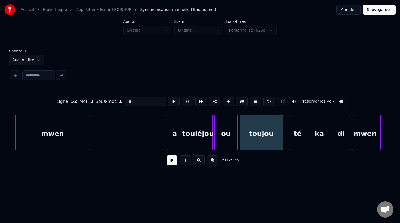
click at [282, 140] on div at bounding box center [282, 132] width 2 height 34
click at [174, 136] on div "a" at bounding box center [174, 133] width 15 height 37
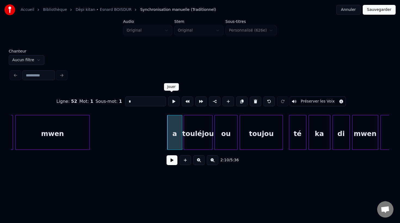
click at [168, 100] on button at bounding box center [173, 102] width 11 height 10
click at [200, 132] on div "touléjou" at bounding box center [198, 133] width 28 height 37
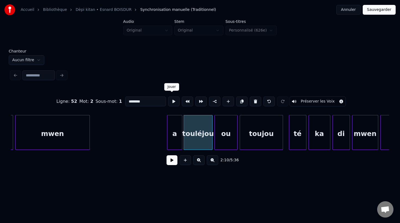
click at [171, 101] on button at bounding box center [173, 102] width 11 height 10
click at [228, 138] on div "ou" at bounding box center [226, 133] width 23 height 37
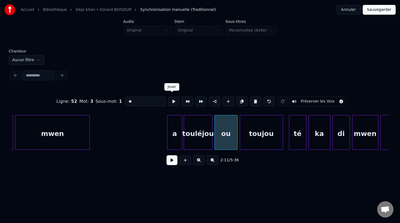
click at [171, 100] on button at bounding box center [173, 102] width 11 height 10
click at [262, 131] on div "toujou" at bounding box center [261, 133] width 43 height 37
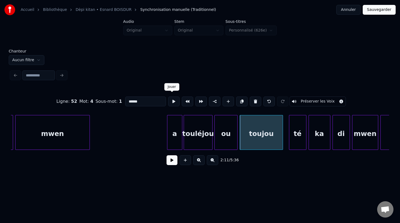
click at [169, 100] on button at bounding box center [173, 102] width 11 height 10
click at [291, 140] on div "té" at bounding box center [294, 133] width 17 height 37
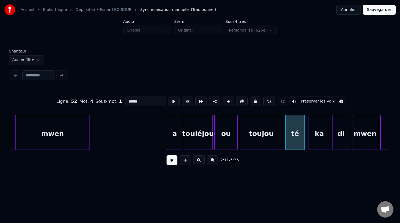
click at [304, 140] on div "té" at bounding box center [294, 132] width 19 height 35
click at [298, 141] on div "té" at bounding box center [295, 133] width 19 height 37
click at [169, 100] on button at bounding box center [173, 102] width 11 height 10
click at [317, 137] on div "ka" at bounding box center [317, 133] width 21 height 37
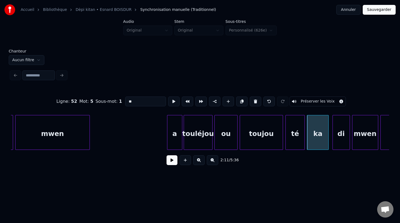
click at [317, 132] on div "ka" at bounding box center [317, 133] width 21 height 37
click at [171, 100] on button at bounding box center [173, 102] width 11 height 10
click at [341, 140] on div "di" at bounding box center [341, 133] width 17 height 37
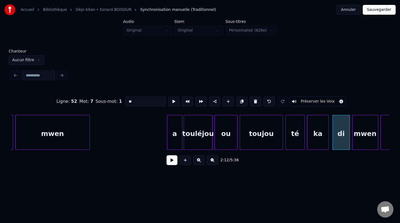
click at [340, 139] on div "di" at bounding box center [341, 133] width 17 height 37
click at [170, 100] on button at bounding box center [173, 102] width 11 height 10
click at [357, 128] on div "mwen" at bounding box center [365, 133] width 26 height 37
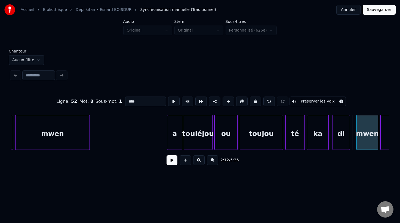
click at [357, 142] on div at bounding box center [358, 132] width 2 height 34
click at [176, 100] on button at bounding box center [173, 102] width 11 height 10
click at [354, 140] on div at bounding box center [354, 132] width 2 height 34
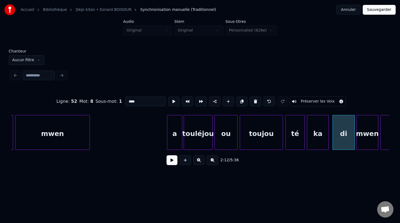
click at [350, 141] on div "di" at bounding box center [344, 133] width 22 height 37
click at [171, 100] on button at bounding box center [173, 102] width 11 height 10
click at [348, 132] on div at bounding box center [349, 132] width 2 height 34
click at [351, 131] on div at bounding box center [352, 132] width 2 height 34
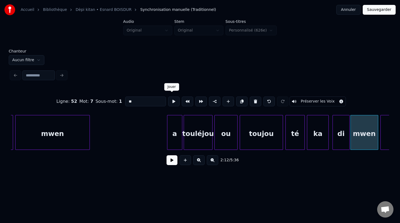
click at [173, 100] on button at bounding box center [173, 102] width 11 height 10
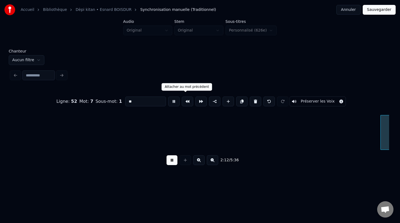
scroll to position [0, 14430]
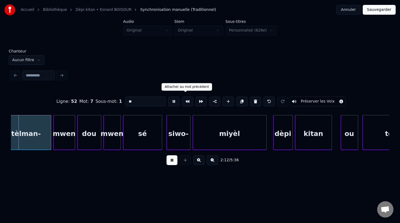
click at [182, 103] on button at bounding box center [187, 102] width 11 height 10
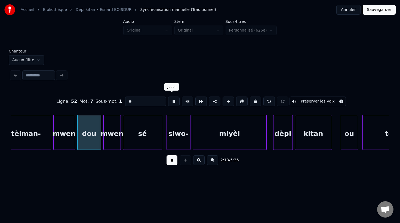
click at [174, 100] on button at bounding box center [173, 102] width 11 height 10
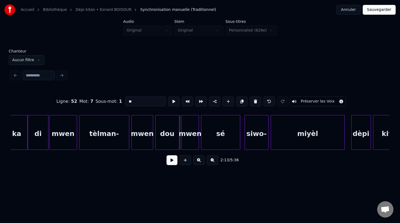
scroll to position [0, 14348]
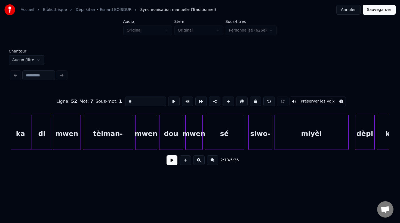
click at [110, 135] on div "tèlman-" at bounding box center [108, 133] width 50 height 37
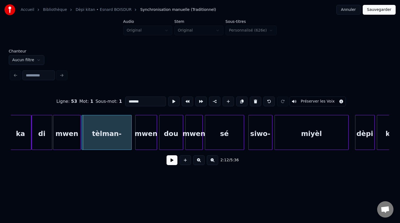
click at [106, 137] on div "tèlman-" at bounding box center [107, 133] width 50 height 37
click at [131, 143] on div at bounding box center [131, 132] width 2 height 34
click at [131, 143] on div "tèlman-" at bounding box center [107, 132] width 50 height 35
click at [133, 142] on div at bounding box center [133, 132] width 2 height 34
click at [135, 139] on div at bounding box center [136, 132] width 2 height 34
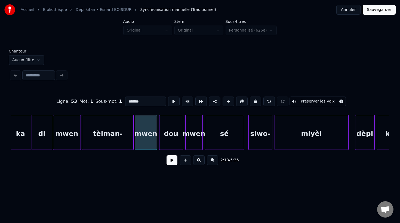
click at [115, 143] on div "tèlman-" at bounding box center [107, 133] width 51 height 37
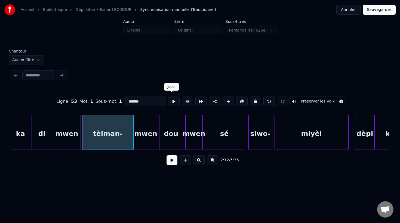
click at [172, 102] on button at bounding box center [173, 102] width 11 height 10
click at [138, 139] on div "mwen" at bounding box center [146, 133] width 22 height 37
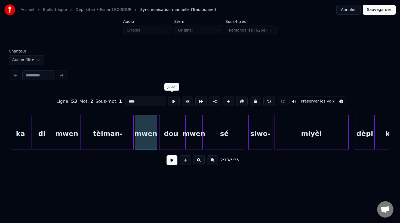
click at [173, 100] on button at bounding box center [173, 102] width 11 height 10
click at [152, 141] on div at bounding box center [152, 132] width 2 height 34
click at [163, 140] on div "dou" at bounding box center [165, 133] width 23 height 37
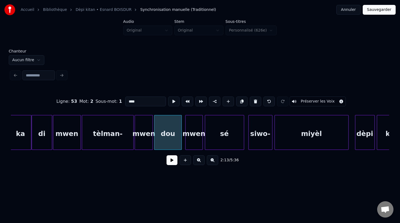
click at [181, 139] on div at bounding box center [181, 132] width 2 height 34
click at [172, 139] on div "dou" at bounding box center [167, 133] width 27 height 37
click at [173, 101] on button at bounding box center [173, 102] width 11 height 10
click at [191, 140] on div "mwen" at bounding box center [191, 133] width 17 height 37
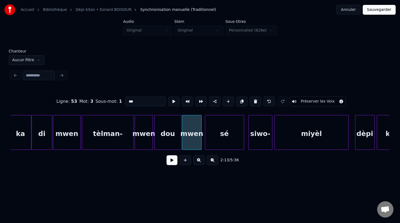
click at [201, 142] on div at bounding box center [201, 132] width 2 height 34
click at [198, 143] on div "mwen" at bounding box center [191, 133] width 19 height 37
click at [172, 99] on button at bounding box center [173, 102] width 11 height 10
click at [217, 139] on div "sé" at bounding box center [222, 133] width 39 height 37
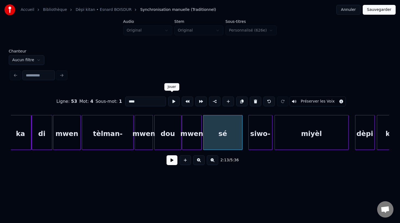
click at [172, 101] on button at bounding box center [173, 102] width 11 height 10
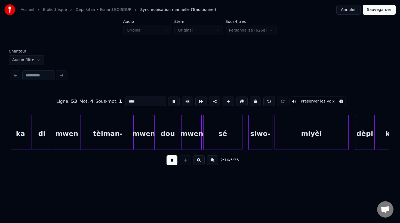
click at [172, 101] on button at bounding box center [173, 102] width 11 height 10
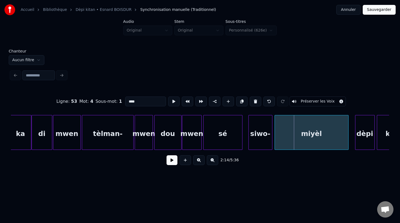
click at [233, 141] on div "sé" at bounding box center [222, 133] width 39 height 37
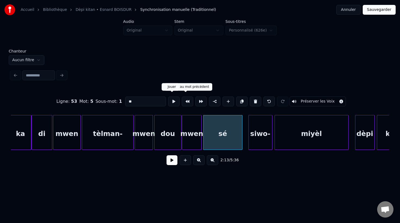
click at [173, 101] on button at bounding box center [173, 102] width 11 height 10
click at [174, 101] on button at bounding box center [173, 102] width 11 height 10
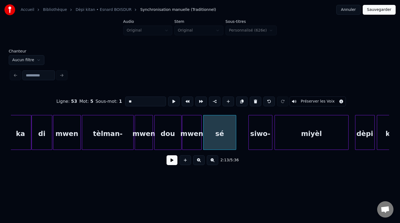
click at [236, 141] on div at bounding box center [235, 132] width 2 height 34
click at [239, 141] on div at bounding box center [240, 132] width 2 height 34
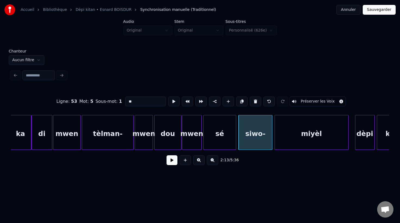
click at [232, 143] on div "sé" at bounding box center [219, 133] width 32 height 37
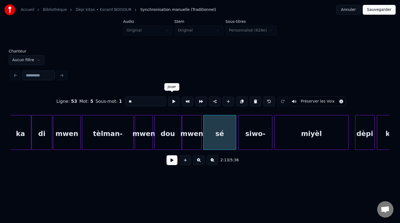
click at [171, 98] on button at bounding box center [173, 102] width 11 height 10
click at [257, 129] on div "siwo-" at bounding box center [255, 133] width 33 height 37
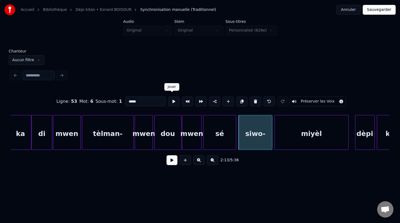
click at [173, 98] on button at bounding box center [173, 102] width 11 height 10
click at [222, 141] on div at bounding box center [222, 132] width 2 height 34
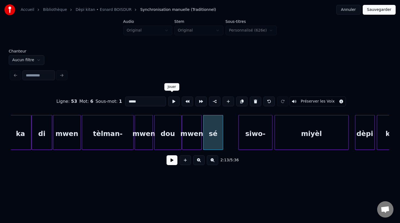
click at [172, 100] on button at bounding box center [173, 102] width 11 height 10
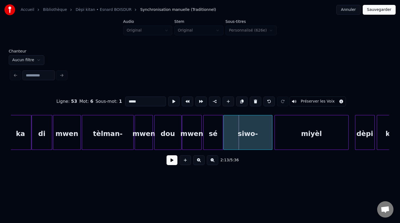
click at [224, 137] on div at bounding box center [225, 132] width 2 height 34
click at [218, 138] on div "sé" at bounding box center [212, 133] width 19 height 37
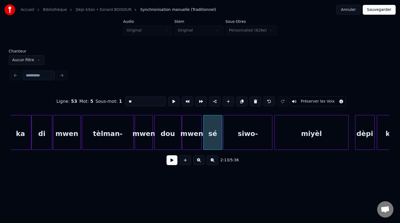
click at [221, 136] on div at bounding box center [221, 132] width 2 height 34
click at [228, 137] on div "siwo-" at bounding box center [248, 133] width 48 height 37
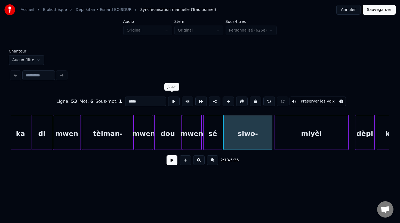
click at [172, 103] on button at bounding box center [173, 102] width 11 height 10
click at [297, 136] on div "miyèl" at bounding box center [311, 133] width 73 height 37
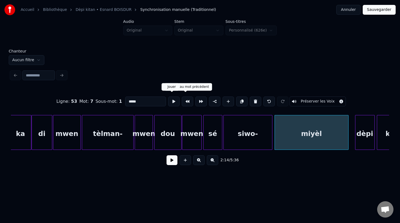
click at [173, 100] on button at bounding box center [173, 102] width 11 height 10
click at [172, 99] on button at bounding box center [173, 102] width 11 height 10
click at [348, 136] on div at bounding box center [348, 132] width 2 height 34
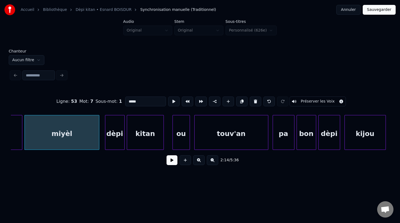
scroll to position [0, 14599]
click at [70, 129] on div "miyèl" at bounding box center [61, 133] width 75 height 37
click at [173, 98] on button at bounding box center [173, 102] width 11 height 10
click at [114, 142] on div "dèpi" at bounding box center [110, 133] width 19 height 37
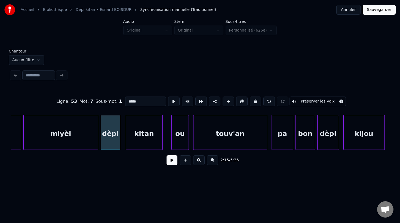
click at [120, 142] on div "dèpi" at bounding box center [111, 132] width 20 height 35
click at [122, 140] on div at bounding box center [122, 132] width 2 height 34
click at [115, 141] on div "dèpi" at bounding box center [112, 133] width 22 height 37
click at [173, 100] on button at bounding box center [173, 102] width 11 height 10
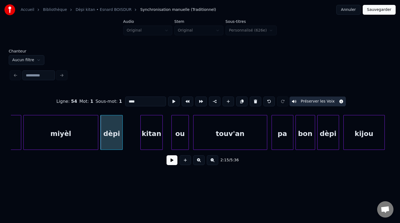
click at [141, 141] on div at bounding box center [142, 132] width 2 height 34
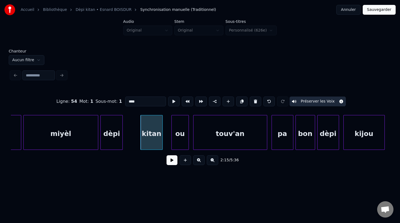
click at [141, 141] on div at bounding box center [142, 132] width 2 height 34
click at [172, 99] on button at bounding box center [173, 102] width 11 height 10
click at [139, 139] on div at bounding box center [138, 132] width 2 height 34
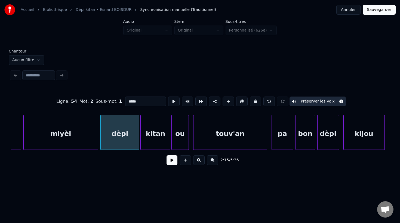
click at [170, 137] on div at bounding box center [169, 132] width 2 height 34
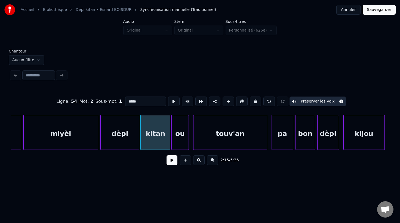
click at [119, 141] on div "dèpi" at bounding box center [120, 133] width 38 height 37
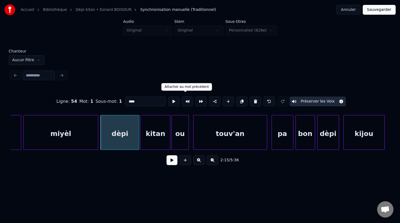
click at [172, 99] on button at bounding box center [173, 102] width 11 height 10
click at [145, 134] on div "kitan" at bounding box center [155, 133] width 29 height 37
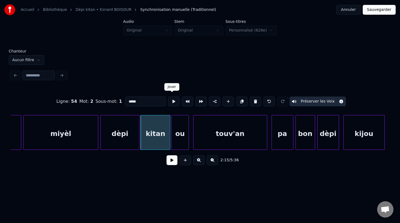
click at [173, 99] on button at bounding box center [173, 102] width 11 height 10
click at [184, 130] on div "ou" at bounding box center [180, 133] width 17 height 37
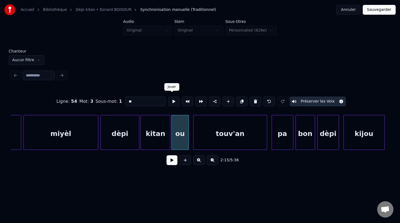
click at [172, 101] on button at bounding box center [173, 102] width 11 height 10
click at [200, 139] on div "touv'an" at bounding box center [226, 133] width 73 height 37
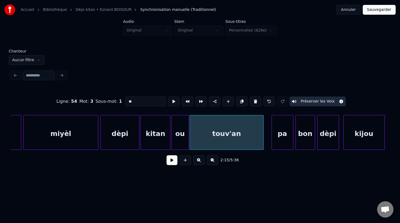
click at [211, 128] on div "touv'an" at bounding box center [226, 133] width 73 height 37
click at [172, 98] on button at bounding box center [173, 102] width 11 height 10
click at [271, 144] on div "pa" at bounding box center [276, 133] width 21 height 37
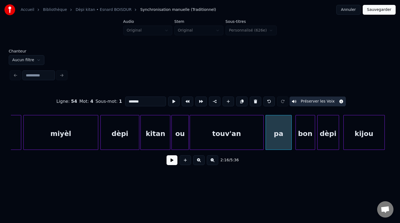
click at [290, 140] on div at bounding box center [291, 132] width 2 height 34
click at [279, 142] on div "pa" at bounding box center [279, 133] width 26 height 37
click at [172, 100] on button at bounding box center [173, 102] width 11 height 10
click at [171, 100] on button at bounding box center [173, 102] width 11 height 10
click at [301, 141] on div "bon" at bounding box center [302, 133] width 19 height 37
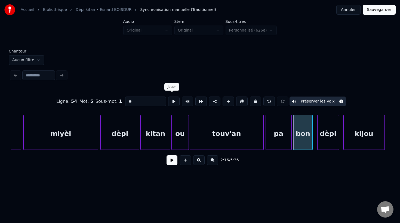
click at [171, 99] on button at bounding box center [173, 102] width 11 height 10
click at [172, 99] on button at bounding box center [173, 102] width 11 height 10
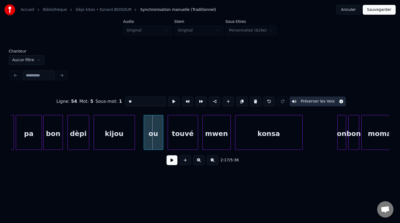
scroll to position [0, 14846]
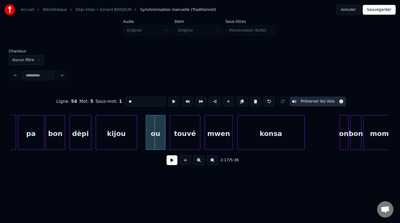
click at [59, 140] on div "bon" at bounding box center [55, 133] width 19 height 37
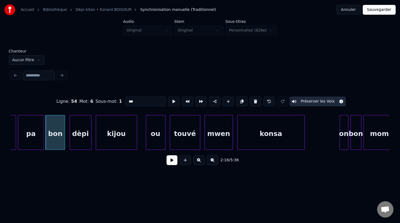
click at [80, 132] on div "dèpi" at bounding box center [80, 133] width 21 height 37
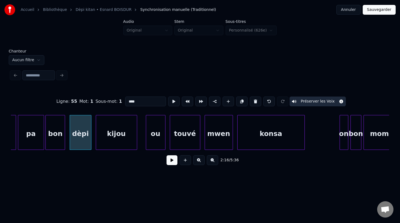
click at [171, 100] on button at bounding box center [173, 102] width 11 height 10
click at [117, 140] on div "kijou" at bounding box center [112, 133] width 41 height 37
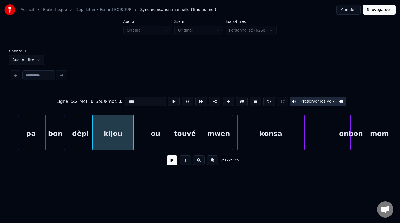
click at [117, 142] on div "kijou" at bounding box center [112, 133] width 41 height 37
click at [170, 100] on button at bounding box center [173, 102] width 11 height 10
click at [143, 138] on div at bounding box center [144, 132] width 2 height 34
click at [134, 139] on div "kijou" at bounding box center [118, 133] width 52 height 37
click at [173, 100] on button at bounding box center [173, 102] width 11 height 10
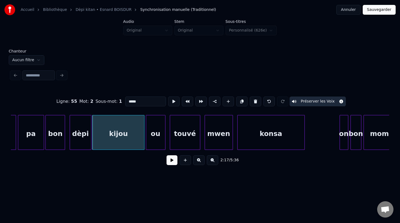
click at [80, 141] on div "dèpi" at bounding box center [80, 133] width 21 height 37
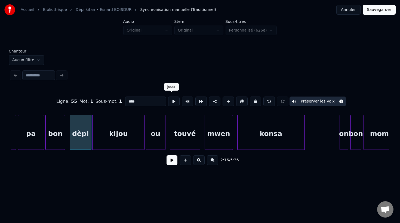
click at [173, 99] on button at bounding box center [173, 102] width 11 height 10
click at [60, 142] on div "bon" at bounding box center [55, 133] width 19 height 37
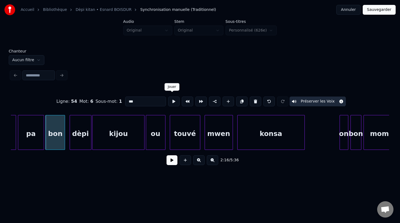
click at [174, 98] on button at bounding box center [173, 102] width 11 height 10
click at [67, 141] on div "bon" at bounding box center [56, 132] width 22 height 35
click at [173, 99] on button at bounding box center [173, 102] width 11 height 10
click at [62, 141] on div at bounding box center [61, 132] width 2 height 34
click at [64, 141] on div at bounding box center [65, 132] width 2 height 34
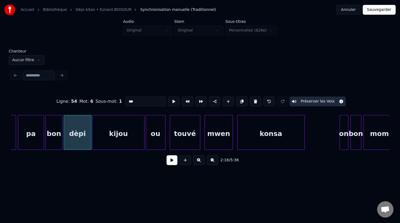
click at [71, 141] on div "dèpi" at bounding box center [77, 133] width 27 height 37
click at [170, 100] on button at bounding box center [173, 102] width 11 height 10
click at [122, 144] on div "kijou" at bounding box center [118, 133] width 52 height 37
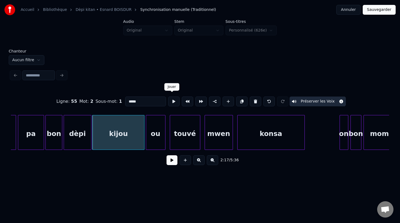
click at [173, 99] on button at bounding box center [173, 102] width 11 height 10
click at [155, 137] on div "ou" at bounding box center [155, 133] width 19 height 37
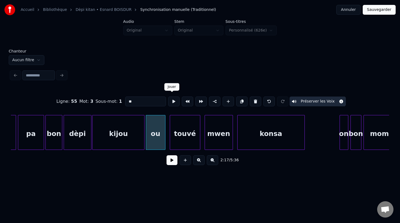
click at [172, 100] on button at bounding box center [173, 102] width 11 height 10
click at [182, 128] on div "touvé" at bounding box center [185, 133] width 30 height 37
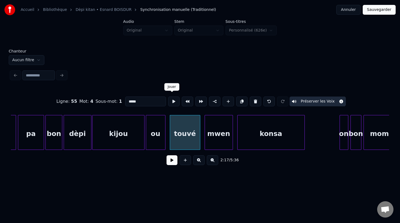
click at [171, 101] on button at bounding box center [173, 102] width 11 height 10
click at [219, 135] on div "mwen" at bounding box center [217, 133] width 28 height 37
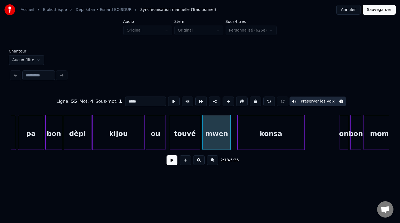
click at [209, 134] on div "mwen" at bounding box center [217, 133] width 28 height 37
click at [218, 134] on div "mwen" at bounding box center [217, 133] width 28 height 37
click at [171, 103] on button at bounding box center [173, 102] width 11 height 10
click at [248, 139] on div "konsa" at bounding box center [267, 133] width 67 height 37
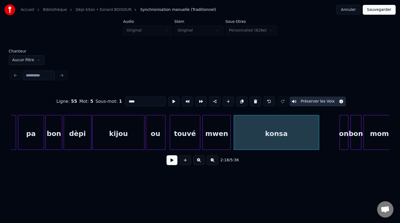
click at [317, 136] on div at bounding box center [318, 132] width 2 height 34
click at [304, 137] on div "konsa" at bounding box center [276, 133] width 85 height 37
click at [171, 100] on button at bounding box center [173, 102] width 11 height 10
click at [231, 143] on div "mwen" at bounding box center [217, 132] width 28 height 35
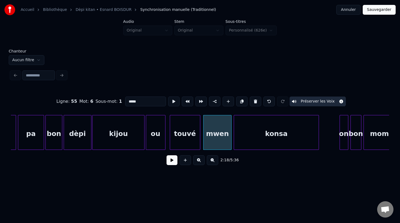
click at [209, 139] on div "mwen" at bounding box center [217, 133] width 28 height 37
click at [171, 99] on button at bounding box center [173, 102] width 11 height 10
click at [268, 136] on div "konsa" at bounding box center [276, 133] width 85 height 37
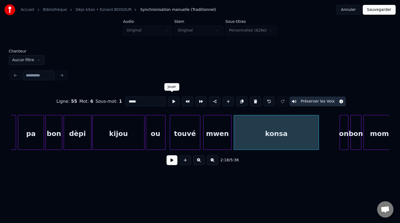
click at [171, 100] on button at bounding box center [173, 102] width 11 height 10
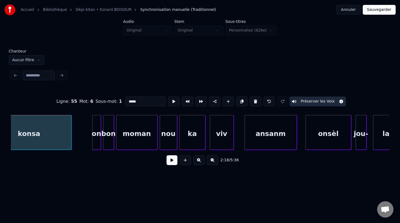
scroll to position [0, 15094]
click at [165, 141] on div "nou" at bounding box center [168, 133] width 17 height 37
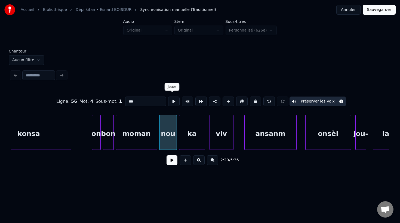
click at [170, 102] on button at bounding box center [173, 102] width 11 height 10
click at [189, 142] on div "ka" at bounding box center [191, 133] width 26 height 37
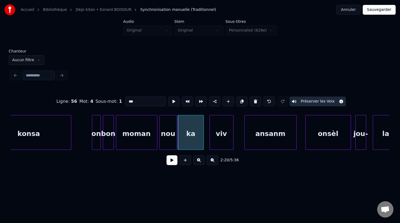
click at [189, 142] on div "ka" at bounding box center [191, 133] width 26 height 37
type input "**"
click at [170, 100] on button at bounding box center [173, 102] width 11 height 10
click at [218, 137] on div "viv" at bounding box center [217, 133] width 23 height 37
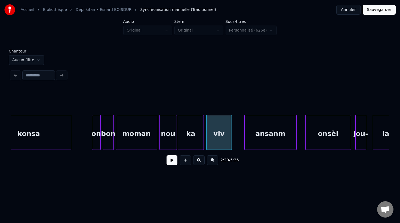
click at [231, 138] on div at bounding box center [231, 132] width 2 height 34
click at [220, 140] on div "viv" at bounding box center [218, 133] width 25 height 37
click at [219, 140] on div "viv" at bounding box center [218, 133] width 25 height 37
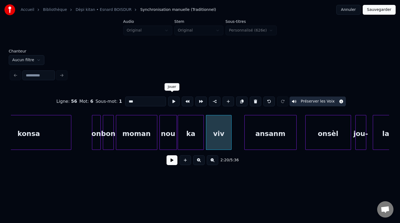
click at [171, 100] on button at bounding box center [173, 102] width 11 height 10
click at [255, 139] on div "ansanm" at bounding box center [260, 133] width 52 height 37
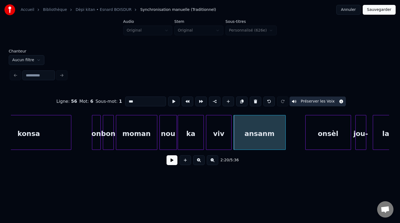
click at [285, 143] on div "ansanm" at bounding box center [259, 132] width 52 height 35
click at [294, 140] on div at bounding box center [294, 132] width 2 height 34
click at [283, 143] on div "ansanm" at bounding box center [263, 133] width 61 height 37
click at [278, 142] on div "ansanm" at bounding box center [264, 133] width 61 height 37
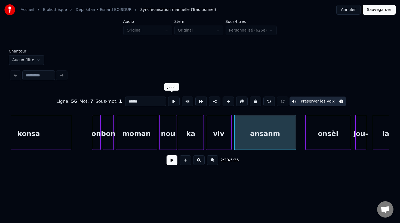
click at [171, 101] on button at bounding box center [173, 102] width 11 height 10
click at [321, 145] on div "onsèl" at bounding box center [320, 133] width 45 height 37
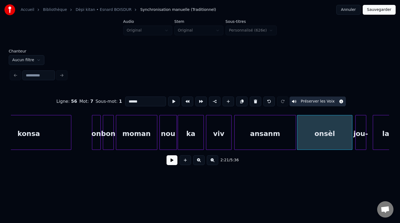
click at [351, 138] on div at bounding box center [351, 132] width 2 height 34
click at [335, 142] on div "onsèl" at bounding box center [324, 133] width 55 height 37
click at [169, 100] on button at bounding box center [173, 102] width 11 height 10
click at [170, 100] on button at bounding box center [173, 102] width 11 height 10
click at [227, 139] on div "viv" at bounding box center [218, 133] width 25 height 37
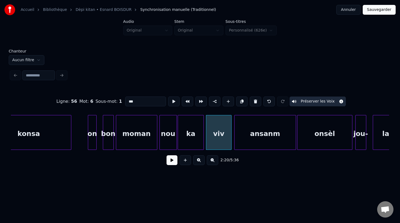
click at [92, 141] on div "on" at bounding box center [92, 133] width 8 height 37
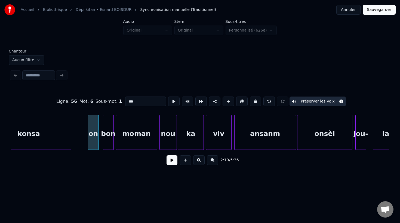
click at [97, 139] on div at bounding box center [98, 132] width 2 height 34
click at [110, 140] on div "bon" at bounding box center [108, 133] width 10 height 37
click at [101, 143] on div at bounding box center [101, 132] width 2 height 34
click at [124, 143] on div "moman" at bounding box center [136, 133] width 41 height 37
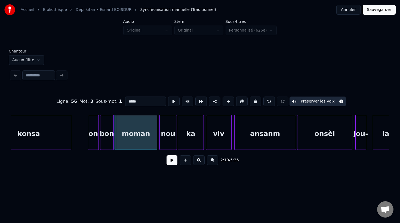
click at [115, 142] on div at bounding box center [116, 132] width 2 height 34
click at [122, 144] on div "moman" at bounding box center [136, 133] width 42 height 37
click at [91, 146] on div "on" at bounding box center [93, 133] width 10 height 37
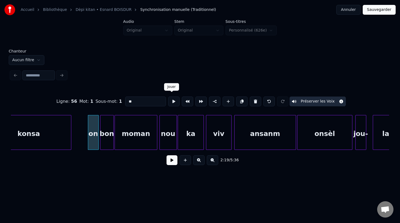
drag, startPoint x: 171, startPoint y: 100, endPoint x: 167, endPoint y: 102, distance: 3.9
click at [171, 100] on button at bounding box center [173, 102] width 11 height 10
click at [109, 143] on div "bon" at bounding box center [106, 133] width 13 height 37
click at [172, 99] on button at bounding box center [173, 102] width 11 height 10
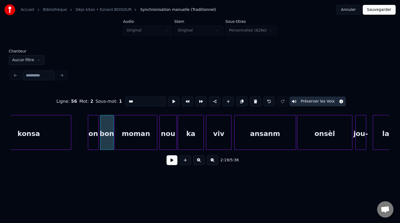
click at [150, 127] on div "moman" at bounding box center [136, 133] width 42 height 37
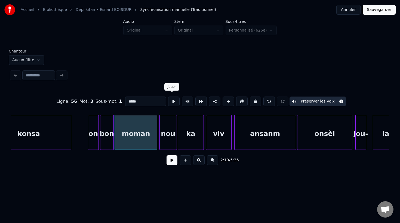
click at [171, 102] on button at bounding box center [173, 102] width 11 height 10
click at [97, 143] on div at bounding box center [98, 132] width 2 height 34
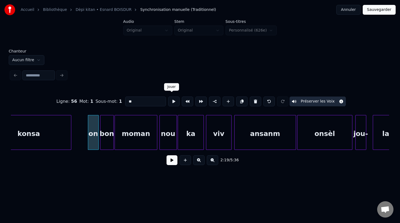
drag, startPoint x: 170, startPoint y: 101, endPoint x: 165, endPoint y: 106, distance: 7.9
click at [170, 101] on button at bounding box center [173, 102] width 11 height 10
click at [111, 146] on div "bon" at bounding box center [106, 133] width 13 height 37
click at [170, 103] on button at bounding box center [173, 102] width 11 height 10
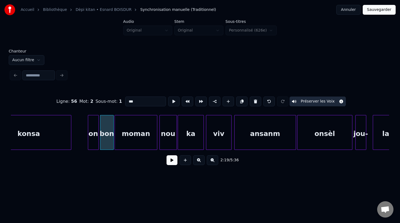
click at [148, 129] on div "moman" at bounding box center [136, 133] width 42 height 37
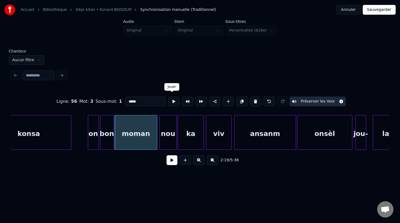
click at [171, 102] on button at bounding box center [173, 102] width 11 height 10
click at [174, 129] on div "nou" at bounding box center [168, 133] width 17 height 37
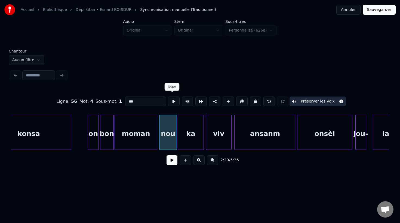
click at [171, 99] on button at bounding box center [173, 102] width 11 height 10
click at [188, 127] on div "ka" at bounding box center [191, 133] width 26 height 37
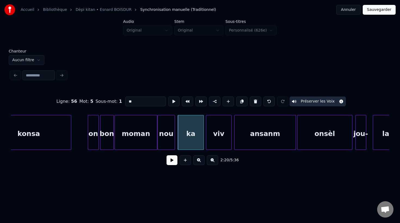
click at [169, 140] on div "nou" at bounding box center [166, 133] width 17 height 37
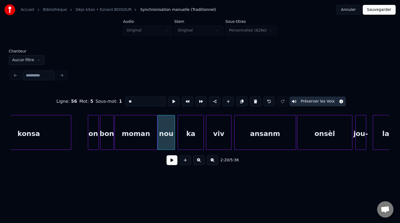
click at [169, 140] on div "nou" at bounding box center [166, 133] width 17 height 37
click at [172, 100] on button at bounding box center [173, 102] width 11 height 10
click at [177, 137] on div at bounding box center [178, 132] width 2 height 34
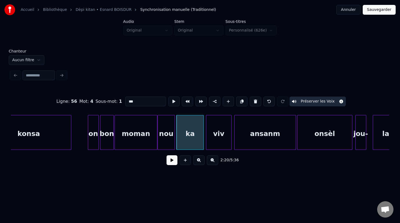
click at [186, 136] on div "ka" at bounding box center [190, 133] width 27 height 37
click at [174, 99] on button at bounding box center [173, 102] width 11 height 10
click at [218, 128] on div "viv" at bounding box center [218, 133] width 25 height 37
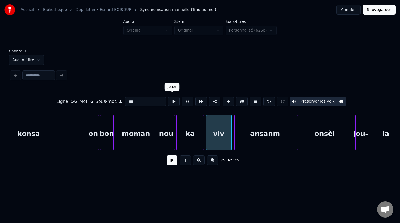
click at [172, 101] on button at bounding box center [173, 102] width 11 height 10
click at [281, 130] on div "ansanm" at bounding box center [264, 133] width 61 height 37
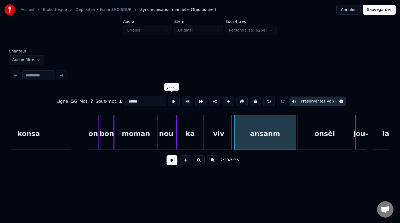
click at [171, 102] on button at bounding box center [173, 102] width 11 height 10
click at [323, 132] on div "onsèl" at bounding box center [324, 133] width 55 height 37
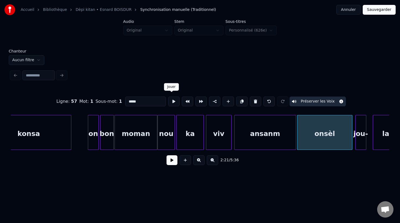
click at [171, 100] on button at bounding box center [173, 102] width 11 height 10
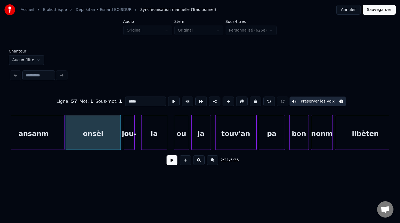
scroll to position [0, 15349]
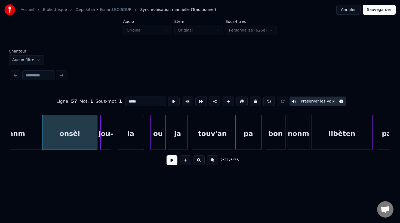
click at [134, 140] on div "la" at bounding box center [131, 133] width 26 height 37
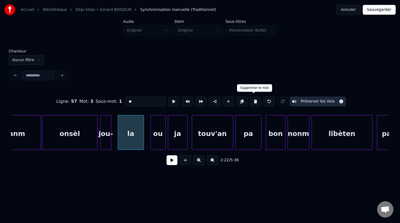
click at [252, 100] on button at bounding box center [255, 102] width 11 height 10
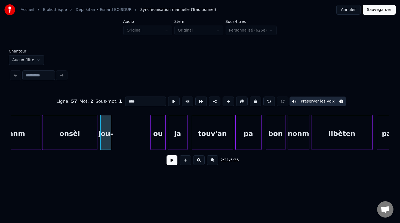
click at [109, 146] on div at bounding box center [110, 132] width 2 height 34
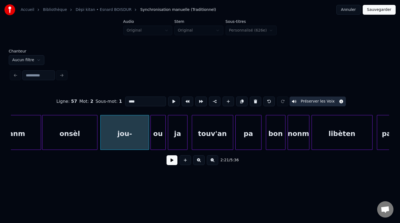
click at [148, 143] on div at bounding box center [148, 132] width 2 height 34
click at [140, 100] on input "****" at bounding box center [145, 102] width 41 height 10
click at [157, 139] on div "ou" at bounding box center [158, 133] width 15 height 37
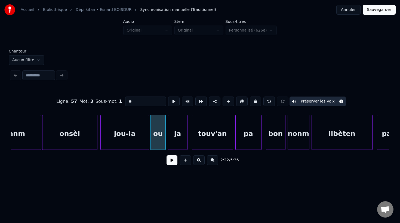
click at [135, 140] on div "jou-la" at bounding box center [125, 133] width 48 height 37
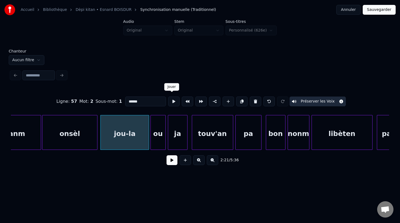
click at [171, 99] on button at bounding box center [173, 102] width 11 height 10
click at [143, 144] on div at bounding box center [143, 132] width 2 height 34
click at [151, 143] on div "ou" at bounding box center [153, 133] width 15 height 37
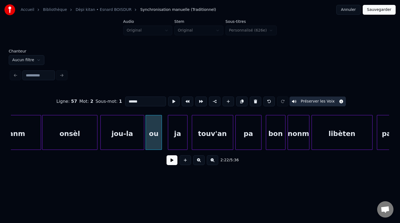
click at [161, 140] on div at bounding box center [161, 132] width 2 height 34
click at [150, 138] on div "ou" at bounding box center [154, 133] width 16 height 37
click at [171, 100] on button at bounding box center [173, 102] width 11 height 10
click at [178, 144] on div "ja" at bounding box center [173, 133] width 19 height 37
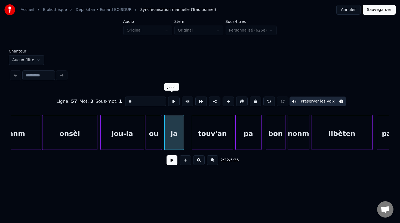
click at [171, 98] on button at bounding box center [173, 102] width 11 height 10
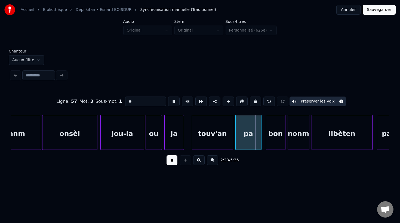
click at [171, 98] on button at bounding box center [173, 102] width 11 height 10
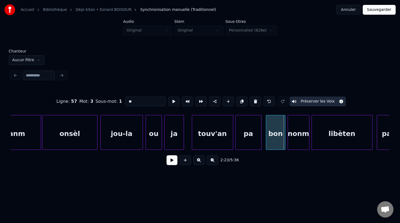
click at [142, 139] on div at bounding box center [142, 132] width 2 height 34
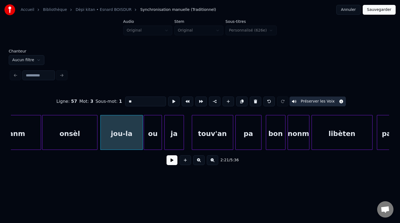
click at [144, 139] on div at bounding box center [145, 132] width 2 height 34
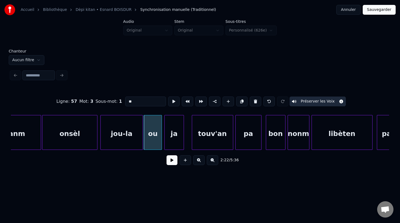
click at [135, 143] on div "jou-la" at bounding box center [122, 133] width 42 height 37
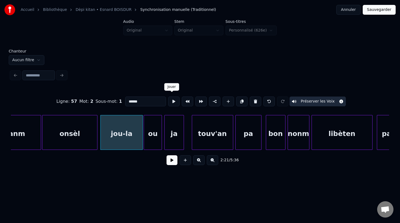
click at [171, 98] on button at bounding box center [173, 102] width 11 height 10
click at [154, 138] on div "ou" at bounding box center [153, 133] width 18 height 37
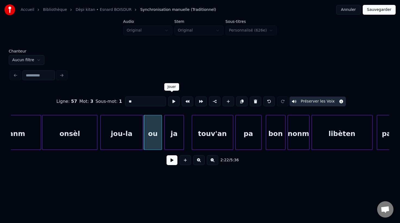
click at [171, 100] on button at bounding box center [173, 102] width 11 height 10
click at [170, 143] on div "ja" at bounding box center [174, 133] width 19 height 37
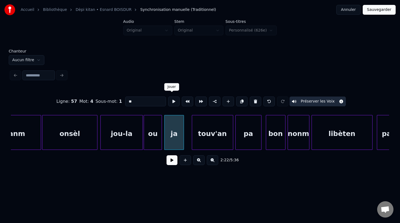
click at [172, 97] on button at bounding box center [173, 102] width 11 height 10
click at [214, 142] on div "touv'an" at bounding box center [205, 133] width 41 height 37
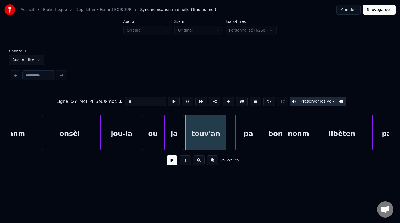
click at [226, 139] on div "touv'an" at bounding box center [205, 132] width 41 height 35
click at [230, 140] on div at bounding box center [229, 132] width 2 height 34
click at [217, 142] on div "touv'an" at bounding box center [209, 133] width 45 height 37
click at [171, 101] on button at bounding box center [173, 102] width 11 height 10
click at [249, 136] on div "pa" at bounding box center [249, 133] width 26 height 37
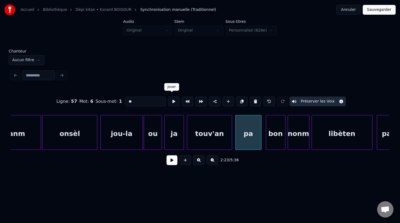
click at [172, 100] on button at bounding box center [173, 102] width 11 height 10
click at [275, 137] on div "bon" at bounding box center [275, 133] width 19 height 37
type input "***"
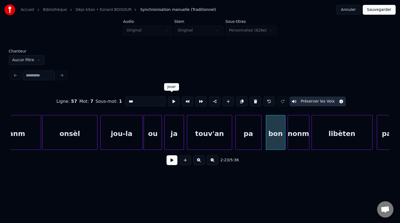
click at [171, 102] on button at bounding box center [173, 102] width 11 height 10
click at [271, 140] on div "bon" at bounding box center [273, 133] width 19 height 37
click at [294, 140] on div "nonm" at bounding box center [295, 133] width 21 height 37
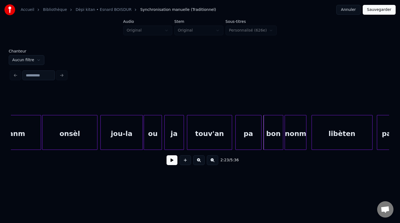
click at [270, 138] on div "bon" at bounding box center [273, 133] width 19 height 37
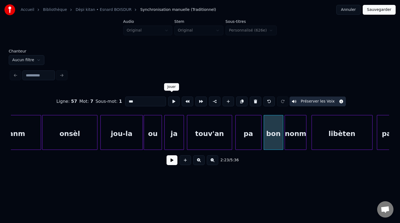
click at [169, 100] on button at bounding box center [173, 102] width 11 height 10
click at [300, 138] on div "nonm" at bounding box center [295, 133] width 21 height 37
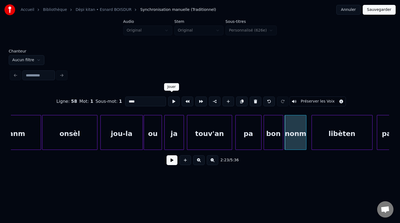
click at [169, 101] on button at bounding box center [173, 102] width 11 height 10
click at [299, 143] on div at bounding box center [299, 132] width 2 height 34
click at [302, 141] on div at bounding box center [303, 132] width 2 height 34
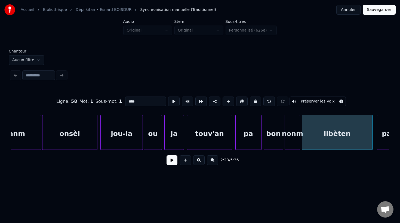
click at [293, 143] on div "nonm" at bounding box center [292, 133] width 15 height 37
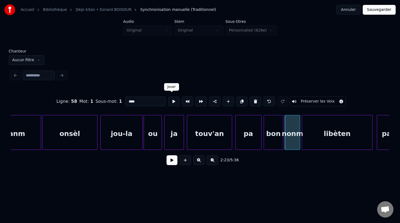
click at [170, 101] on button at bounding box center [173, 102] width 11 height 10
click at [336, 135] on div "libèten" at bounding box center [337, 133] width 70 height 37
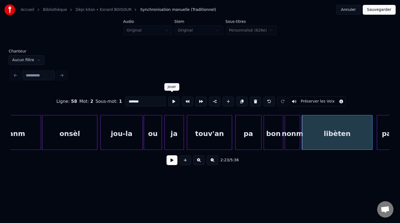
click at [171, 101] on button at bounding box center [173, 102] width 11 height 10
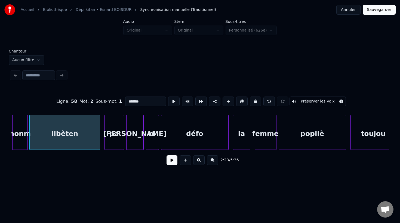
scroll to position [0, 15623]
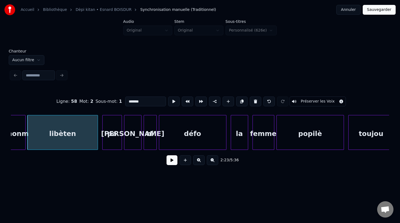
click at [82, 142] on div "libèten" at bounding box center [62, 133] width 70 height 37
click at [173, 98] on button at bounding box center [173, 102] width 11 height 10
click at [108, 144] on div "pa" at bounding box center [109, 133] width 19 height 37
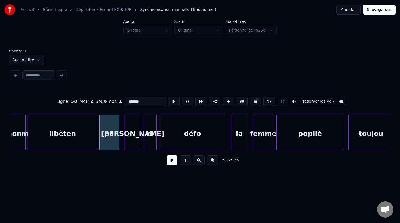
click at [119, 140] on div "pa" at bounding box center [109, 132] width 20 height 35
click at [121, 141] on div at bounding box center [121, 132] width 2 height 34
click at [94, 140] on div at bounding box center [94, 132] width 2 height 34
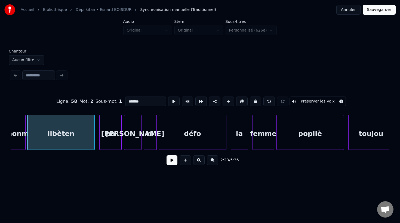
click at [81, 142] on div "libèten" at bounding box center [60, 133] width 67 height 37
click at [170, 101] on button at bounding box center [173, 102] width 11 height 10
click at [114, 138] on div "pa" at bounding box center [110, 133] width 21 height 37
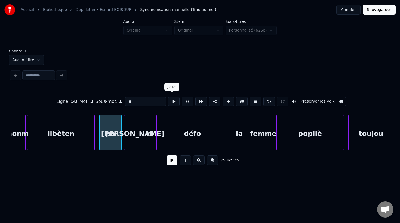
click at [171, 98] on button at bounding box center [173, 102] width 11 height 10
click at [133, 140] on div "[PERSON_NAME]" at bounding box center [132, 133] width 17 height 37
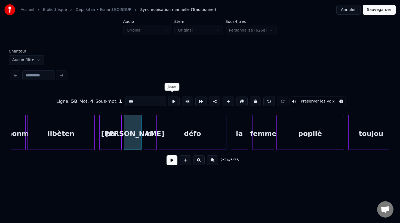
click at [173, 101] on button at bounding box center [173, 102] width 11 height 10
click at [151, 141] on div "ni" at bounding box center [150, 133] width 13 height 37
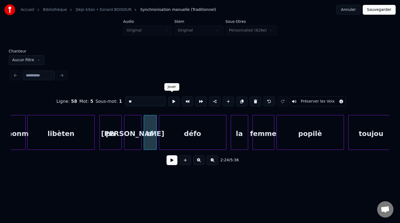
click at [171, 98] on button at bounding box center [173, 102] width 11 height 10
click at [149, 140] on div "ni" at bounding box center [148, 133] width 13 height 37
click at [164, 140] on div "défo" at bounding box center [189, 133] width 67 height 37
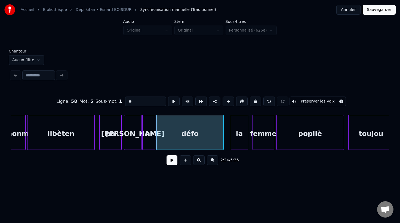
click at [132, 140] on div "[PERSON_NAME]" at bounding box center [132, 133] width 17 height 37
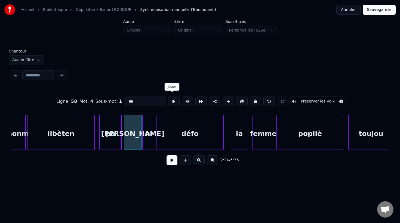
click at [172, 99] on button at bounding box center [173, 102] width 11 height 10
click at [149, 144] on div "ni" at bounding box center [149, 133] width 13 height 37
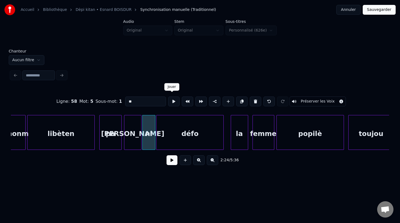
click at [173, 99] on button at bounding box center [173, 102] width 11 height 10
click at [179, 133] on div "défo" at bounding box center [189, 133] width 67 height 37
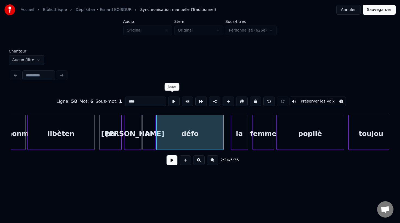
click at [172, 99] on button at bounding box center [173, 102] width 11 height 10
click at [237, 141] on div "la" at bounding box center [235, 133] width 17 height 37
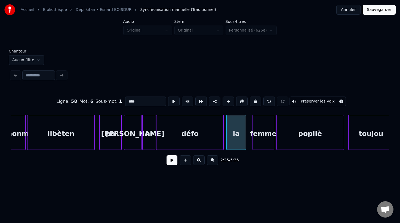
click at [246, 138] on div at bounding box center [245, 132] width 2 height 34
click at [237, 142] on div "la" at bounding box center [236, 133] width 19 height 37
click at [171, 100] on button at bounding box center [173, 102] width 11 height 10
click at [253, 141] on div "femme" at bounding box center [259, 133] width 21 height 37
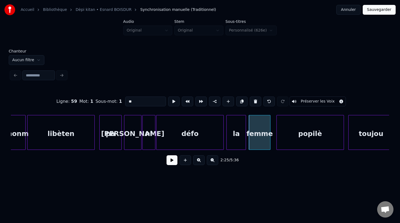
click at [254, 140] on div "femme" at bounding box center [259, 133] width 21 height 37
click at [172, 98] on button at bounding box center [173, 102] width 11 height 10
click at [290, 144] on div "popilè" at bounding box center [306, 133] width 67 height 37
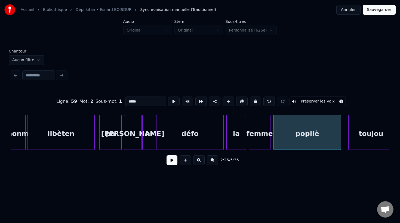
click at [341, 144] on div "popilè" at bounding box center [306, 132] width 67 height 35
click at [344, 142] on div at bounding box center [344, 132] width 2 height 34
click at [305, 141] on div "popilè" at bounding box center [309, 133] width 71 height 37
click at [170, 101] on button at bounding box center [173, 102] width 11 height 10
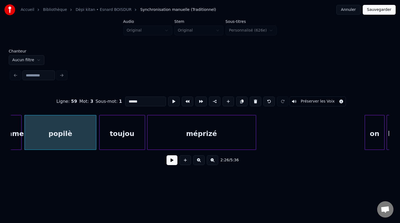
scroll to position [0, 15874]
click at [110, 141] on div "toujou" at bounding box center [117, 133] width 45 height 37
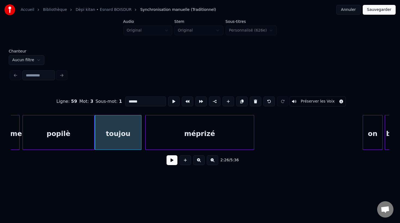
click at [141, 140] on div at bounding box center [141, 132] width 2 height 34
click at [129, 142] on div "toujou" at bounding box center [118, 133] width 46 height 37
click at [172, 100] on button at bounding box center [173, 102] width 11 height 10
click at [177, 139] on div "méprizé" at bounding box center [197, 133] width 108 height 37
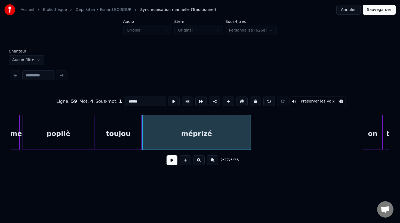
click at [134, 144] on div "toujou" at bounding box center [118, 133] width 46 height 37
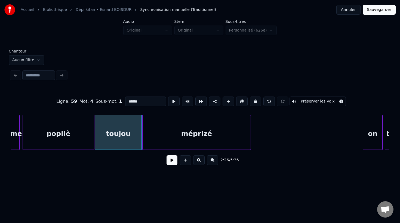
click at [156, 142] on div "méprizé" at bounding box center [197, 133] width 108 height 37
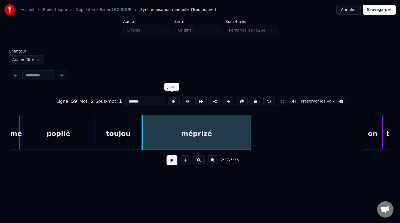
click at [171, 98] on button at bounding box center [173, 102] width 11 height 10
click at [258, 135] on div at bounding box center [258, 132] width 2 height 34
click at [170, 99] on button at bounding box center [173, 102] width 11 height 10
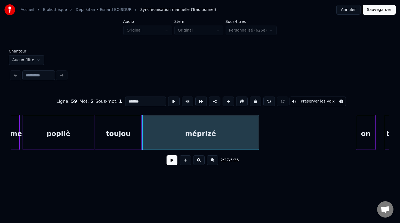
click at [365, 143] on div "on" at bounding box center [365, 133] width 19 height 37
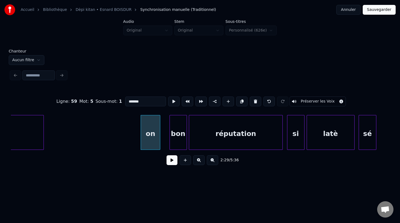
scroll to position [0, 16092]
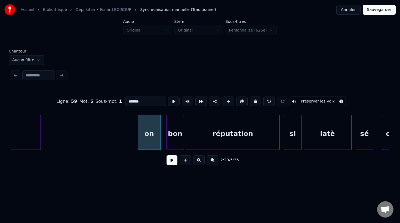
click at [160, 144] on div at bounding box center [160, 132] width 2 height 34
click at [174, 144] on div "bon" at bounding box center [172, 133] width 17 height 37
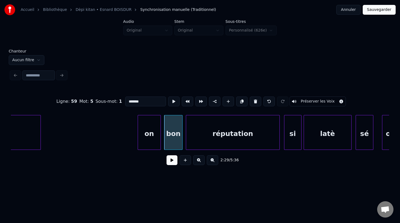
click at [181, 140] on div at bounding box center [182, 132] width 2 height 34
click at [157, 140] on div "on" at bounding box center [149, 133] width 23 height 37
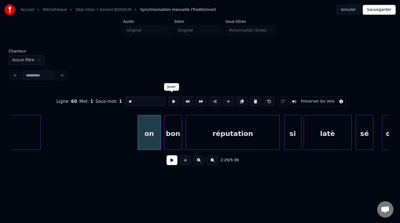
click at [172, 101] on button at bounding box center [173, 102] width 11 height 10
click at [172, 138] on div "bon" at bounding box center [172, 133] width 17 height 37
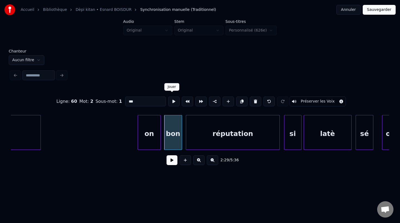
click at [173, 99] on button at bounding box center [173, 102] width 11 height 10
click at [200, 134] on div "réputation" at bounding box center [230, 133] width 93 height 37
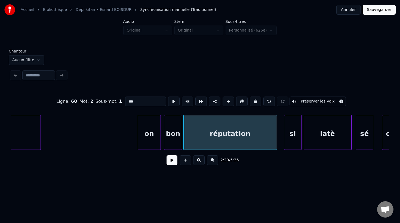
click at [199, 137] on div "réputation" at bounding box center [230, 133] width 93 height 37
click at [173, 98] on button at bounding box center [173, 102] width 11 height 10
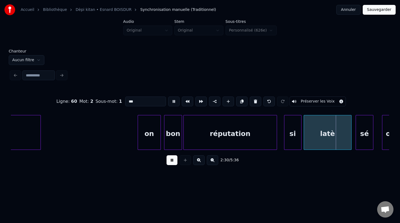
click at [173, 98] on button at bounding box center [173, 102] width 11 height 10
click at [278, 144] on div at bounding box center [279, 132] width 2 height 34
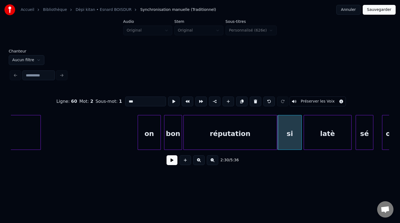
click at [301, 143] on div "si" at bounding box center [290, 132] width 24 height 35
click at [154, 134] on div "on" at bounding box center [149, 133] width 23 height 37
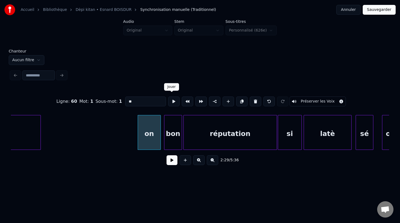
click at [170, 102] on button at bounding box center [173, 102] width 11 height 10
click at [171, 138] on div "bon" at bounding box center [172, 133] width 17 height 37
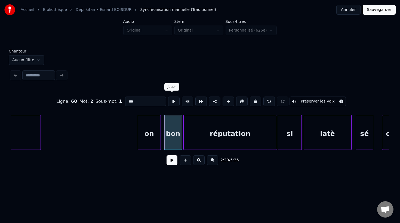
click at [171, 100] on button at bounding box center [173, 102] width 11 height 10
click at [198, 138] on div "réputation" at bounding box center [230, 133] width 93 height 37
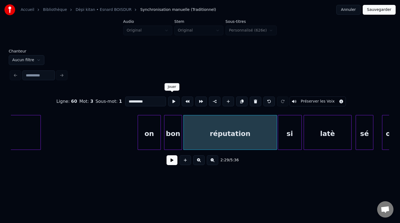
click at [174, 100] on button at bounding box center [173, 102] width 11 height 10
click at [290, 143] on div "si" at bounding box center [289, 133] width 23 height 37
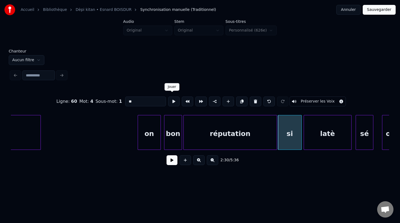
click at [172, 100] on button at bounding box center [173, 102] width 11 height 10
click at [314, 137] on div "latè" at bounding box center [326, 133] width 47 height 37
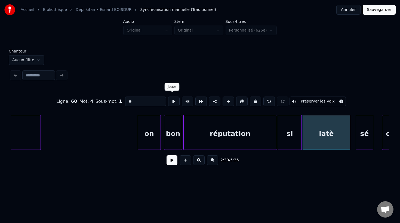
click at [171, 100] on button at bounding box center [173, 102] width 11 height 10
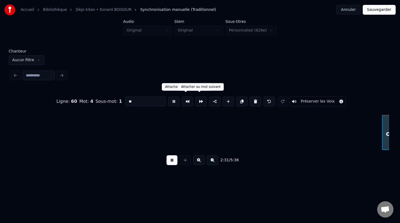
scroll to position [0, 16472]
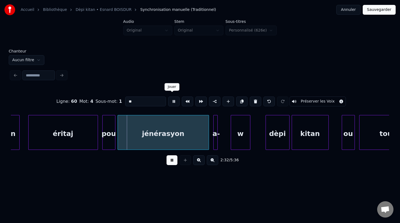
click at [174, 100] on button at bounding box center [173, 102] width 11 height 10
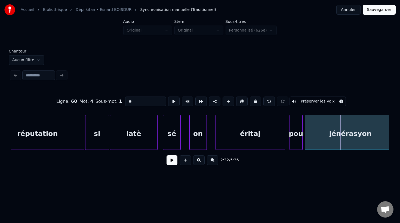
scroll to position [0, 16284]
click at [173, 143] on div "sé" at bounding box center [171, 133] width 17 height 37
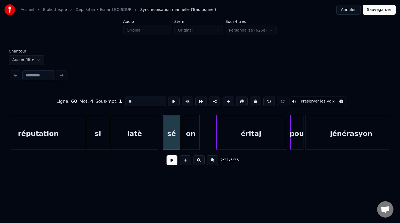
click at [188, 142] on div "on" at bounding box center [190, 133] width 17 height 37
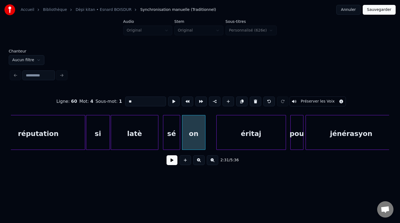
click at [204, 143] on div at bounding box center [204, 132] width 2 height 34
click at [222, 141] on div "éritaj" at bounding box center [245, 133] width 69 height 37
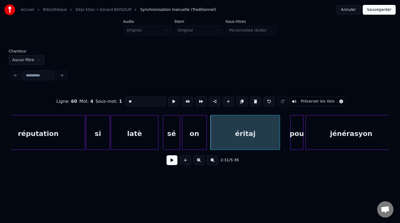
click at [206, 142] on div at bounding box center [206, 132] width 2 height 34
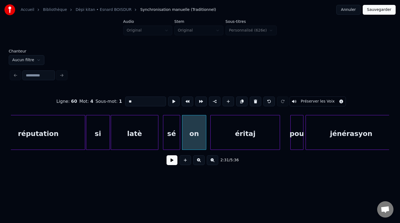
click at [173, 142] on div "sé" at bounding box center [171, 133] width 17 height 37
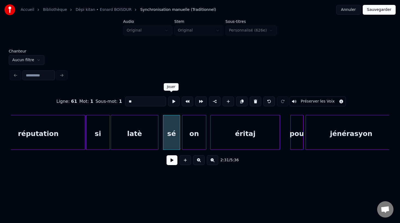
click at [169, 101] on button at bounding box center [173, 102] width 11 height 10
click at [197, 132] on div "on" at bounding box center [194, 133] width 24 height 37
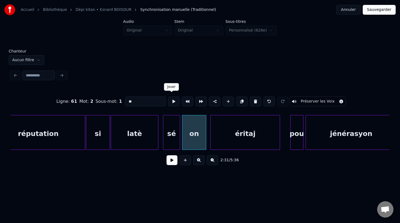
click at [171, 99] on button at bounding box center [173, 102] width 11 height 10
click at [236, 131] on div "éritaj" at bounding box center [245, 133] width 69 height 37
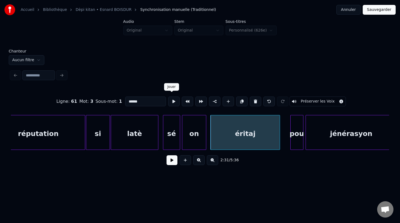
click at [169, 100] on button at bounding box center [173, 102] width 11 height 10
click at [291, 142] on div "pou" at bounding box center [292, 133] width 13 height 37
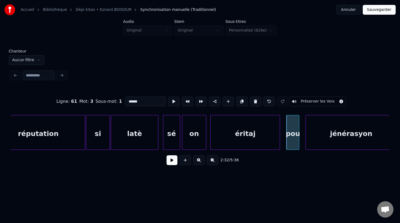
click at [292, 138] on div "pou" at bounding box center [292, 133] width 13 height 37
click at [172, 101] on button at bounding box center [173, 102] width 11 height 10
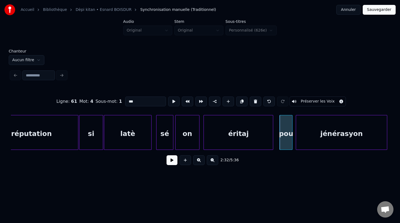
click at [323, 142] on div "jénérasyon" at bounding box center [341, 133] width 91 height 37
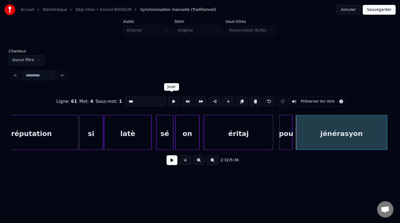
click at [171, 100] on button at bounding box center [173, 102] width 11 height 10
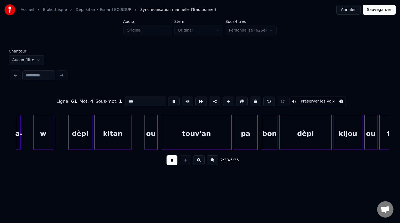
click at [171, 100] on button at bounding box center [173, 102] width 11 height 10
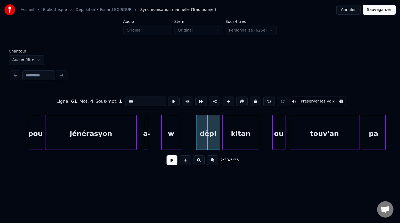
scroll to position [0, 16539]
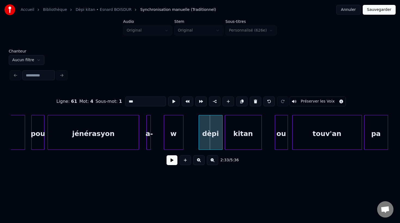
click at [114, 137] on div "jénérasyon" at bounding box center [93, 133] width 91 height 37
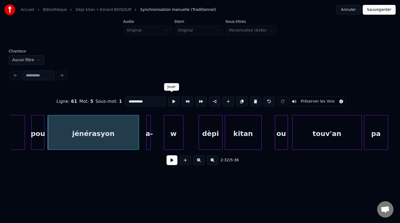
click at [172, 101] on button at bounding box center [173, 102] width 11 height 10
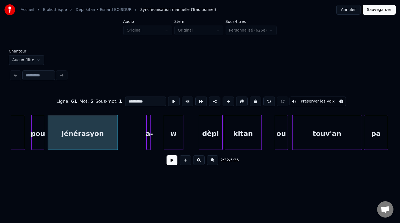
click at [117, 143] on div at bounding box center [117, 132] width 2 height 34
click at [120, 141] on div at bounding box center [121, 132] width 2 height 34
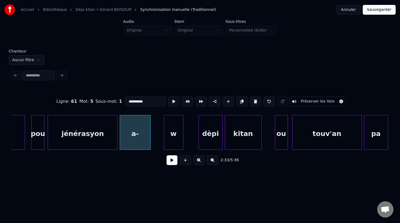
click at [174, 135] on div "w" at bounding box center [173, 133] width 19 height 37
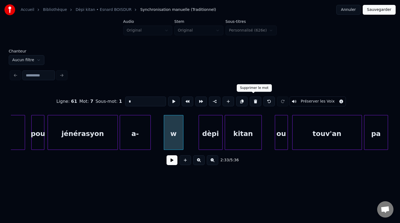
click at [255, 98] on button at bounding box center [255, 102] width 11 height 10
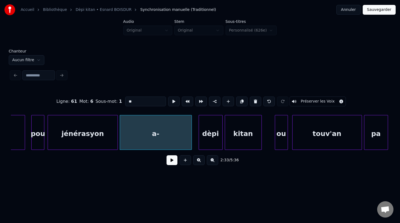
click at [190, 138] on div at bounding box center [191, 132] width 2 height 34
click at [141, 101] on input "**" at bounding box center [145, 102] width 41 height 10
click at [92, 144] on div "jénérasyon" at bounding box center [82, 133] width 69 height 37
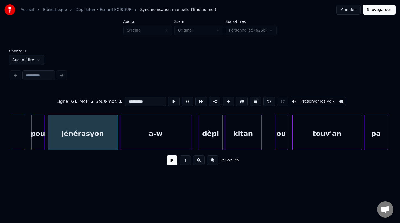
click at [157, 129] on div "a-w" at bounding box center [156, 133] width 72 height 37
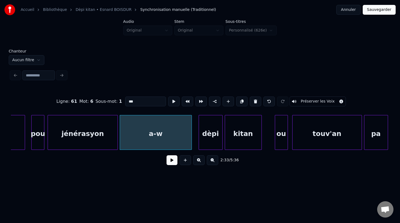
click at [171, 100] on button at bounding box center [173, 102] width 11 height 10
click at [123, 137] on div at bounding box center [124, 132] width 2 height 34
click at [170, 100] on button at bounding box center [173, 102] width 11 height 10
click at [141, 141] on div at bounding box center [142, 132] width 2 height 34
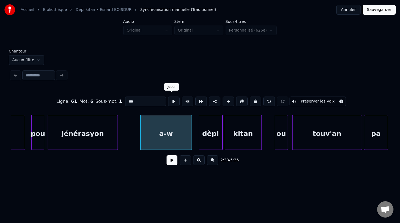
click at [172, 100] on button at bounding box center [173, 102] width 11 height 10
click at [138, 137] on div at bounding box center [138, 132] width 2 height 34
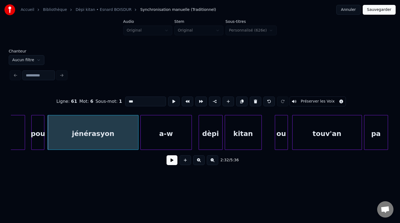
click at [129, 138] on div "jénérasyon" at bounding box center [93, 133] width 90 height 37
click at [171, 101] on button at bounding box center [173, 102] width 11 height 10
click at [135, 135] on div at bounding box center [135, 132] width 2 height 34
click at [125, 137] on div "jénérasyon" at bounding box center [92, 133] width 88 height 37
click at [171, 99] on button at bounding box center [173, 102] width 11 height 10
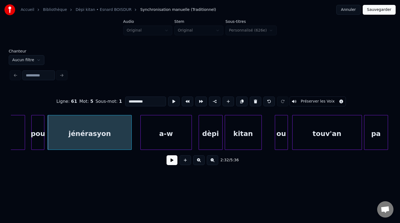
click at [131, 140] on div at bounding box center [131, 132] width 2 height 34
click at [171, 100] on button at bounding box center [173, 102] width 11 height 10
click at [134, 139] on div at bounding box center [135, 132] width 2 height 34
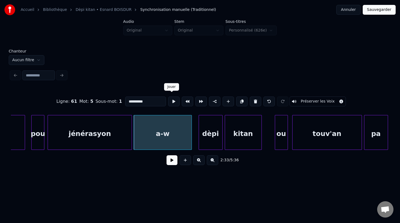
click at [171, 100] on button at bounding box center [173, 102] width 11 height 10
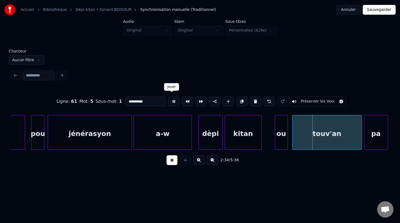
click at [173, 101] on button at bounding box center [173, 102] width 11 height 10
click at [163, 141] on div "a-w" at bounding box center [162, 133] width 57 height 37
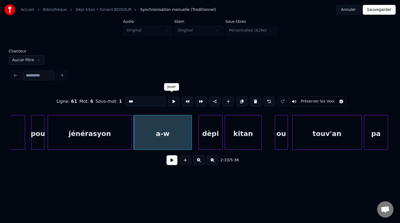
click at [168, 100] on button at bounding box center [173, 102] width 11 height 10
click at [252, 139] on div "kitan" at bounding box center [256, 133] width 36 height 37
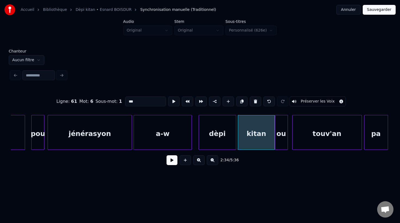
click at [234, 140] on div at bounding box center [235, 132] width 2 height 34
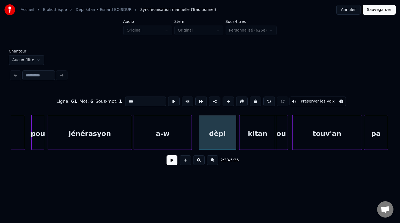
click at [245, 140] on div "kitan" at bounding box center [257, 133] width 36 height 37
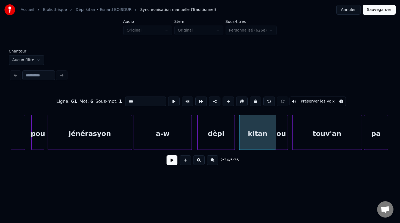
click at [225, 140] on div "dèpi" at bounding box center [215, 133] width 37 height 37
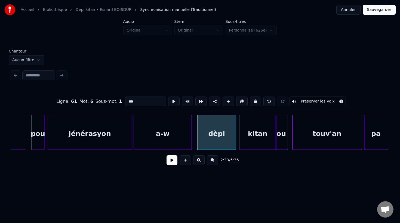
click at [235, 140] on div at bounding box center [235, 132] width 2 height 34
click at [223, 143] on div "dèpi" at bounding box center [216, 133] width 38 height 37
click at [170, 99] on button at bounding box center [173, 102] width 11 height 10
click at [169, 98] on button at bounding box center [173, 102] width 11 height 10
click at [236, 144] on div "dèpi" at bounding box center [216, 132] width 39 height 35
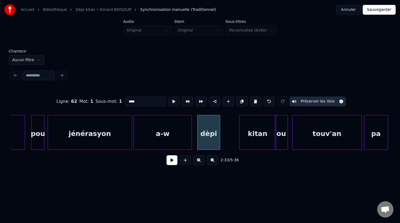
click at [219, 142] on div at bounding box center [219, 132] width 2 height 34
click at [221, 142] on div at bounding box center [222, 132] width 2 height 34
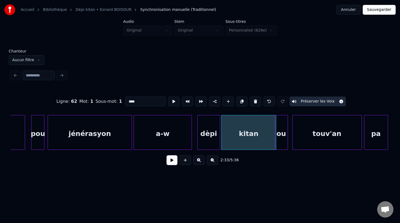
click at [211, 143] on div "dèpi" at bounding box center [208, 133] width 22 height 37
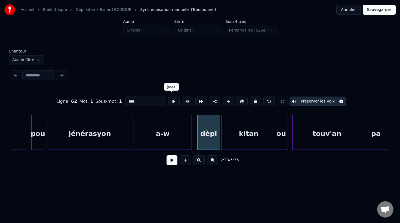
click at [172, 100] on button at bounding box center [173, 102] width 11 height 10
click at [244, 142] on div "kitan" at bounding box center [248, 133] width 54 height 37
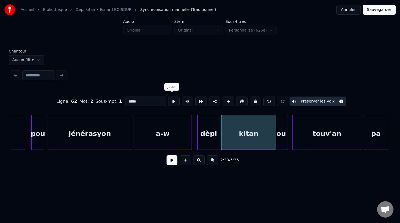
click at [172, 98] on button at bounding box center [173, 102] width 11 height 10
click at [283, 140] on div "ou" at bounding box center [281, 133] width 13 height 37
click at [172, 100] on button at bounding box center [173, 102] width 11 height 10
click at [282, 143] on div "ou" at bounding box center [282, 133] width 13 height 37
click at [285, 141] on div at bounding box center [285, 132] width 2 height 34
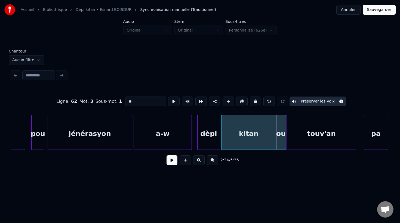
click at [300, 140] on div "touv'an" at bounding box center [321, 133] width 69 height 37
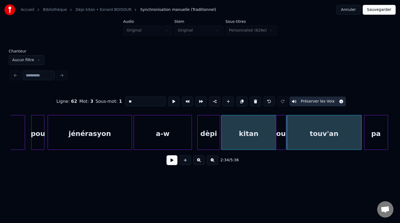
click at [361, 138] on div "touv'an" at bounding box center [323, 132] width 75 height 35
click at [281, 140] on div "ou" at bounding box center [280, 133] width 9 height 37
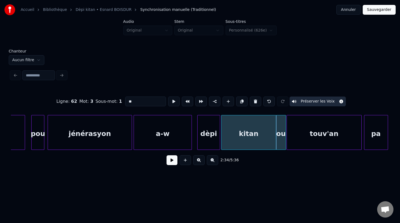
click at [244, 136] on div "kitan" at bounding box center [248, 133] width 54 height 37
click at [282, 139] on div "ou" at bounding box center [280, 133] width 9 height 37
click at [317, 134] on div "touv'an" at bounding box center [324, 133] width 74 height 37
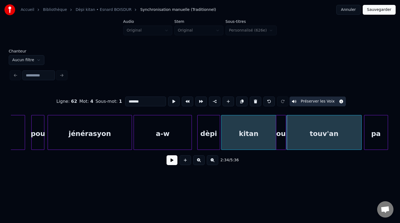
click at [283, 140] on div "ou" at bounding box center [280, 133] width 9 height 37
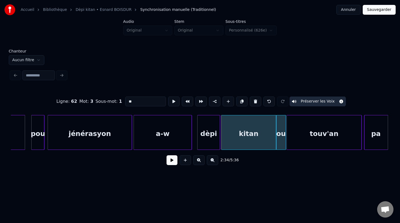
click at [280, 138] on div "ou" at bounding box center [280, 133] width 9 height 37
click at [212, 140] on div "dèpi" at bounding box center [208, 133] width 22 height 37
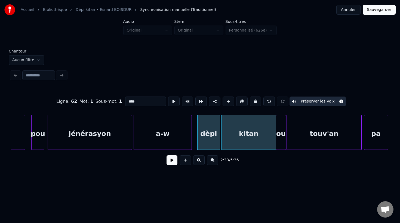
click at [238, 140] on div "kitan" at bounding box center [248, 133] width 54 height 37
click at [178, 140] on div "a-w" at bounding box center [162, 133] width 57 height 37
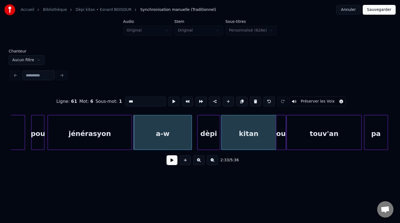
click at [320, 137] on div "touv'an" at bounding box center [324, 133] width 74 height 37
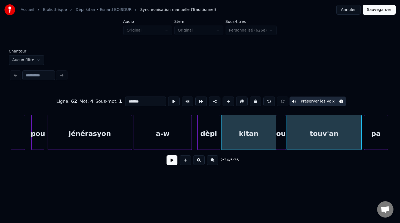
click at [257, 143] on div "kitan" at bounding box center [248, 133] width 54 height 37
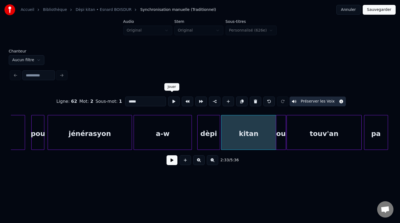
click at [174, 99] on button at bounding box center [173, 102] width 11 height 10
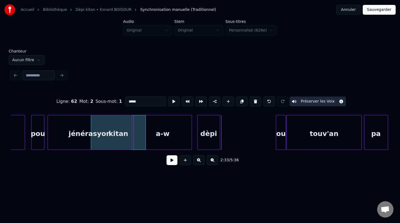
click at [122, 150] on div "a-w dèpi kitan ou touv'an pa jénérasyon pou éritaj" at bounding box center [200, 132] width 378 height 35
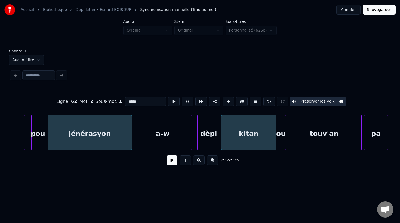
click at [270, 137] on div "kitan" at bounding box center [248, 133] width 54 height 37
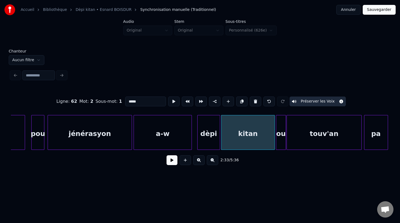
click at [273, 136] on div at bounding box center [274, 132] width 2 height 34
click at [212, 141] on div "dèpi" at bounding box center [208, 133] width 22 height 37
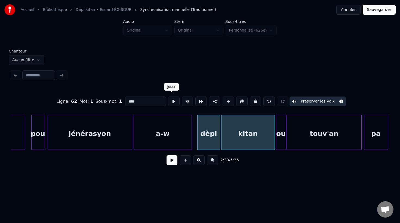
click at [171, 100] on button at bounding box center [173, 102] width 11 height 10
click at [245, 139] on div "kitan" at bounding box center [247, 133] width 53 height 37
click at [171, 101] on button at bounding box center [173, 102] width 11 height 10
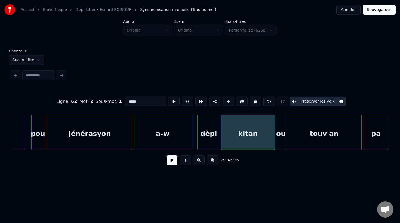
click at [282, 139] on div "ou" at bounding box center [280, 133] width 9 height 37
click at [171, 100] on button at bounding box center [173, 102] width 11 height 10
click at [306, 125] on div "touv'an" at bounding box center [324, 133] width 74 height 37
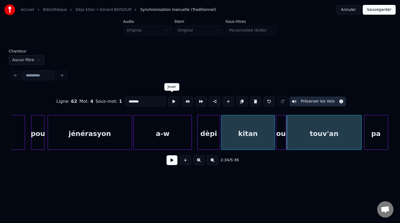
click at [172, 100] on button at bounding box center [173, 102] width 11 height 10
click at [373, 133] on div "pa" at bounding box center [375, 133] width 23 height 37
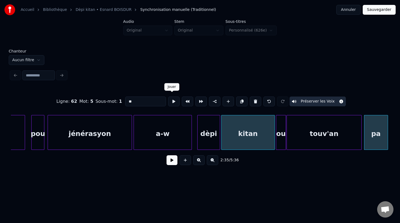
click at [173, 99] on button at bounding box center [173, 102] width 11 height 10
click at [372, 140] on div "pa" at bounding box center [374, 133] width 23 height 37
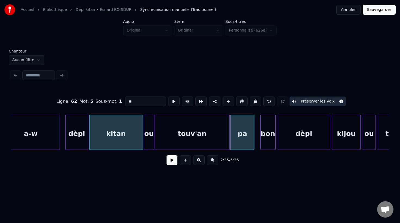
scroll to position [0, 16671]
click at [255, 139] on div at bounding box center [254, 132] width 2 height 34
click at [233, 138] on div "pa" at bounding box center [242, 133] width 25 height 37
click at [172, 100] on button at bounding box center [173, 102] width 11 height 10
click at [262, 141] on div "bon" at bounding box center [264, 133] width 15 height 37
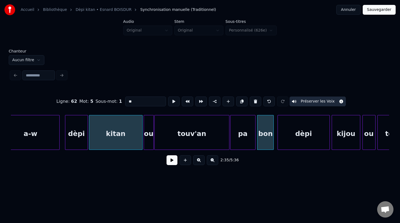
click at [273, 140] on div at bounding box center [273, 132] width 2 height 34
click at [264, 141] on div "bon" at bounding box center [265, 133] width 16 height 37
click at [169, 101] on button at bounding box center [173, 102] width 11 height 10
click at [294, 139] on div "dèpi" at bounding box center [302, 133] width 52 height 37
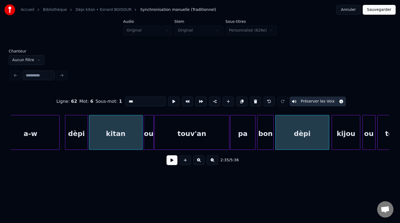
click at [328, 140] on div at bounding box center [328, 132] width 2 height 34
click at [310, 139] on div "dèpi" at bounding box center [302, 133] width 53 height 37
click at [172, 102] on button at bounding box center [173, 102] width 11 height 10
click at [343, 138] on div "kijou" at bounding box center [345, 133] width 28 height 37
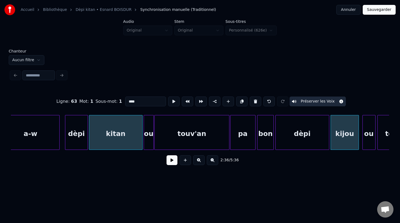
click at [343, 138] on div "kijou" at bounding box center [345, 133] width 28 height 37
click at [170, 102] on button at bounding box center [173, 102] width 11 height 10
click at [367, 139] on div "ou" at bounding box center [366, 133] width 13 height 37
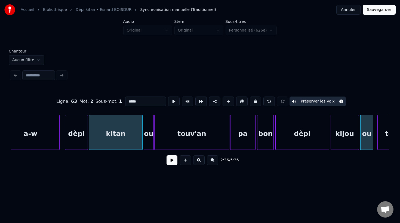
click at [366, 140] on div "ou" at bounding box center [366, 133] width 13 height 37
click at [170, 99] on button at bounding box center [173, 102] width 11 height 10
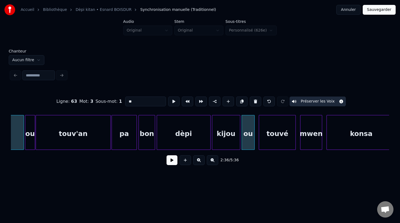
scroll to position [0, 16791]
click at [270, 142] on div "touvé" at bounding box center [276, 133] width 36 height 37
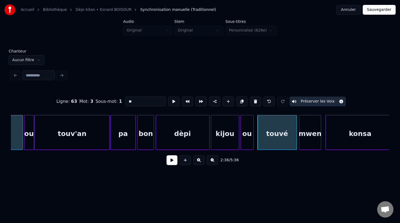
click at [296, 141] on div at bounding box center [296, 132] width 2 height 34
click at [285, 142] on div "touvé" at bounding box center [277, 133] width 39 height 37
click at [172, 100] on button at bounding box center [173, 102] width 11 height 10
click at [305, 140] on div "mwen" at bounding box center [309, 133] width 21 height 37
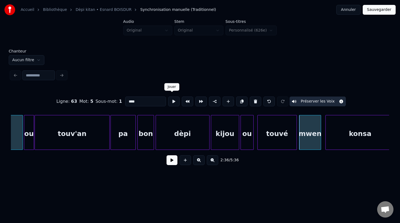
click at [170, 101] on button at bounding box center [173, 102] width 11 height 10
click at [287, 143] on div at bounding box center [287, 132] width 2 height 34
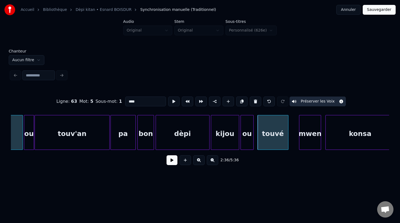
click at [280, 141] on div "touvé" at bounding box center [273, 133] width 30 height 37
click at [169, 100] on button at bounding box center [173, 102] width 11 height 10
click at [311, 140] on div "mwen" at bounding box center [309, 133] width 21 height 37
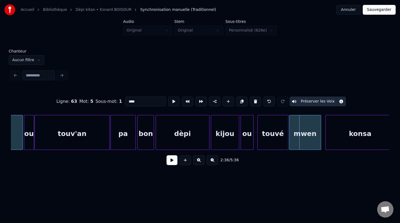
click at [289, 142] on div at bounding box center [290, 132] width 2 height 34
click at [296, 140] on div "mwen" at bounding box center [304, 133] width 31 height 37
click at [171, 100] on button at bounding box center [173, 102] width 11 height 10
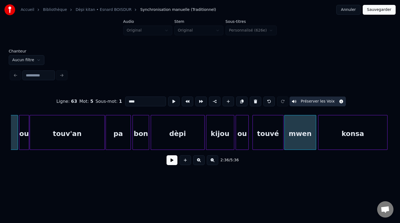
click at [330, 141] on div "konsa" at bounding box center [352, 133] width 69 height 37
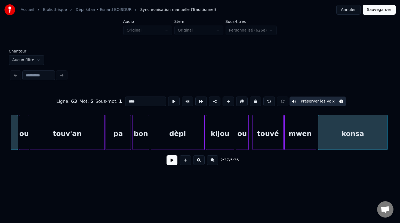
click at [330, 141] on div "konsa" at bounding box center [352, 133] width 69 height 37
click at [170, 100] on button at bounding box center [173, 102] width 11 height 10
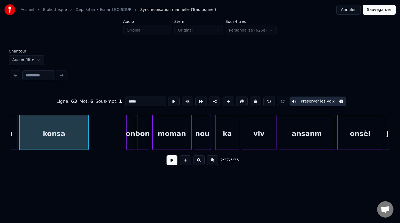
scroll to position [0, 17095]
click at [141, 141] on div "bon" at bounding box center [140, 133] width 10 height 37
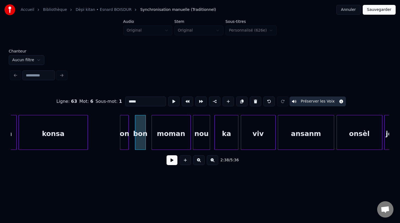
click at [124, 146] on div "on" at bounding box center [124, 133] width 8 height 37
click at [132, 141] on div at bounding box center [132, 132] width 2 height 34
click at [127, 140] on div "on" at bounding box center [126, 133] width 12 height 37
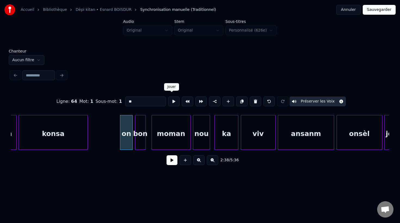
click at [170, 99] on button at bounding box center [173, 102] width 11 height 10
click at [142, 142] on div "bon" at bounding box center [140, 133] width 10 height 37
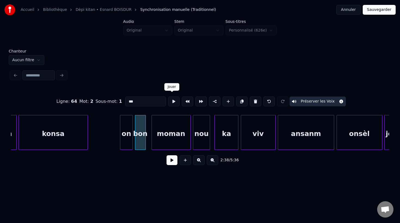
click at [171, 99] on button at bounding box center [173, 102] width 11 height 10
click at [148, 139] on div at bounding box center [148, 132] width 2 height 34
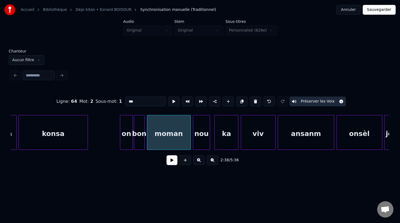
click at [138, 140] on div "bon" at bounding box center [139, 133] width 10 height 37
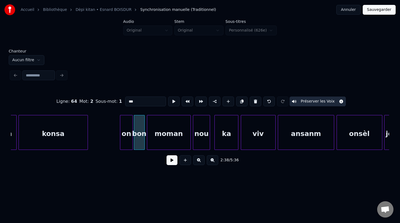
click at [155, 139] on div "moman" at bounding box center [168, 133] width 43 height 37
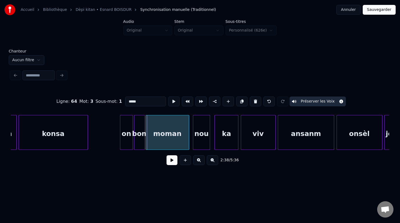
click at [155, 141] on div "moman" at bounding box center [167, 133] width 43 height 37
click at [173, 99] on button at bounding box center [173, 102] width 11 height 10
click at [199, 138] on div "nou" at bounding box center [198, 133] width 17 height 37
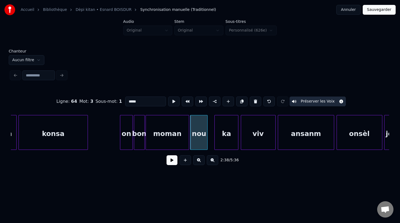
click at [186, 141] on div "moman" at bounding box center [167, 133] width 43 height 37
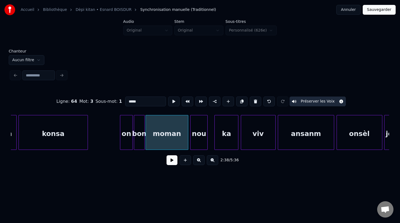
click at [187, 140] on div at bounding box center [187, 132] width 2 height 34
click at [180, 144] on div "moman" at bounding box center [167, 133] width 42 height 37
click at [169, 101] on button at bounding box center [173, 102] width 11 height 10
click at [200, 135] on div "nou" at bounding box center [198, 133] width 17 height 37
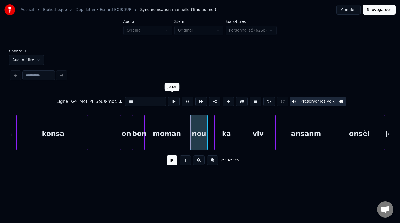
click at [171, 101] on button at bounding box center [173, 102] width 11 height 10
click at [225, 141] on div "ka" at bounding box center [221, 133] width 23 height 37
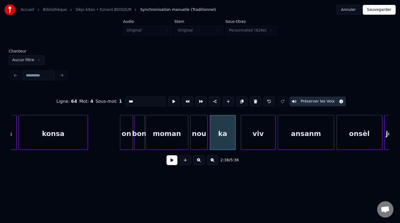
click at [235, 138] on div at bounding box center [235, 132] width 2 height 34
click at [229, 140] on div "ka" at bounding box center [222, 133] width 25 height 37
click at [171, 100] on button at bounding box center [173, 102] width 11 height 10
click at [257, 139] on div "viv" at bounding box center [254, 133] width 34 height 37
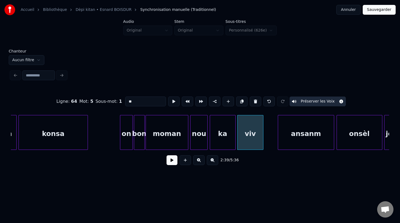
click at [262, 139] on div at bounding box center [262, 132] width 2 height 34
click at [260, 140] on div "viv" at bounding box center [250, 133] width 26 height 37
click at [172, 100] on button at bounding box center [173, 102] width 11 height 10
click at [302, 140] on div "ansanm" at bounding box center [306, 133] width 56 height 37
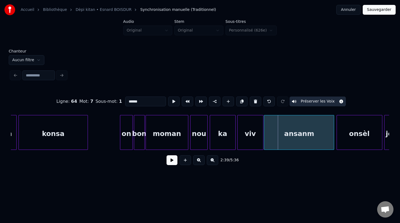
click at [265, 143] on div at bounding box center [265, 132] width 2 height 34
click at [324, 142] on div at bounding box center [325, 132] width 2 height 34
click at [311, 142] on div "ansanm" at bounding box center [294, 133] width 61 height 37
click at [171, 99] on button at bounding box center [173, 102] width 11 height 10
click at [328, 137] on div at bounding box center [329, 132] width 2 height 34
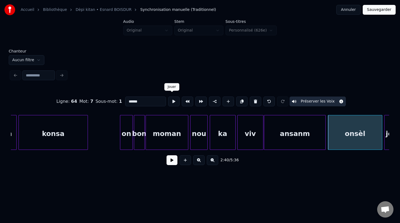
click at [171, 101] on button at bounding box center [173, 102] width 11 height 10
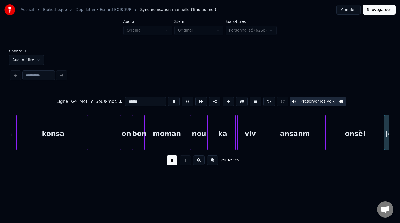
scroll to position [0, 17474]
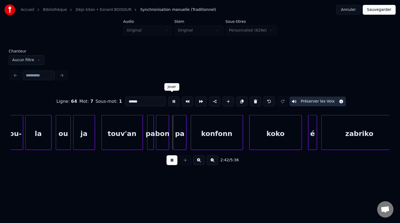
click at [170, 100] on button at bounding box center [173, 102] width 11 height 10
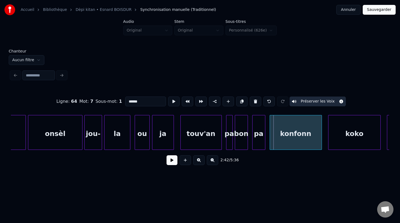
scroll to position [0, 17376]
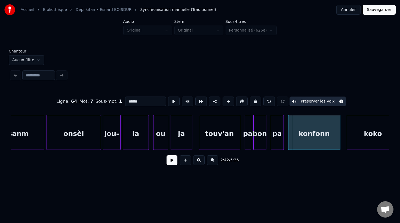
click at [81, 143] on div "onsèl" at bounding box center [74, 133] width 54 height 37
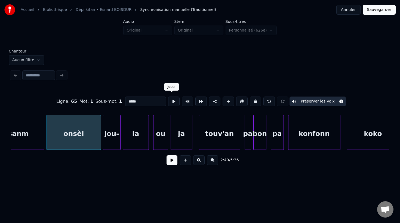
click at [169, 100] on button at bounding box center [173, 102] width 11 height 10
click at [110, 140] on div "jou-" at bounding box center [111, 133] width 17 height 37
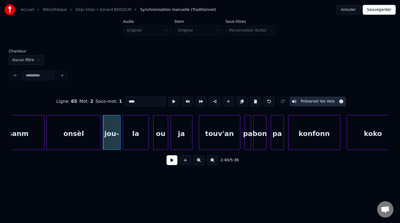
click at [135, 137] on div "la" at bounding box center [136, 133] width 26 height 37
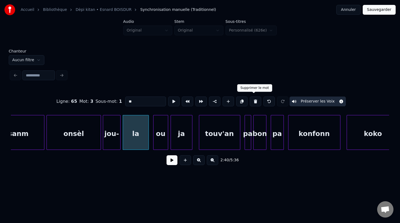
click at [255, 100] on button at bounding box center [255, 102] width 11 height 10
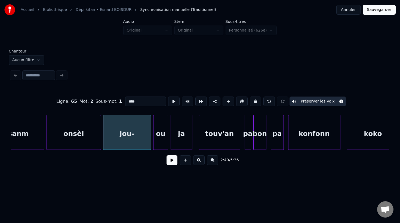
click at [150, 135] on div at bounding box center [150, 132] width 2 height 34
click at [145, 136] on div "jou-" at bounding box center [126, 133] width 47 height 37
click at [139, 100] on input "****" at bounding box center [145, 102] width 41 height 10
click at [136, 185] on html "Accueil Bibliothèque Dèpi kitan • Esnard BOISDUR Synchronisation manuelle (Tra…" at bounding box center [200, 93] width 400 height 187
click at [119, 141] on div "jou-la" at bounding box center [126, 133] width 47 height 37
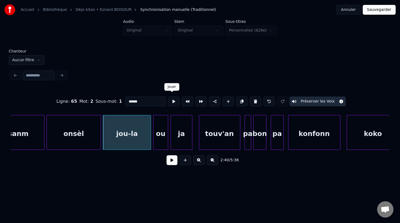
click at [171, 100] on button at bounding box center [173, 102] width 11 height 10
click at [149, 140] on div at bounding box center [149, 132] width 2 height 34
click at [172, 99] on button at bounding box center [173, 102] width 11 height 10
click at [149, 140] on div "jou-la" at bounding box center [126, 132] width 47 height 35
click at [142, 140] on div at bounding box center [142, 132] width 2 height 34
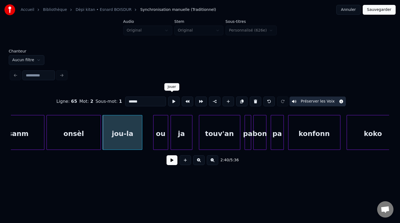
click at [170, 99] on button at bounding box center [173, 102] width 11 height 10
click at [144, 138] on div at bounding box center [145, 132] width 2 height 34
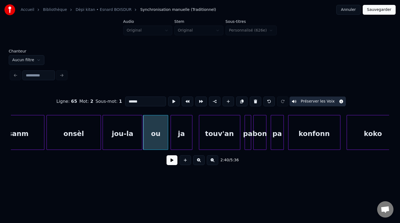
click at [149, 138] on div "ou" at bounding box center [155, 133] width 24 height 37
click at [170, 98] on button at bounding box center [173, 102] width 11 height 10
click at [162, 141] on div at bounding box center [163, 132] width 2 height 34
click at [167, 137] on div at bounding box center [167, 132] width 2 height 34
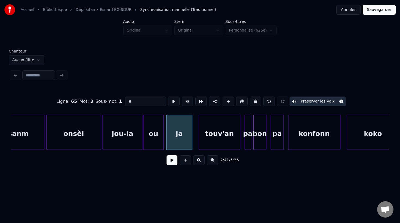
click at [179, 139] on div "ja" at bounding box center [179, 133] width 26 height 37
click at [171, 100] on button at bounding box center [173, 102] width 11 height 10
click at [194, 139] on div at bounding box center [195, 132] width 2 height 34
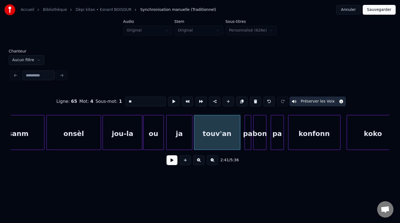
click at [206, 138] on div "touv'an" at bounding box center [217, 133] width 46 height 37
click at [170, 100] on button at bounding box center [173, 102] width 11 height 10
click at [233, 142] on div at bounding box center [233, 132] width 2 height 34
click at [170, 101] on button at bounding box center [173, 102] width 11 height 10
click at [236, 144] on div at bounding box center [237, 132] width 2 height 34
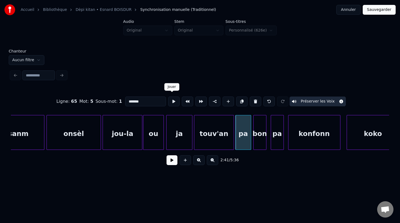
click at [170, 102] on button at bounding box center [173, 102] width 11 height 10
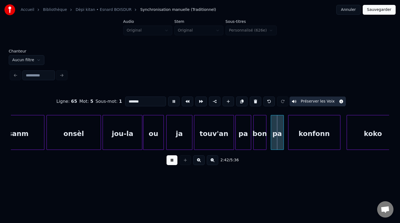
click at [170, 102] on button at bounding box center [173, 102] width 11 height 10
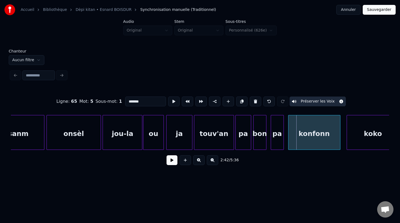
click at [248, 143] on div "pa" at bounding box center [243, 132] width 16 height 35
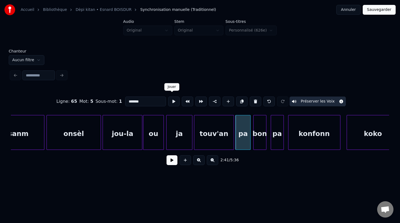
click at [172, 100] on button at bounding box center [173, 102] width 11 height 10
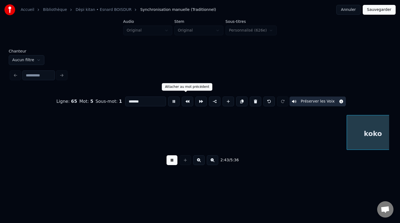
scroll to position [0, 17756]
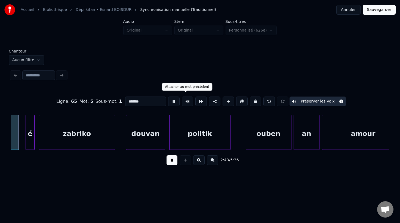
click at [171, 100] on button at bounding box center [173, 102] width 11 height 10
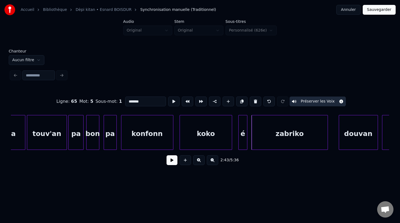
scroll to position [0, 17543]
click at [73, 139] on div "pa" at bounding box center [76, 133] width 15 height 37
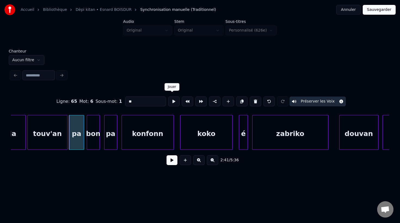
click at [172, 101] on button at bounding box center [173, 102] width 11 height 10
click at [91, 139] on div "bon" at bounding box center [93, 133] width 13 height 37
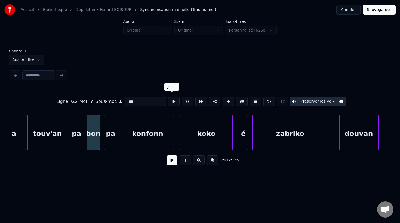
click at [171, 100] on button at bounding box center [173, 102] width 11 height 10
click at [109, 141] on div "pa" at bounding box center [110, 133] width 13 height 37
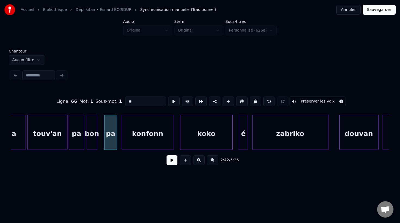
click at [96, 141] on div at bounding box center [96, 132] width 2 height 34
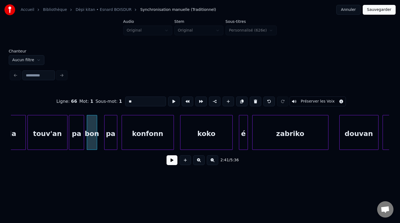
click at [89, 141] on div "bon" at bounding box center [92, 133] width 10 height 37
type input "***"
click at [171, 100] on button at bounding box center [173, 102] width 11 height 10
click at [98, 141] on div at bounding box center [98, 132] width 2 height 34
click at [169, 99] on button at bounding box center [173, 102] width 11 height 10
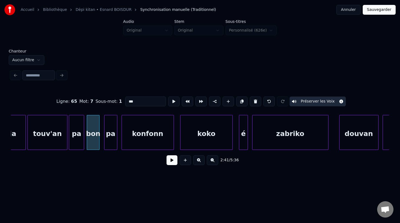
click at [99, 138] on div at bounding box center [99, 132] width 2 height 34
click at [174, 99] on button at bounding box center [173, 102] width 11 height 10
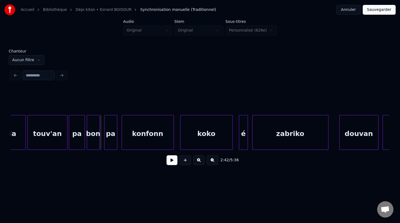
click at [84, 138] on div at bounding box center [84, 132] width 2 height 34
click at [91, 139] on div "bon" at bounding box center [94, 133] width 13 height 37
click at [91, 134] on div "bon" at bounding box center [94, 133] width 13 height 37
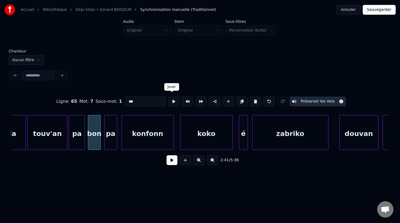
click at [171, 98] on button at bounding box center [173, 102] width 11 height 10
click at [77, 137] on div "pa" at bounding box center [77, 133] width 16 height 37
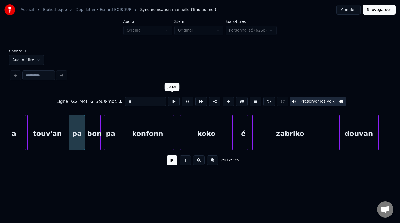
click at [172, 100] on button at bounding box center [173, 102] width 11 height 10
click at [94, 139] on div "bon" at bounding box center [94, 133] width 13 height 37
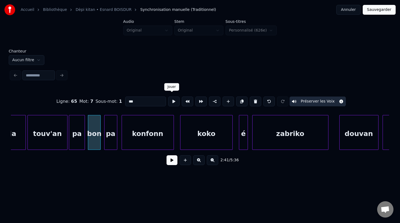
click at [171, 99] on button at bounding box center [173, 102] width 11 height 10
click at [109, 138] on div "pa" at bounding box center [110, 133] width 13 height 37
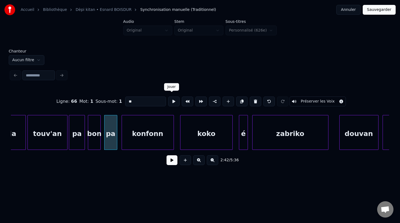
click at [172, 98] on button at bounding box center [173, 102] width 11 height 10
click at [137, 137] on div "konfonn" at bounding box center [148, 133] width 52 height 37
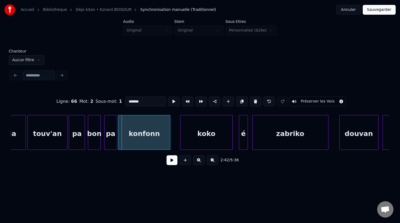
click at [134, 136] on div "konfonn" at bounding box center [144, 133] width 52 height 37
click at [171, 99] on button at bounding box center [173, 102] width 11 height 10
click at [174, 134] on div at bounding box center [174, 132] width 2 height 34
click at [191, 134] on div "koko" at bounding box center [203, 133] width 52 height 37
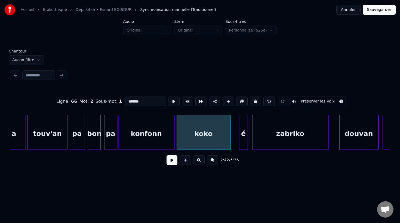
click at [230, 140] on div at bounding box center [229, 132] width 2 height 34
click at [108, 140] on div "pa" at bounding box center [110, 133] width 13 height 37
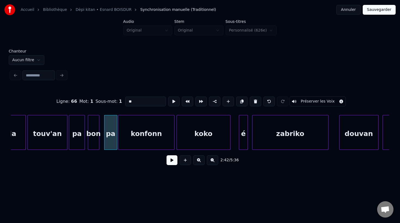
click at [98, 139] on div at bounding box center [98, 132] width 2 height 34
click at [105, 140] on div at bounding box center [105, 132] width 2 height 34
click at [101, 138] on div at bounding box center [102, 132] width 2 height 34
click at [106, 141] on div "pa" at bounding box center [109, 133] width 16 height 37
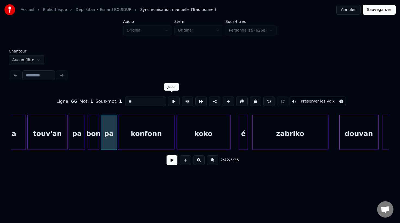
click at [171, 100] on button at bounding box center [173, 102] width 11 height 10
click at [141, 138] on div "konfonn" at bounding box center [145, 133] width 55 height 37
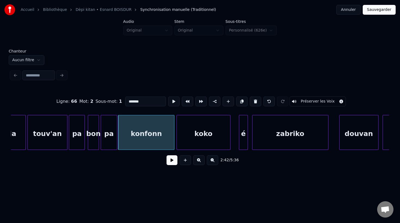
click at [92, 138] on div "bon" at bounding box center [93, 133] width 11 height 37
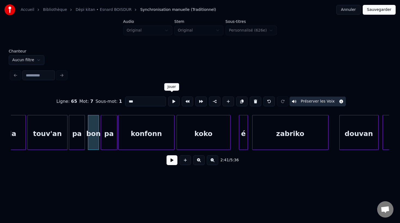
click at [171, 101] on button at bounding box center [173, 102] width 11 height 10
click at [105, 138] on div "pa" at bounding box center [109, 133] width 16 height 37
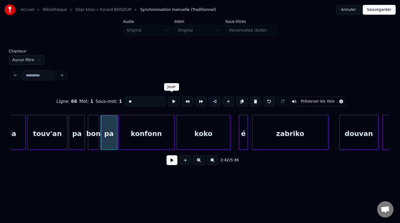
click at [172, 101] on button at bounding box center [173, 102] width 11 height 10
click at [142, 135] on div "konfonn" at bounding box center [145, 133] width 55 height 37
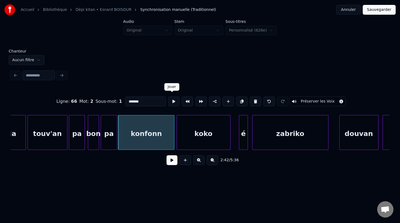
click at [172, 102] on button at bounding box center [173, 102] width 11 height 10
click at [192, 140] on div "koko" at bounding box center [203, 133] width 53 height 37
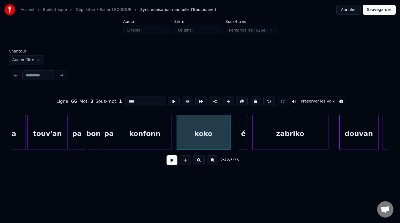
click at [170, 140] on div at bounding box center [170, 132] width 2 height 34
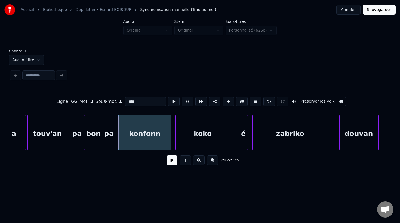
click at [176, 140] on div at bounding box center [176, 132] width 2 height 34
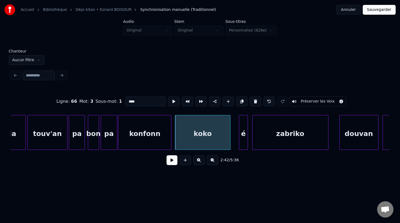
click at [183, 140] on div "koko" at bounding box center [202, 133] width 55 height 37
click at [172, 100] on button at bounding box center [173, 102] width 11 height 10
click at [233, 140] on div at bounding box center [234, 132] width 2 height 34
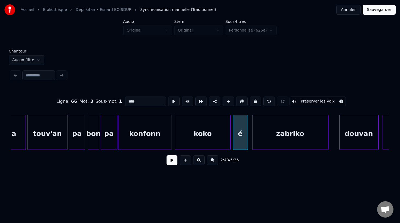
click at [242, 138] on div "é" at bounding box center [240, 133] width 14 height 37
click at [248, 139] on div at bounding box center [247, 132] width 2 height 34
click at [240, 140] on div "é" at bounding box center [240, 133] width 15 height 37
click at [171, 100] on button at bounding box center [173, 102] width 11 height 10
click at [171, 99] on button at bounding box center [173, 102] width 11 height 10
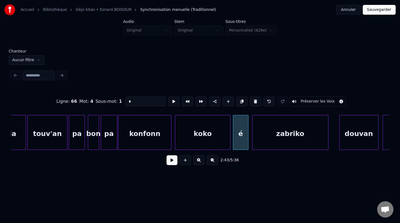
click at [287, 137] on div "zabriko" at bounding box center [290, 133] width 76 height 37
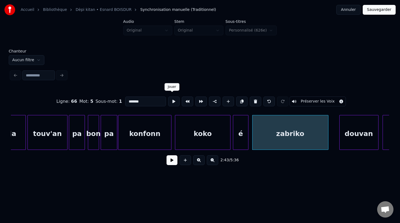
click at [172, 99] on button at bounding box center [173, 102] width 11 height 10
click at [360, 140] on div "douvan" at bounding box center [355, 133] width 39 height 37
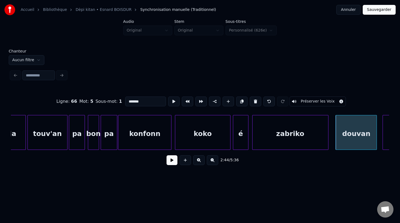
click at [375, 140] on div at bounding box center [376, 132] width 2 height 34
click at [363, 141] on div "douvan" at bounding box center [356, 133] width 41 height 37
click at [174, 101] on button at bounding box center [173, 102] width 11 height 10
click at [304, 138] on div "zabriko" at bounding box center [290, 133] width 76 height 37
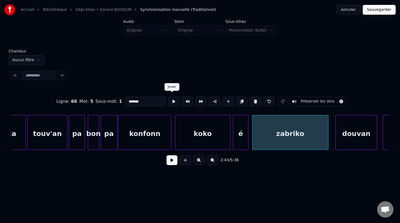
click at [170, 101] on button at bounding box center [173, 102] width 11 height 10
click at [355, 141] on div "douvan" at bounding box center [356, 133] width 41 height 37
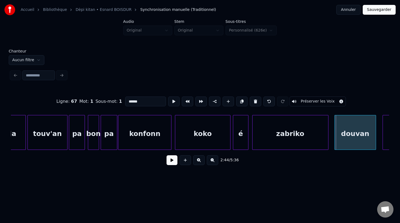
click at [342, 137] on div "douvan" at bounding box center [355, 133] width 41 height 37
click at [171, 100] on button at bounding box center [173, 102] width 11 height 10
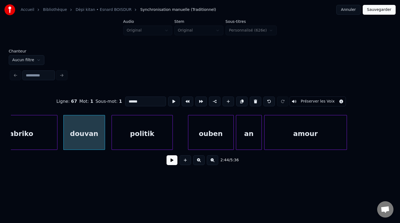
scroll to position [0, 17815]
click at [107, 140] on div at bounding box center [108, 132] width 2 height 34
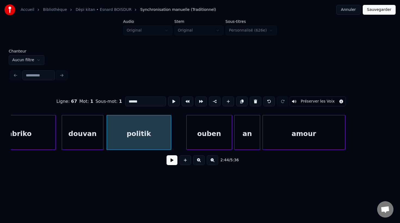
click at [140, 130] on div "politik" at bounding box center [139, 133] width 64 height 37
click at [156, 129] on div "politik" at bounding box center [139, 133] width 64 height 37
click at [171, 99] on button at bounding box center [173, 102] width 11 height 10
click at [190, 141] on div "ouben" at bounding box center [198, 133] width 45 height 37
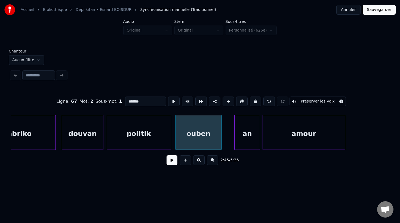
click at [190, 137] on div "ouben" at bounding box center [198, 133] width 45 height 37
click at [171, 99] on button at bounding box center [173, 102] width 11 height 10
click at [224, 141] on div at bounding box center [224, 132] width 2 height 34
click at [208, 140] on div "ouben" at bounding box center [200, 133] width 48 height 37
click at [169, 101] on button at bounding box center [173, 102] width 11 height 10
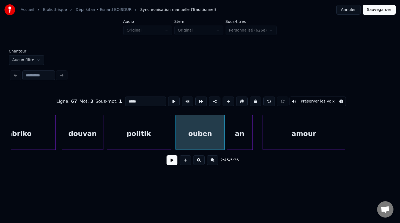
click at [240, 139] on div "an" at bounding box center [240, 133] width 26 height 37
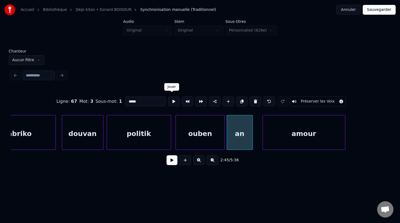
click at [169, 102] on button at bounding box center [173, 102] width 11 height 10
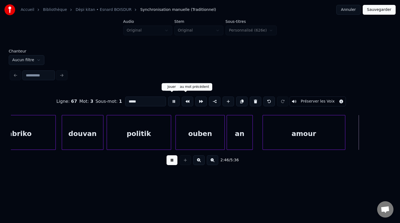
click at [171, 102] on button at bounding box center [173, 102] width 11 height 10
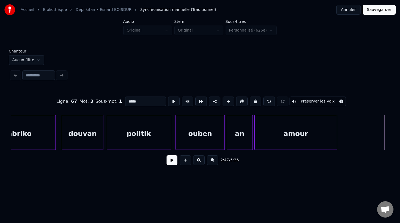
click at [269, 139] on div "amour" at bounding box center [296, 133] width 82 height 37
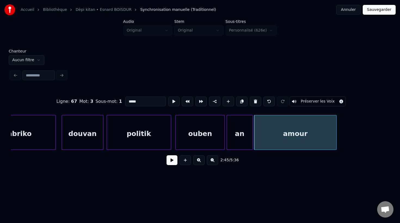
click at [336, 136] on div "amour" at bounding box center [295, 132] width 83 height 35
click at [348, 136] on div at bounding box center [349, 132] width 2 height 34
click at [275, 135] on div "amour" at bounding box center [301, 133] width 95 height 37
click at [172, 101] on button at bounding box center [173, 102] width 11 height 10
click at [236, 137] on div "an" at bounding box center [240, 133] width 26 height 37
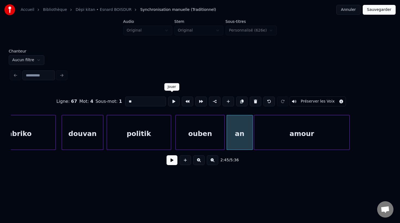
click at [170, 102] on button at bounding box center [173, 102] width 11 height 10
click at [202, 136] on div "ouben" at bounding box center [200, 133] width 48 height 37
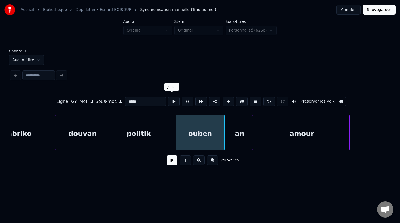
click at [171, 101] on button at bounding box center [173, 102] width 11 height 10
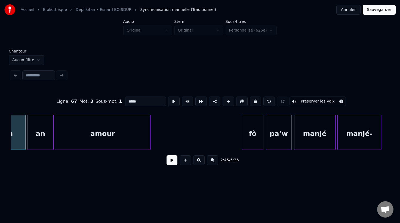
scroll to position [0, 18018]
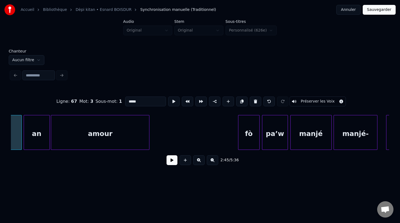
click at [149, 142] on div at bounding box center [148, 132] width 2 height 34
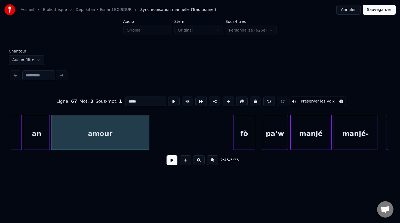
click at [247, 140] on div "fò" at bounding box center [243, 133] width 21 height 37
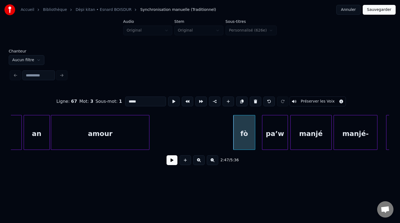
click at [245, 134] on div "fò" at bounding box center [243, 133] width 21 height 37
click at [172, 99] on button at bounding box center [173, 102] width 11 height 10
click at [274, 138] on div "pa’w" at bounding box center [273, 133] width 26 height 37
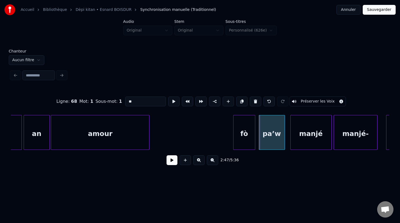
click at [271, 139] on div "pa’w" at bounding box center [272, 133] width 26 height 37
click at [172, 100] on button at bounding box center [173, 102] width 11 height 10
click at [314, 140] on div "manjé" at bounding box center [306, 133] width 41 height 37
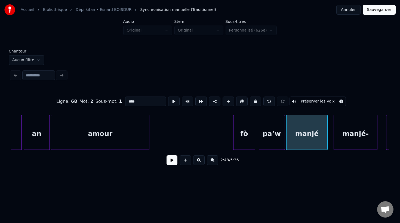
click at [327, 140] on div "manjé" at bounding box center [306, 132] width 41 height 35
click at [327, 143] on div at bounding box center [327, 132] width 2 height 34
click at [314, 143] on div "manjé" at bounding box center [307, 133] width 42 height 37
click at [171, 100] on button at bounding box center [173, 102] width 11 height 10
click at [352, 138] on div "manjé-" at bounding box center [352, 133] width 43 height 37
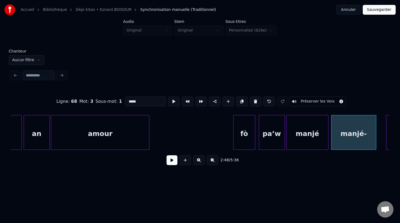
click at [375, 143] on div at bounding box center [375, 132] width 2 height 34
click at [364, 143] on div "manjé-" at bounding box center [353, 133] width 45 height 37
click at [170, 101] on button at bounding box center [173, 102] width 11 height 10
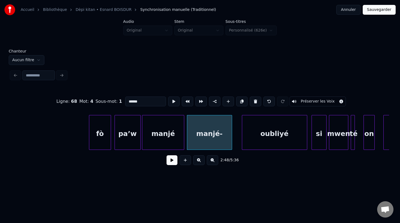
scroll to position [0, 18163]
click at [253, 140] on div "oubliyé" at bounding box center [265, 133] width 65 height 37
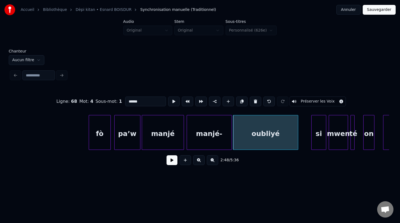
click at [253, 140] on div "oubliyé" at bounding box center [265, 133] width 65 height 37
click at [171, 100] on button at bounding box center [173, 102] width 11 height 10
click at [300, 145] on div at bounding box center [299, 132] width 2 height 34
click at [317, 143] on div "si" at bounding box center [316, 133] width 15 height 37
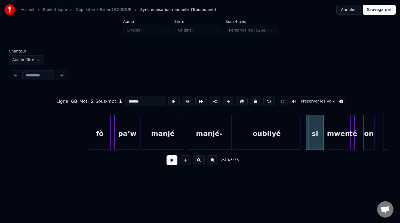
click at [306, 143] on div at bounding box center [307, 132] width 2 height 34
click at [300, 143] on div "oubliyé" at bounding box center [266, 132] width 67 height 35
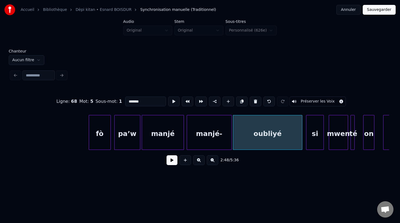
click at [301, 142] on div at bounding box center [301, 132] width 2 height 34
click at [273, 140] on div "oubliyé" at bounding box center [267, 133] width 69 height 37
click at [172, 100] on button at bounding box center [173, 102] width 11 height 10
click at [312, 143] on div "si" at bounding box center [314, 133] width 17 height 37
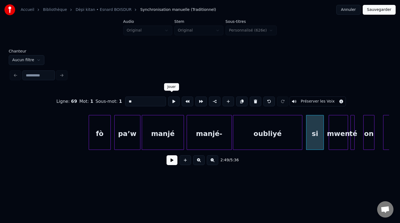
click at [172, 102] on button at bounding box center [173, 102] width 11 height 10
click at [314, 143] on div "si" at bounding box center [312, 133] width 17 height 37
click at [332, 143] on div "mwen" at bounding box center [336, 133] width 19 height 37
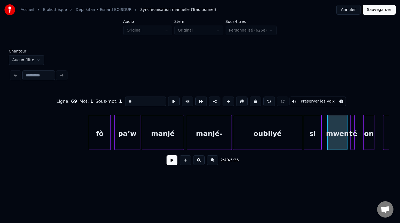
click at [346, 143] on div at bounding box center [346, 132] width 2 height 34
click at [336, 142] on div "fò pa’w manjé manjé- oubliyé si mwen té on pwazon" at bounding box center [141, 132] width 36586 height 35
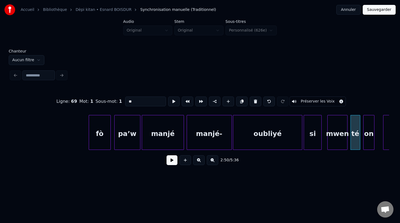
click at [336, 141] on div "mwen" at bounding box center [337, 133] width 20 height 37
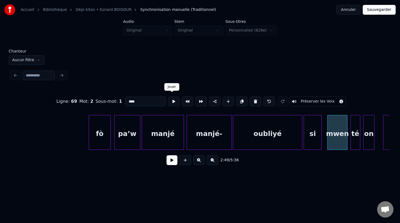
click at [172, 101] on button at bounding box center [173, 102] width 11 height 10
click at [311, 143] on div "si" at bounding box center [312, 133] width 17 height 37
type input "**"
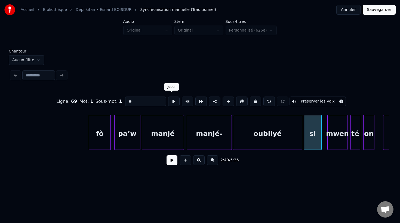
click at [173, 98] on button at bounding box center [173, 102] width 11 height 10
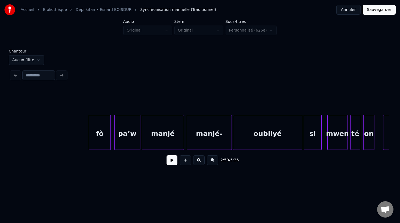
click at [342, 138] on div "mwen" at bounding box center [337, 133] width 20 height 37
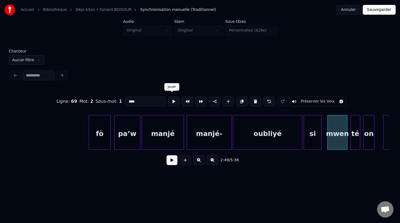
click at [171, 100] on button at bounding box center [173, 102] width 11 height 10
click at [344, 138] on div "mwen" at bounding box center [337, 133] width 20 height 37
click at [172, 99] on button at bounding box center [173, 102] width 11 height 10
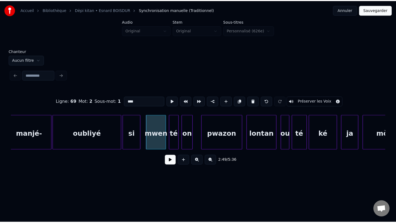
scroll to position [0, 18343]
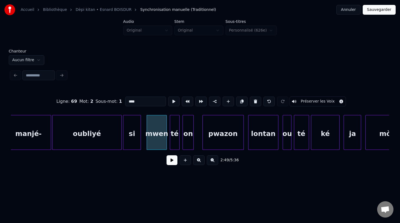
click at [188, 140] on div "on" at bounding box center [188, 133] width 10 height 37
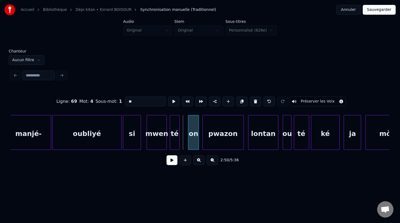
click at [194, 139] on div "on" at bounding box center [193, 133] width 10 height 37
click at [175, 140] on div "té" at bounding box center [175, 133] width 9 height 37
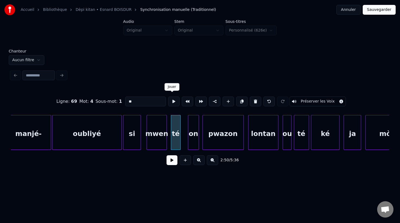
click at [171, 103] on button at bounding box center [173, 102] width 11 height 10
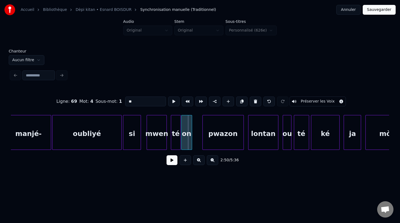
click at [188, 139] on div "on" at bounding box center [186, 133] width 10 height 37
click at [170, 103] on button at bounding box center [173, 102] width 11 height 10
click at [160, 136] on div "mwen" at bounding box center [157, 133] width 20 height 37
type input "****"
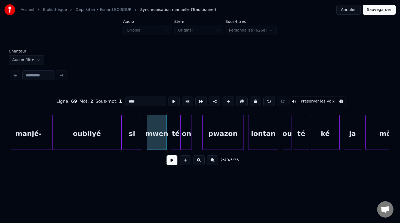
click at [170, 165] on button at bounding box center [171, 160] width 11 height 10
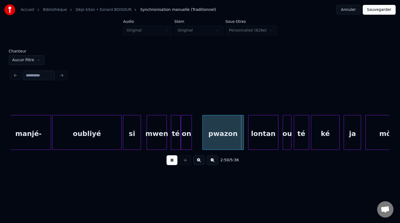
click at [170, 165] on button at bounding box center [171, 160] width 11 height 10
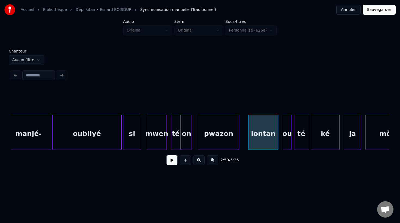
click at [198, 144] on div "pwazon" at bounding box center [218, 132] width 41 height 35
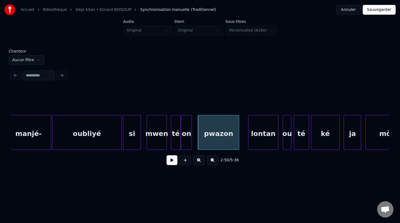
click at [208, 141] on div "pwazon" at bounding box center [218, 133] width 41 height 37
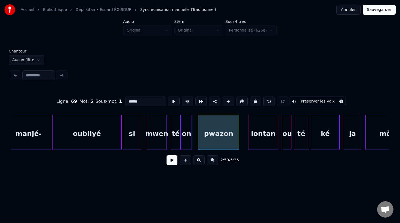
click at [169, 100] on button at bounding box center [173, 102] width 11 height 10
click at [252, 138] on div "lontan" at bounding box center [263, 133] width 30 height 37
type input "******"
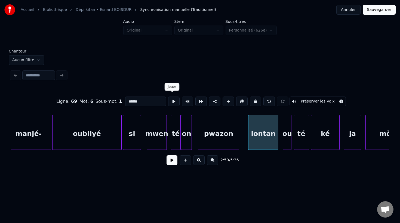
click at [172, 101] on button at bounding box center [173, 102] width 11 height 10
click at [241, 145] on div at bounding box center [241, 132] width 2 height 34
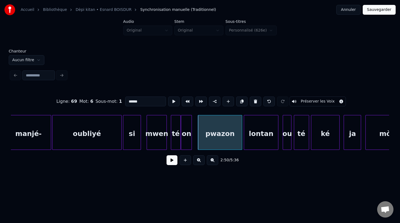
click at [244, 143] on div at bounding box center [245, 132] width 2 height 34
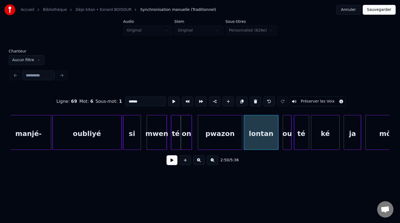
click at [375, 11] on button "Sauvegarder" at bounding box center [379, 10] width 33 height 10
